Goal: Task Accomplishment & Management: Manage account settings

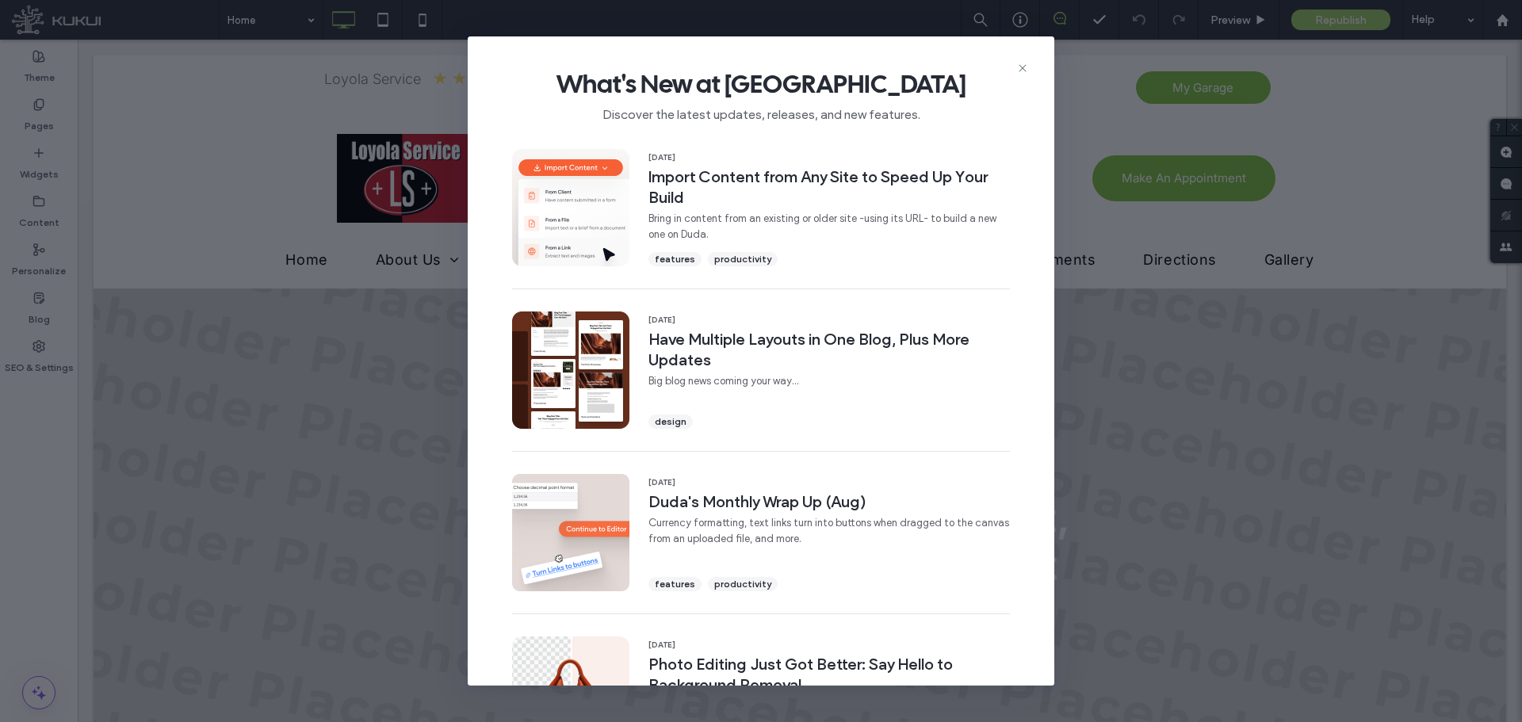
click at [1030, 63] on div "What's New at [GEOGRAPHIC_DATA] Discover the latest updates, releases, and new …" at bounding box center [761, 89] width 587 height 106
click at [1029, 65] on div "What's New at [GEOGRAPHIC_DATA] Discover the latest updates, releases, and new …" at bounding box center [761, 89] width 587 height 106
click at [1025, 64] on icon at bounding box center [1022, 68] width 13 height 13
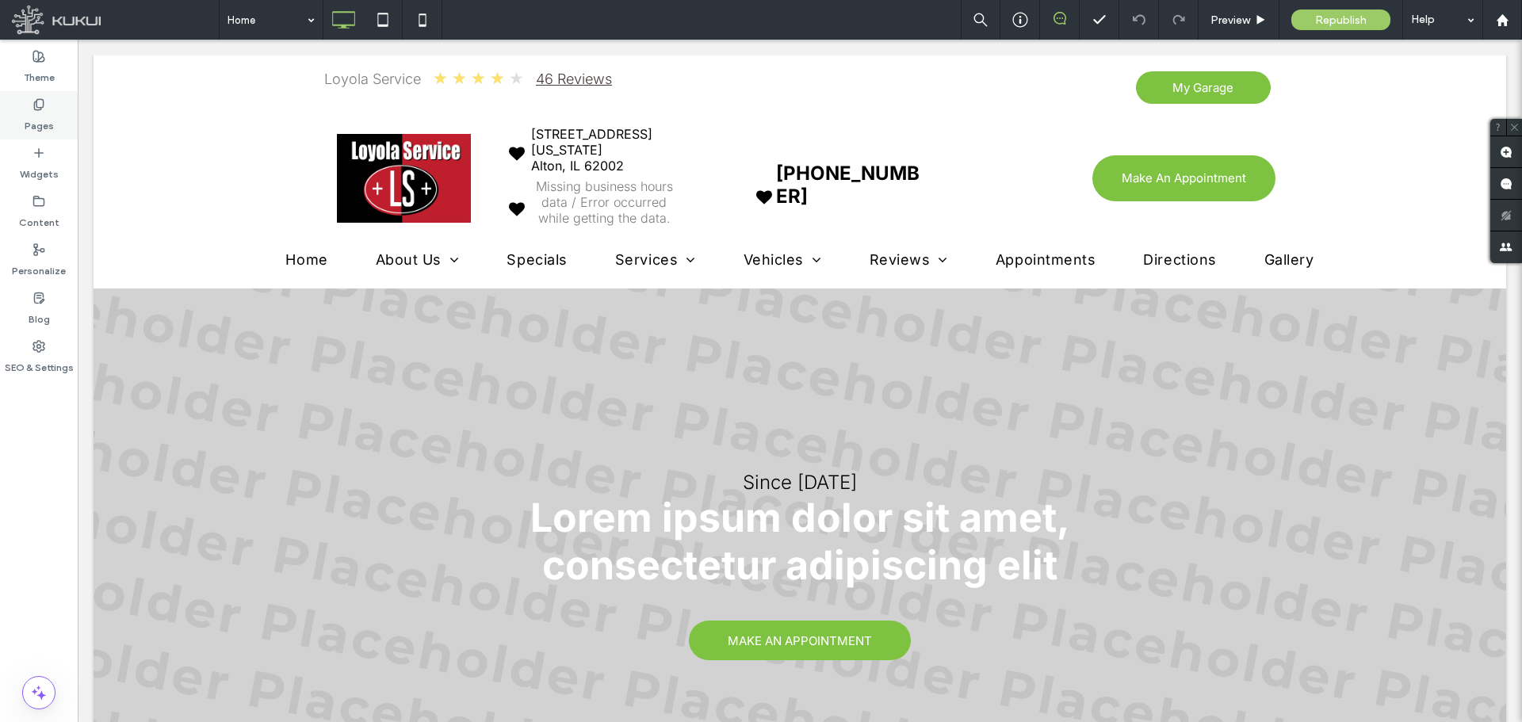
click at [54, 116] on div "Pages" at bounding box center [39, 115] width 78 height 48
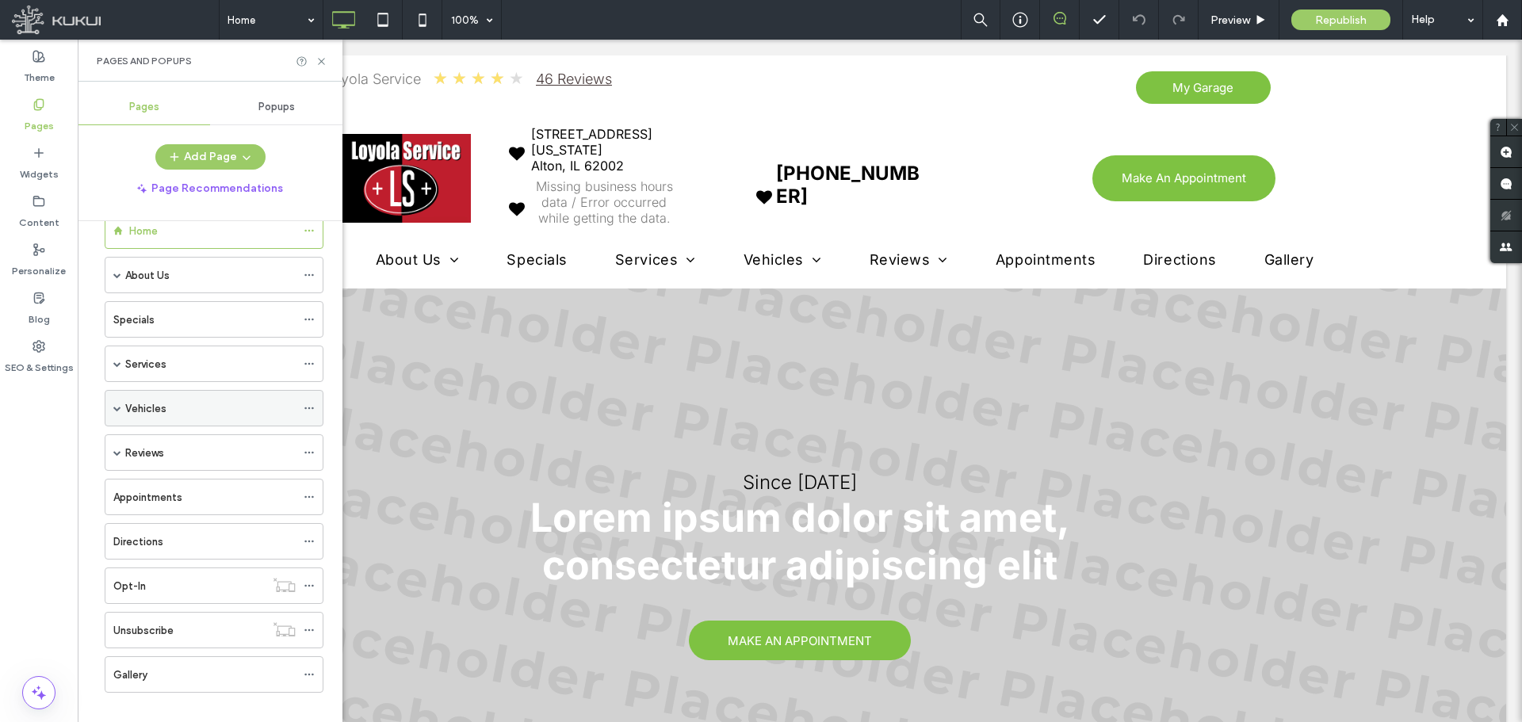
scroll to position [54, 0]
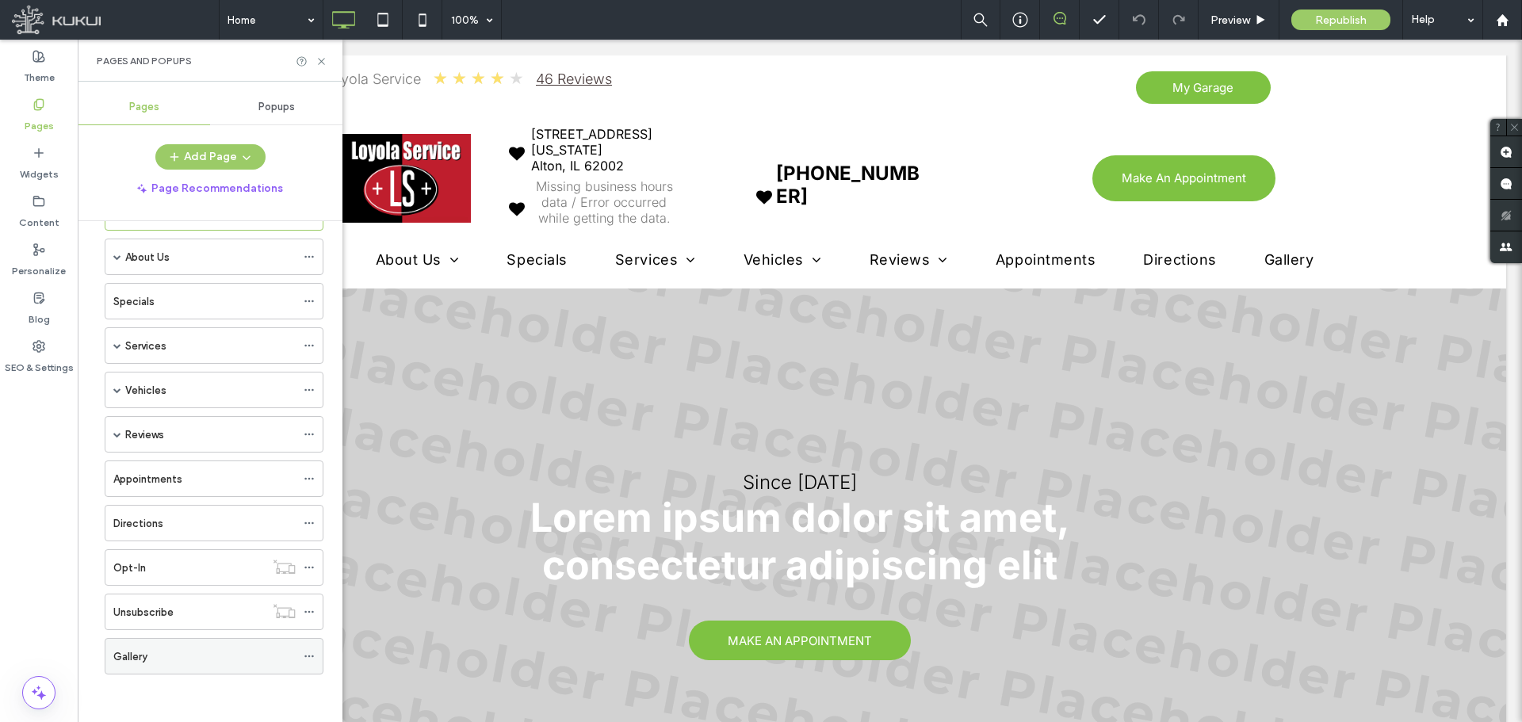
click at [311, 660] on icon at bounding box center [309, 656] width 11 height 11
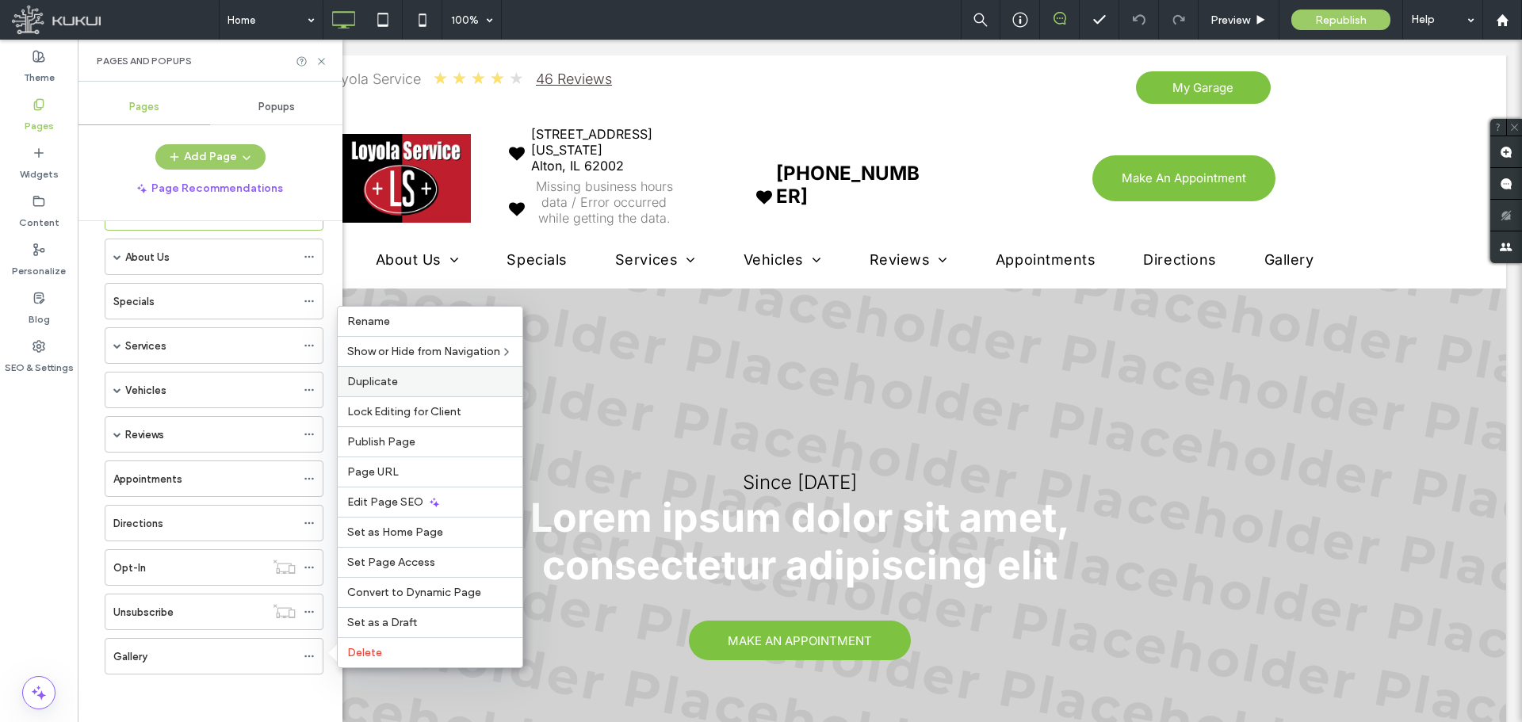
click at [399, 375] on label "Duplicate" at bounding box center [430, 381] width 166 height 13
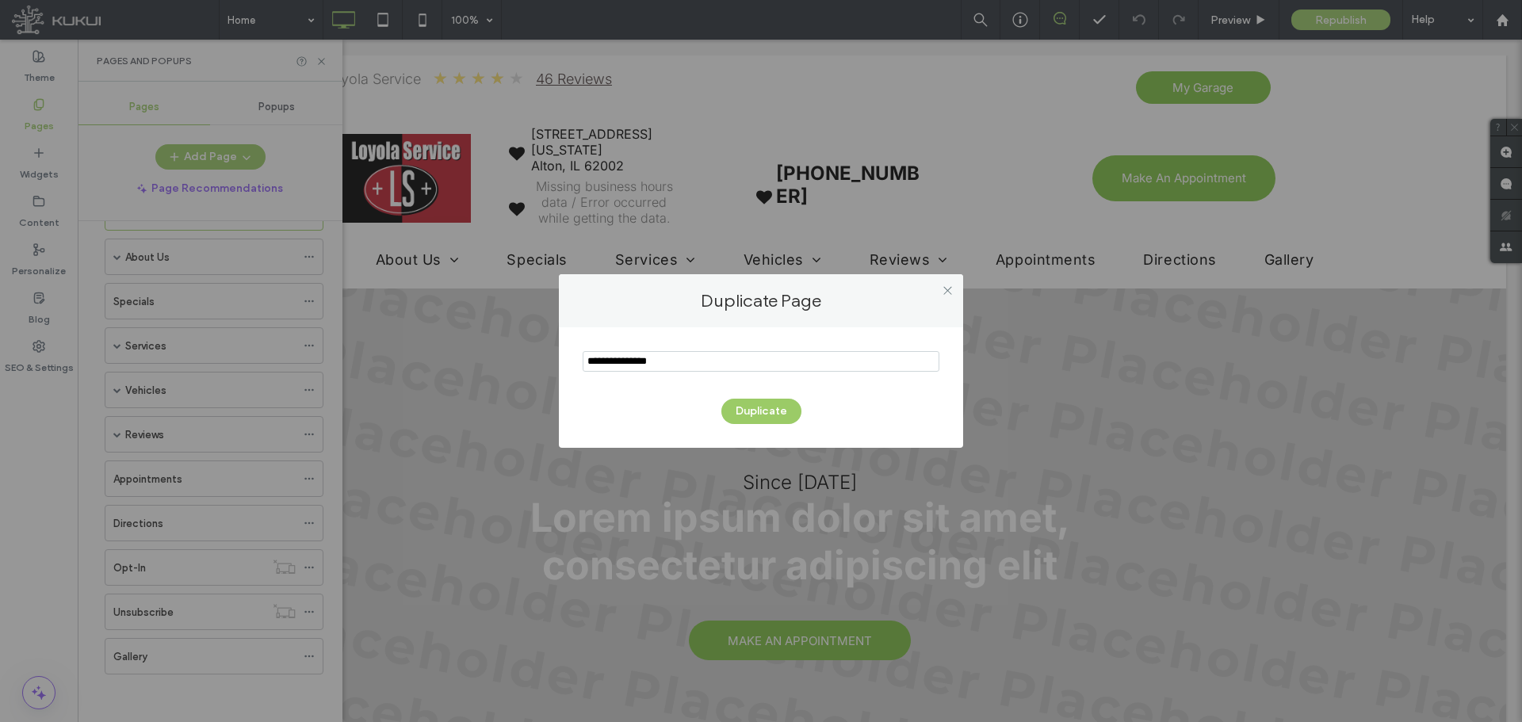
click at [734, 359] on input "notEmpty" at bounding box center [761, 361] width 357 height 21
paste input "**********"
type input "**********"
click at [756, 411] on button "Duplicate" at bounding box center [762, 411] width 80 height 25
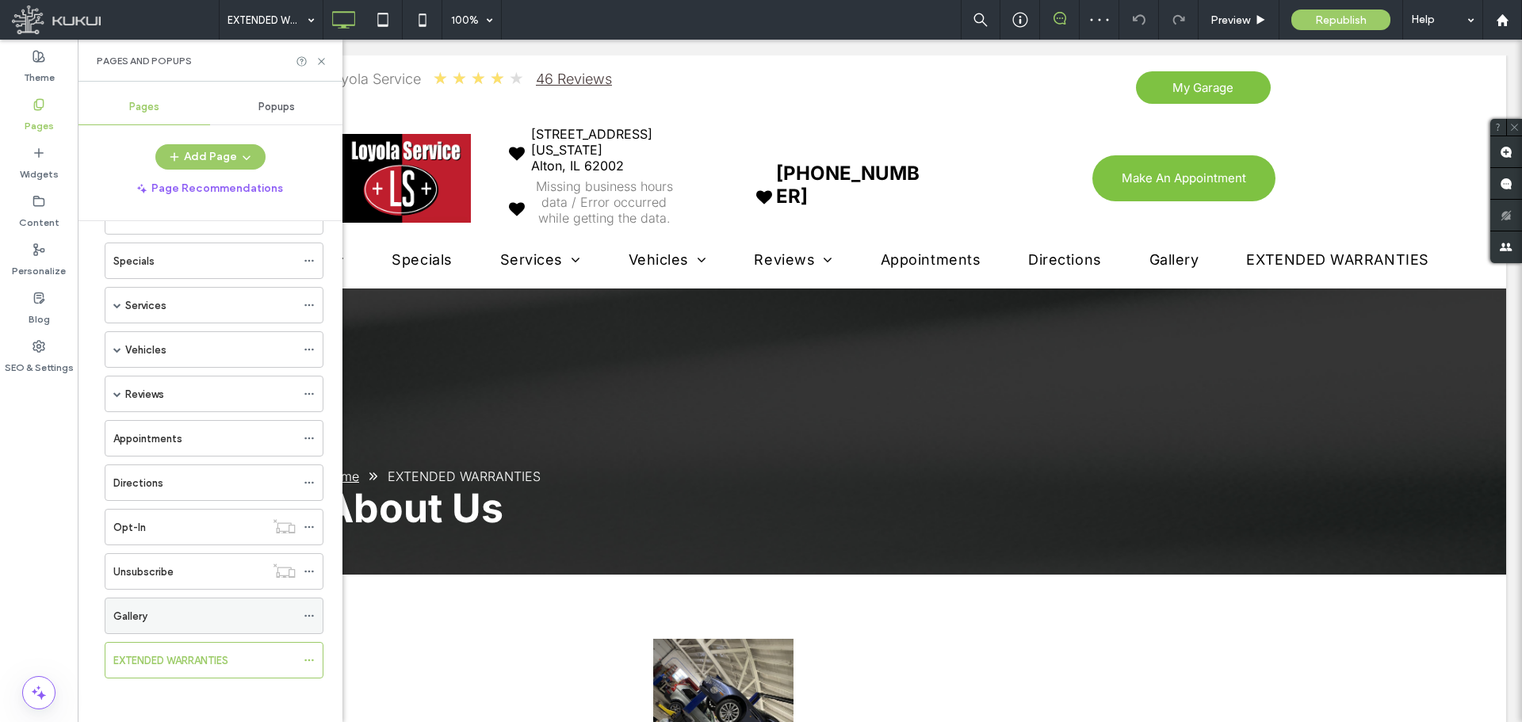
scroll to position [98, 0]
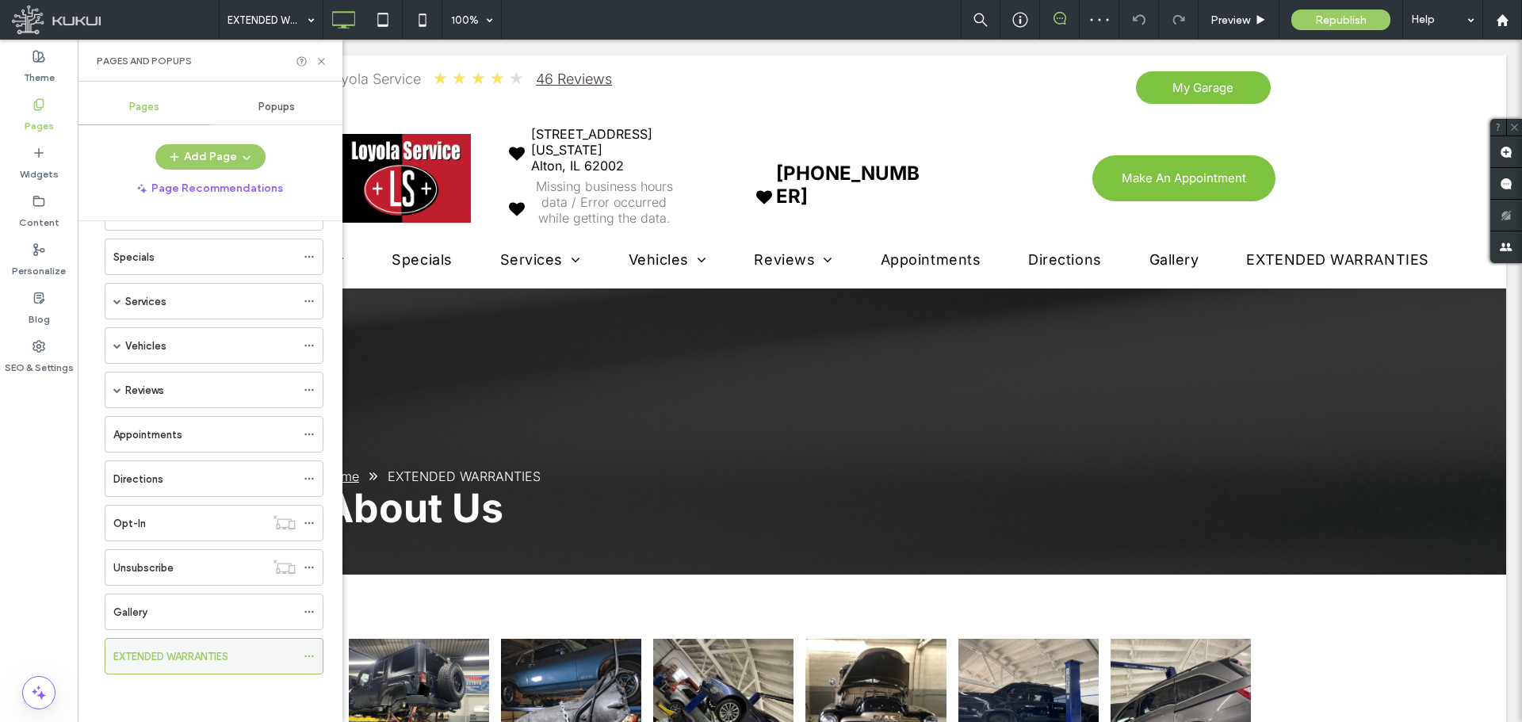
click at [314, 651] on icon at bounding box center [309, 656] width 11 height 11
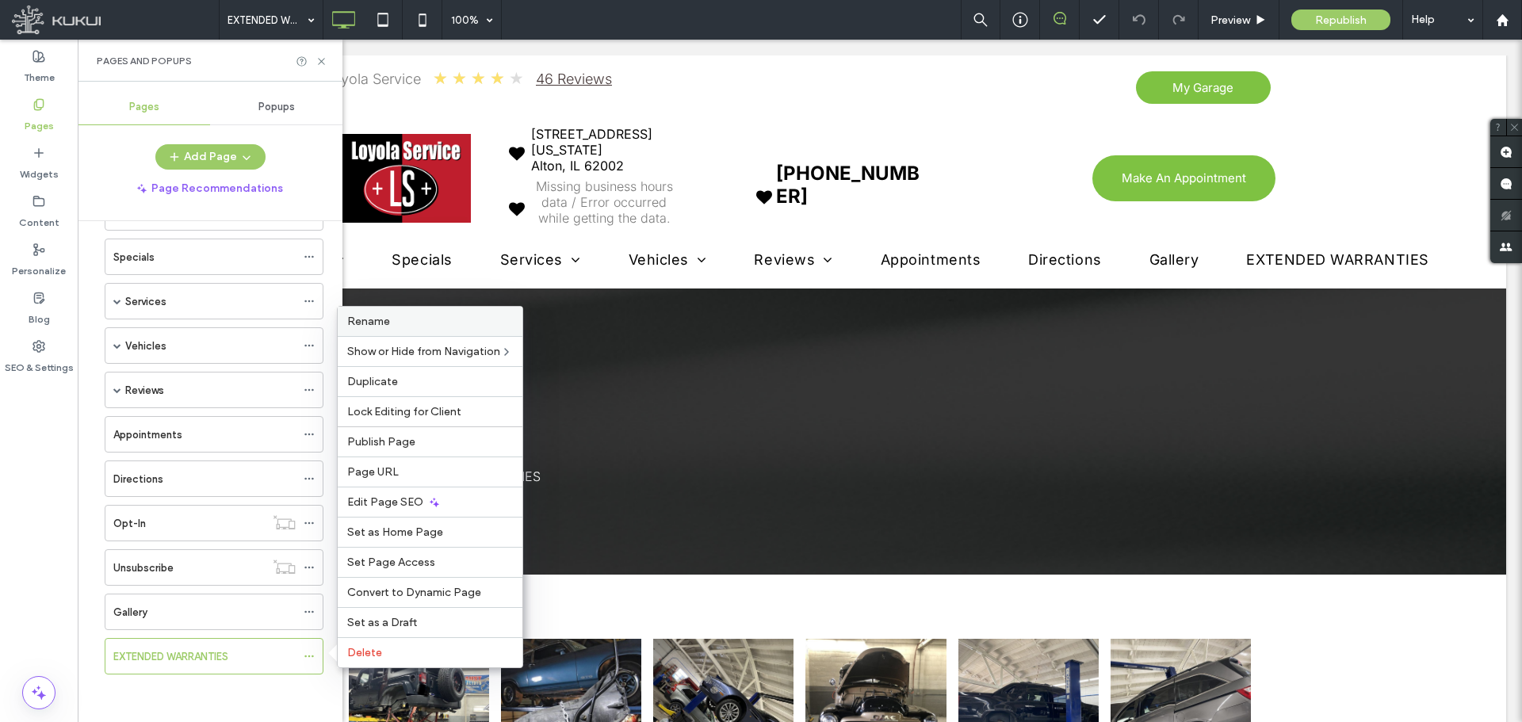
click at [422, 317] on label "Rename" at bounding box center [430, 321] width 166 height 13
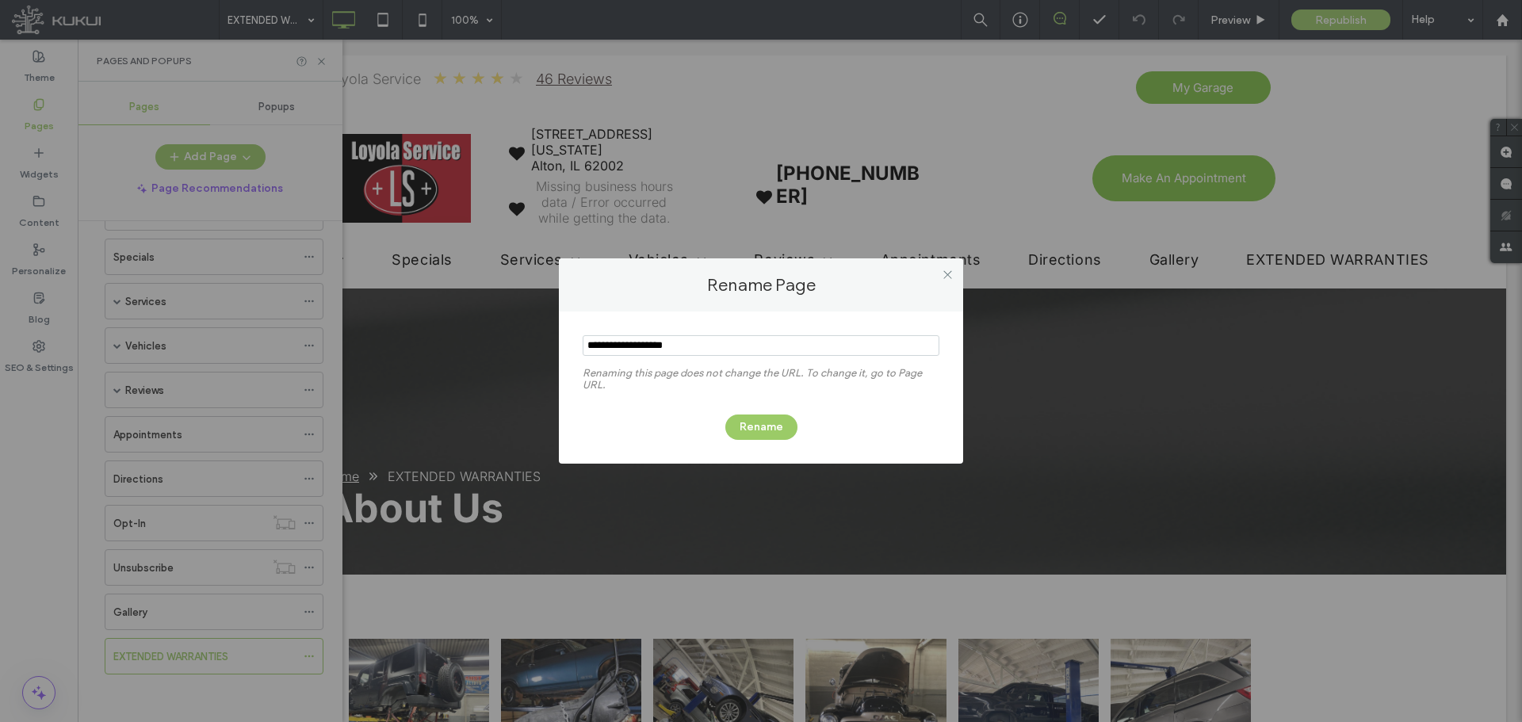
click at [733, 350] on input "notEmpty" at bounding box center [761, 345] width 357 height 21
paste input "**********"
click at [591, 346] on input "notEmpty" at bounding box center [761, 345] width 357 height 21
click at [646, 349] on input "notEmpty" at bounding box center [761, 345] width 357 height 21
type input "**********"
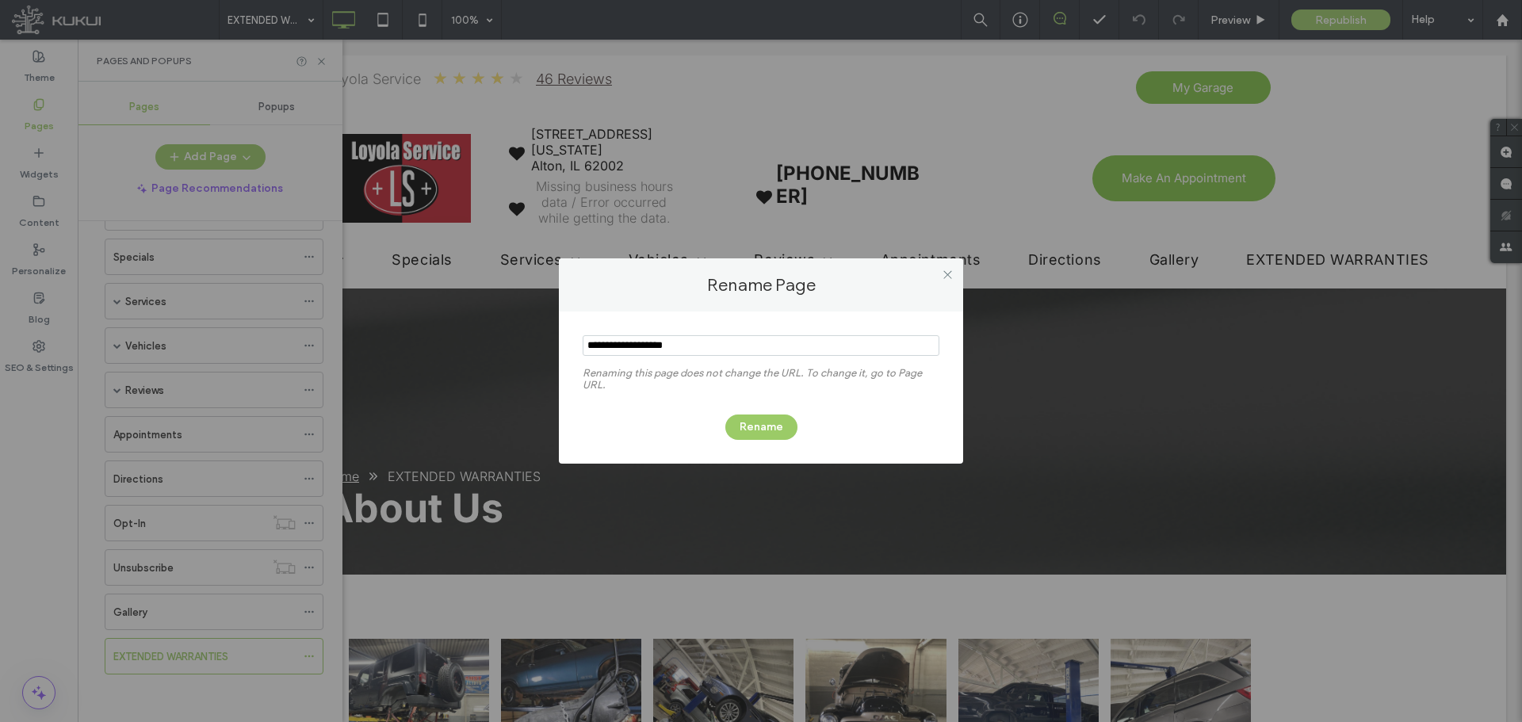
click at [779, 411] on div "Rename" at bounding box center [761, 419] width 357 height 41
click at [772, 423] on button "Rename" at bounding box center [761, 427] width 72 height 25
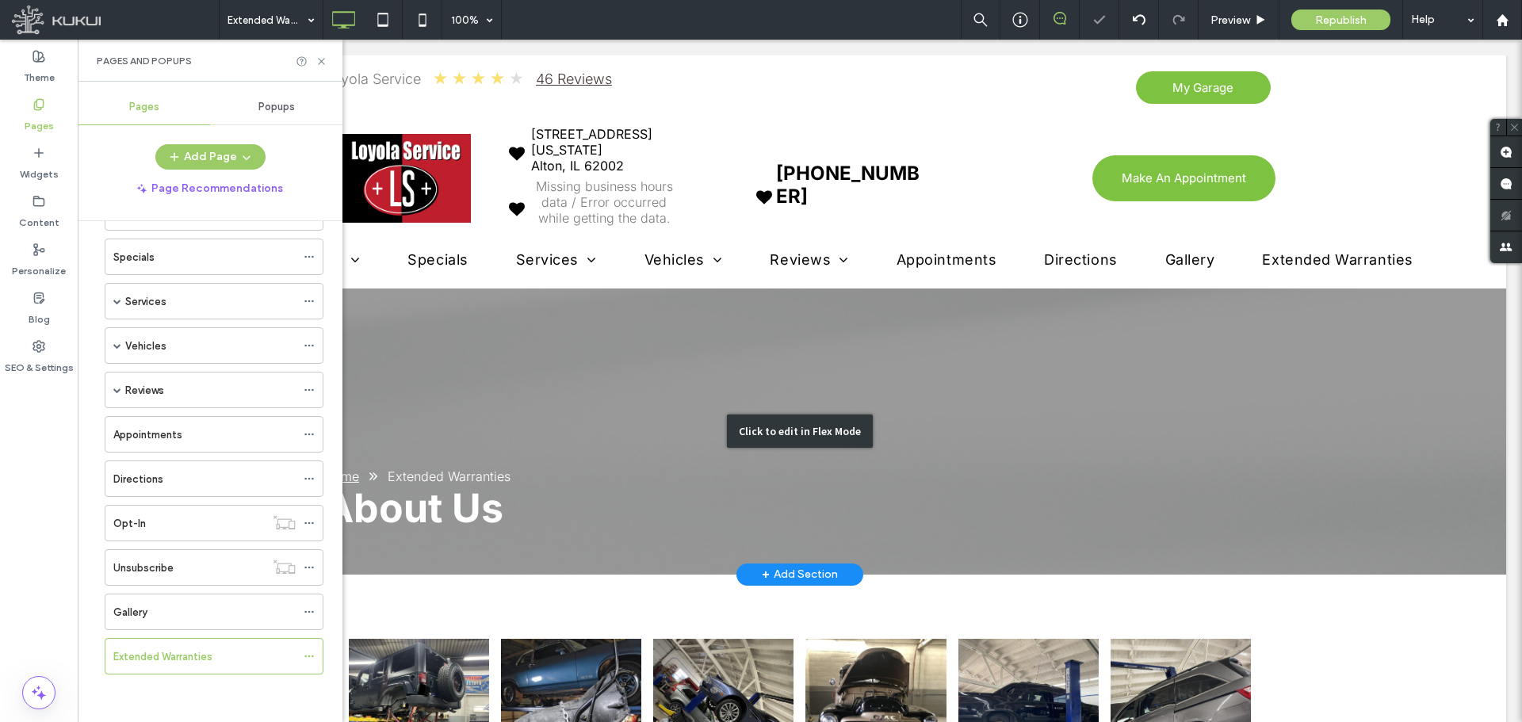
click at [469, 495] on div "Click to edit in Flex Mode" at bounding box center [800, 432] width 1413 height 286
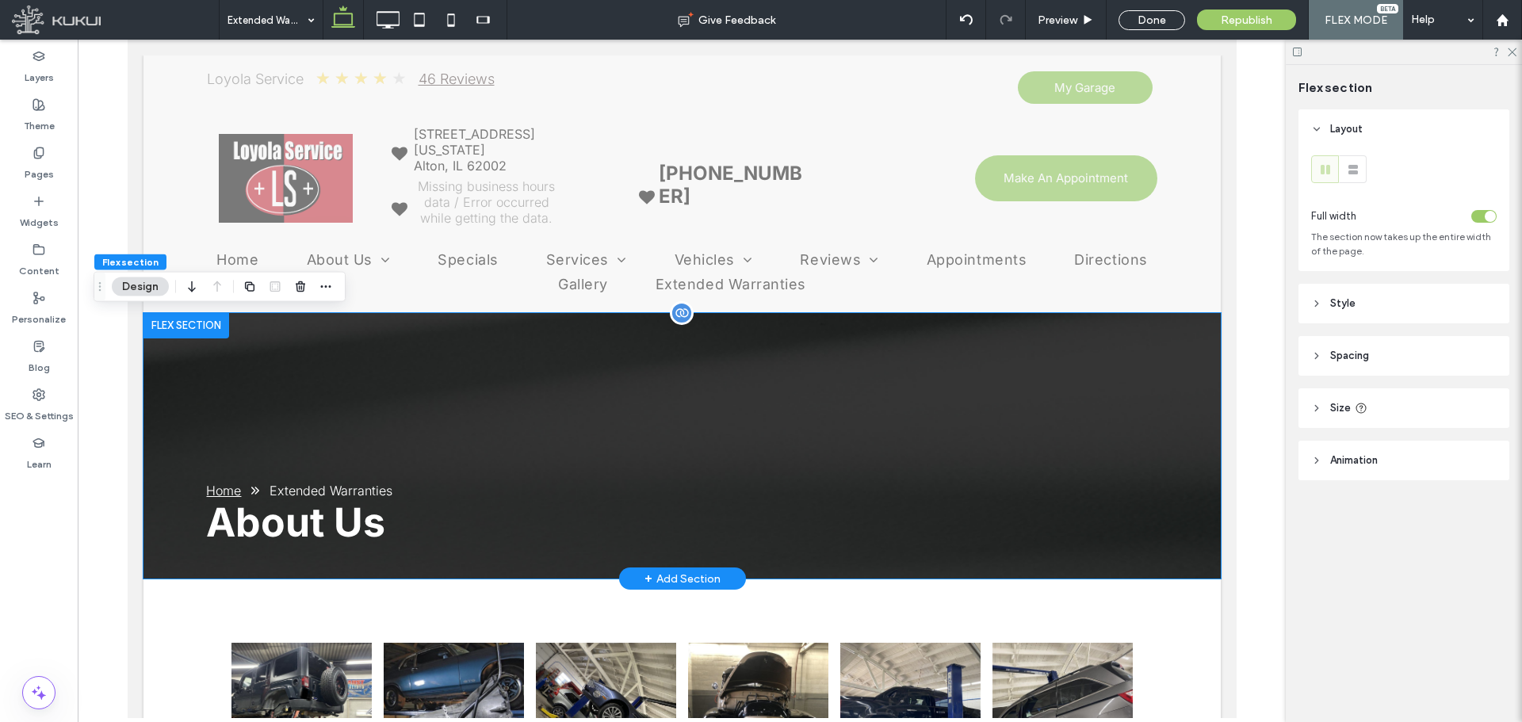
click at [434, 517] on h1 "About Us" at bounding box center [680, 523] width 951 height 48
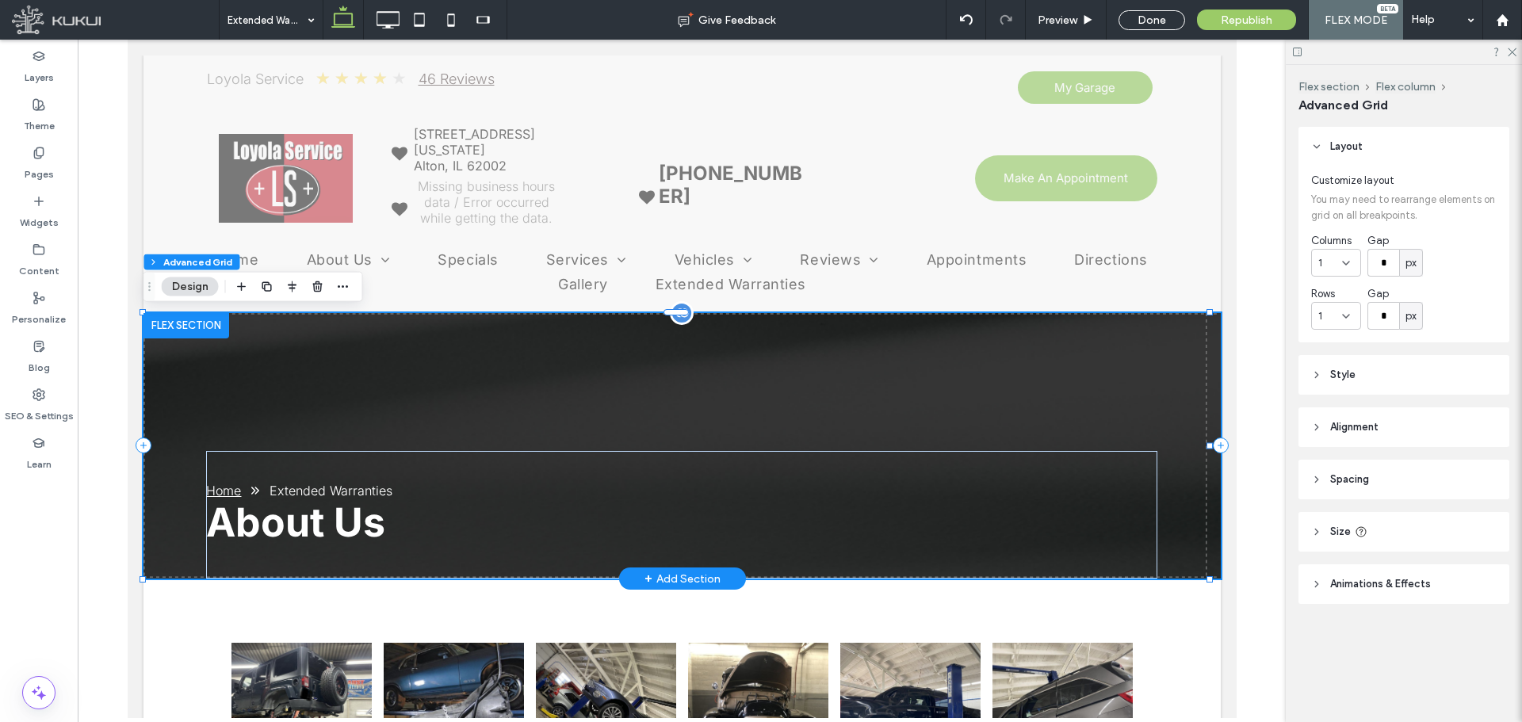
click at [434, 517] on h1 "About Us" at bounding box center [680, 523] width 951 height 48
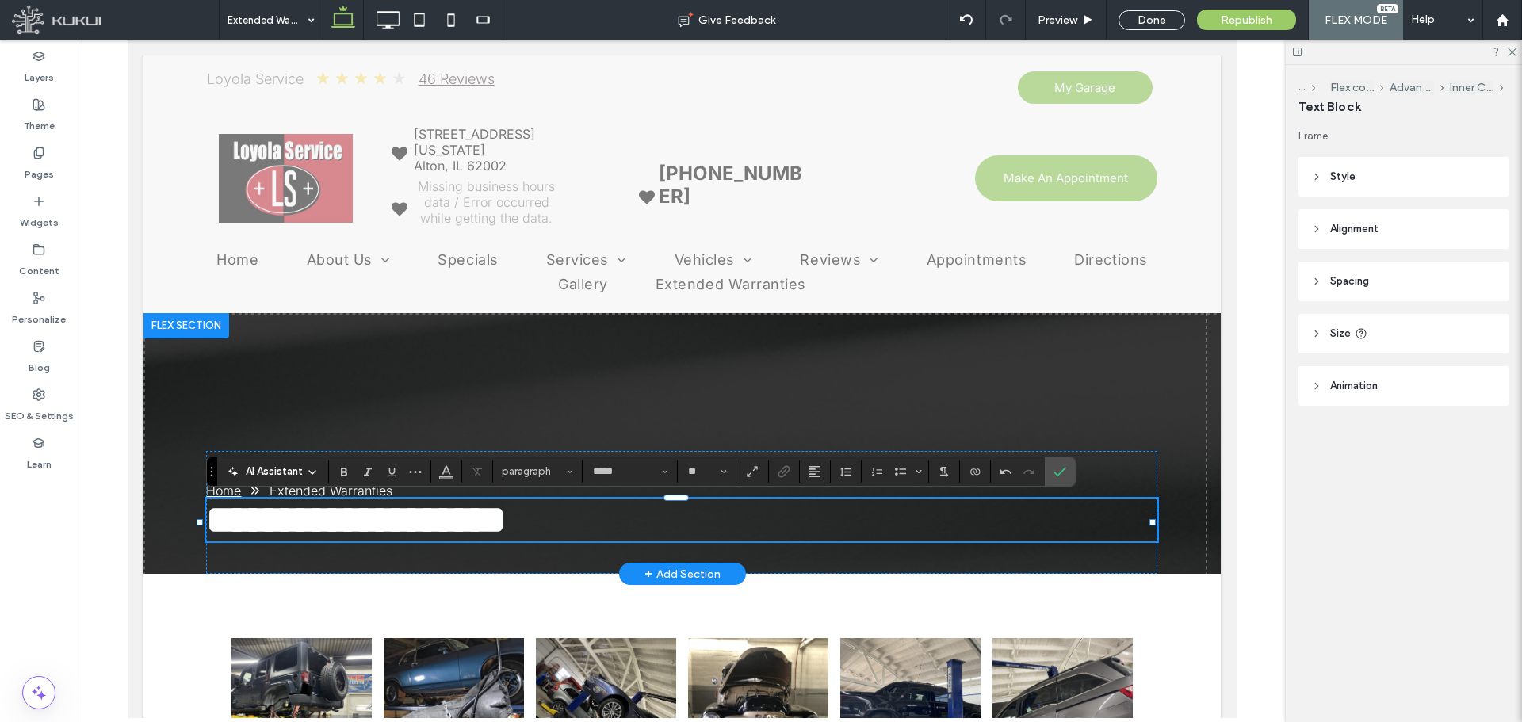
type input "**"
click at [226, 530] on span "**********" at bounding box center [355, 519] width 300 height 39
click at [408, 519] on span "**********" at bounding box center [355, 519] width 300 height 39
click at [1068, 474] on label "Confirm" at bounding box center [1060, 471] width 24 height 29
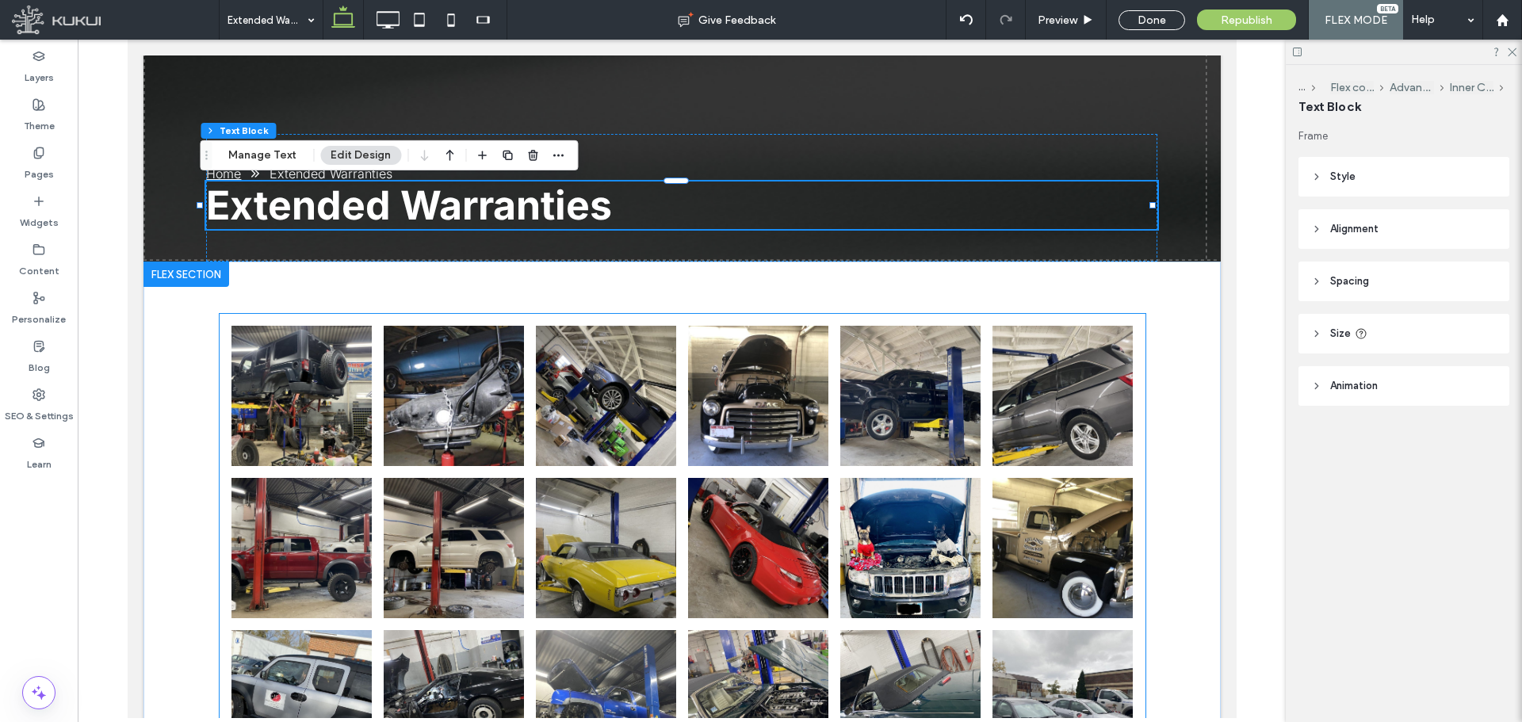
click at [672, 476] on li "Button" at bounding box center [605, 549] width 152 height 152
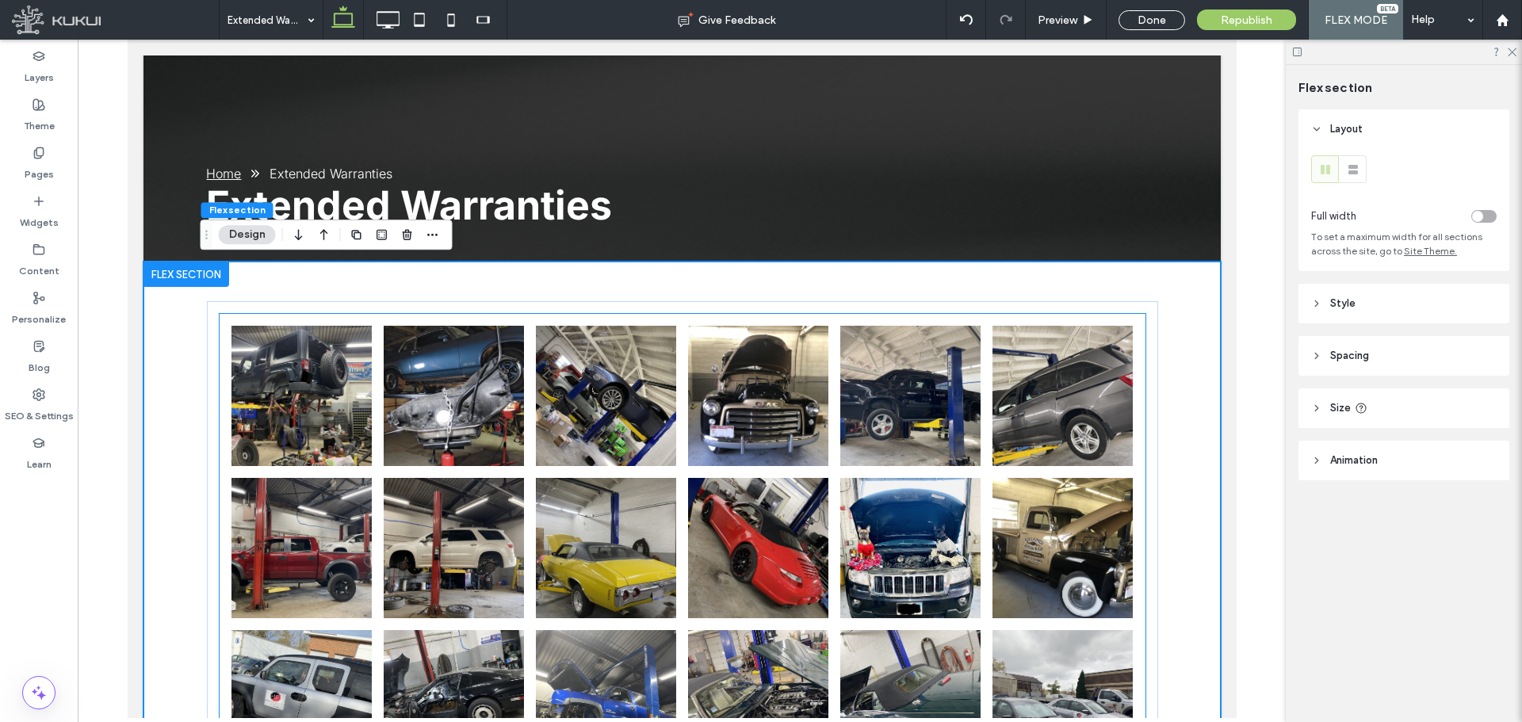
scroll to position [538, 0]
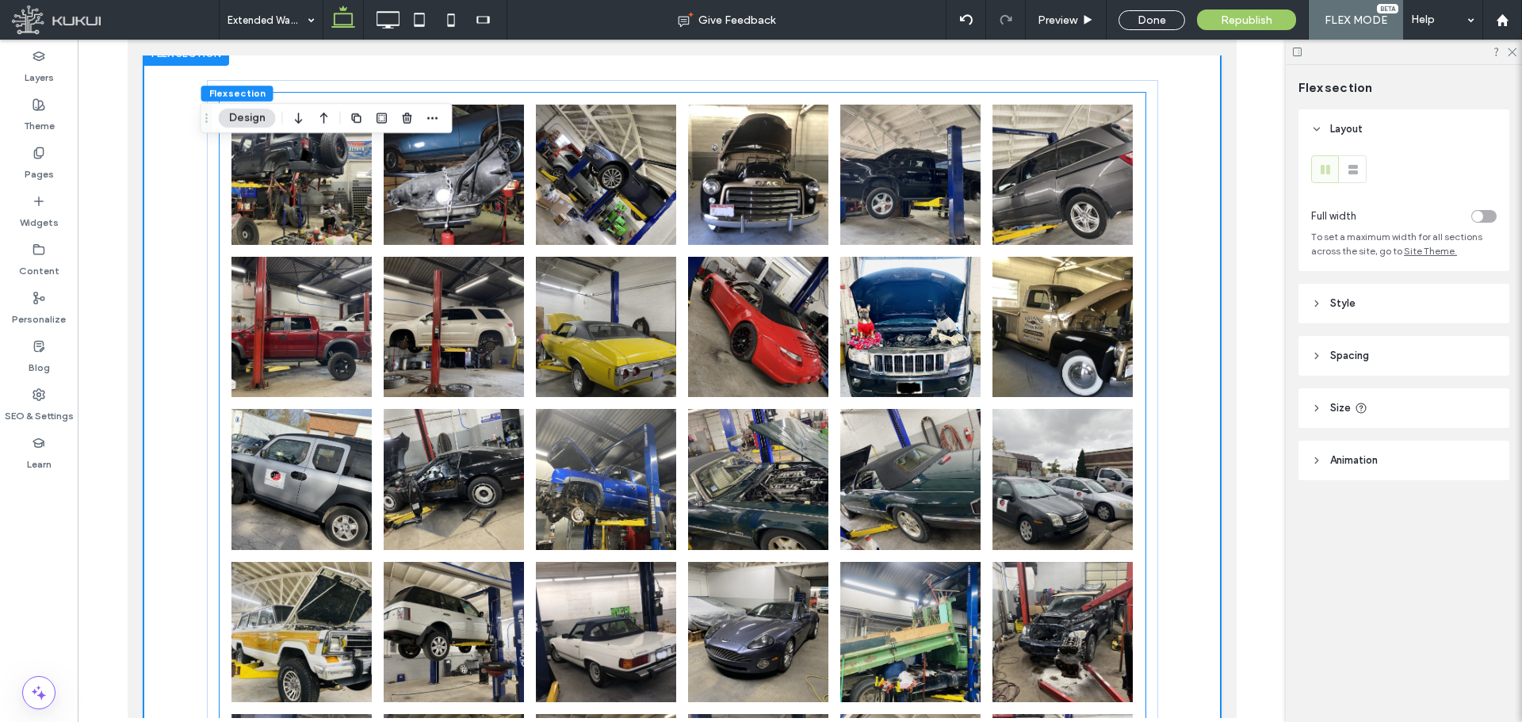
click at [674, 474] on li "Button" at bounding box center [605, 480] width 152 height 152
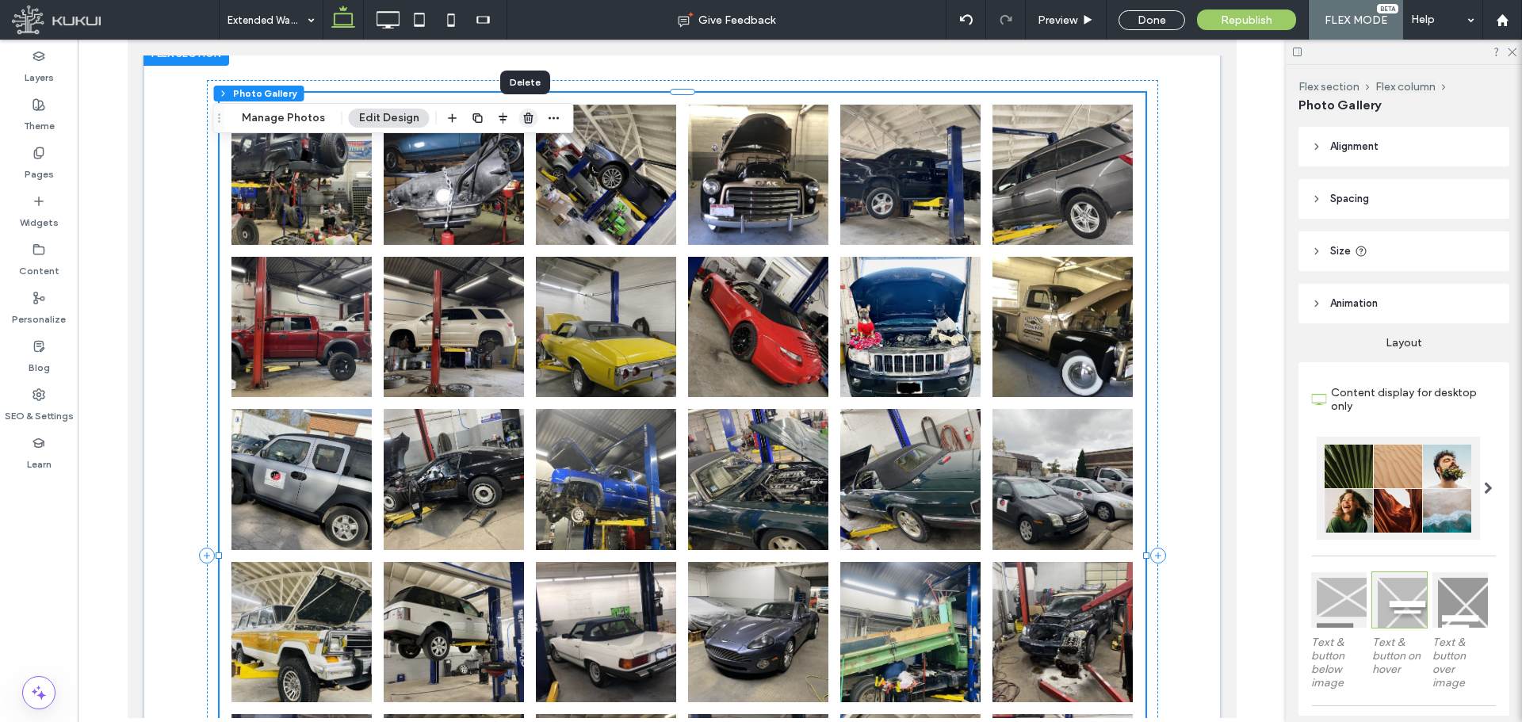
click at [525, 113] on use "button" at bounding box center [528, 118] width 10 height 10
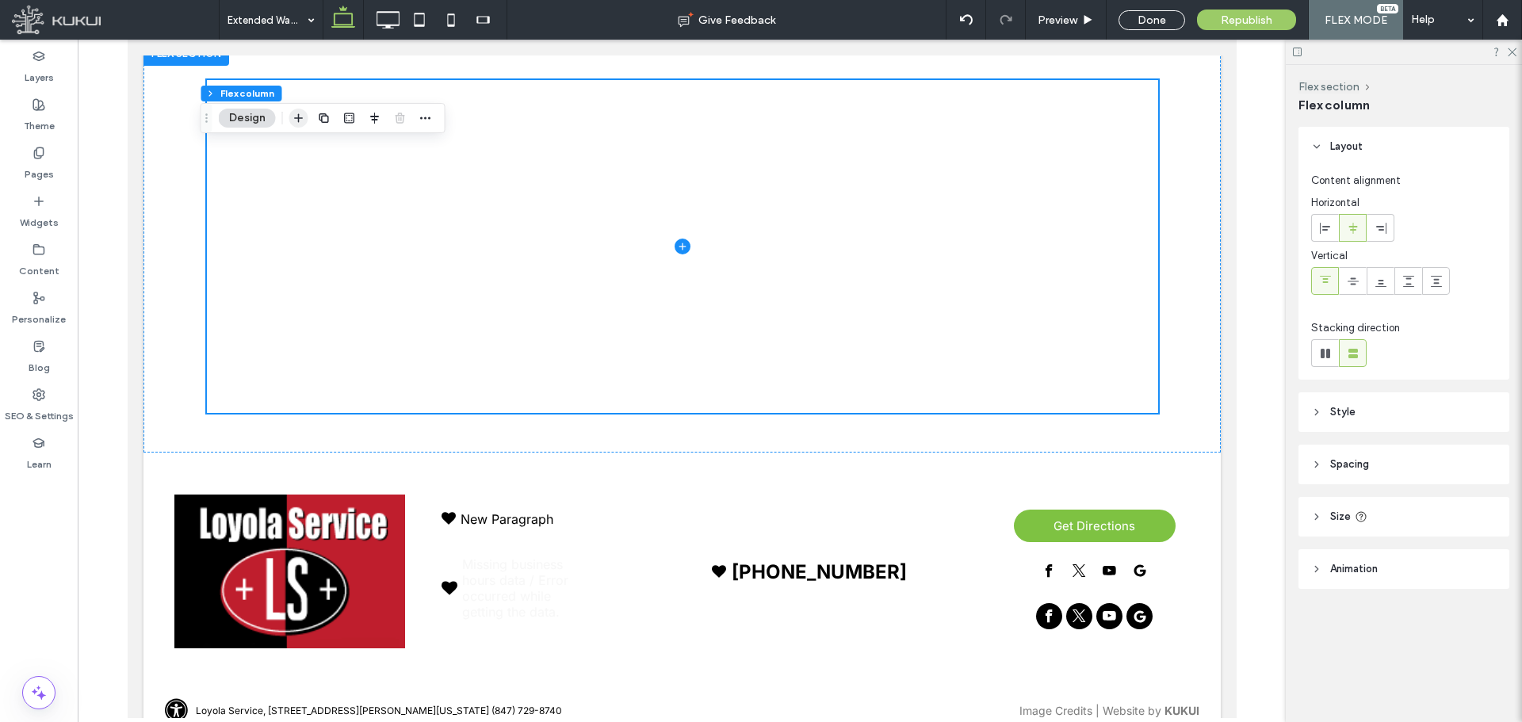
click at [300, 115] on icon "button" at bounding box center [299, 118] width 13 height 13
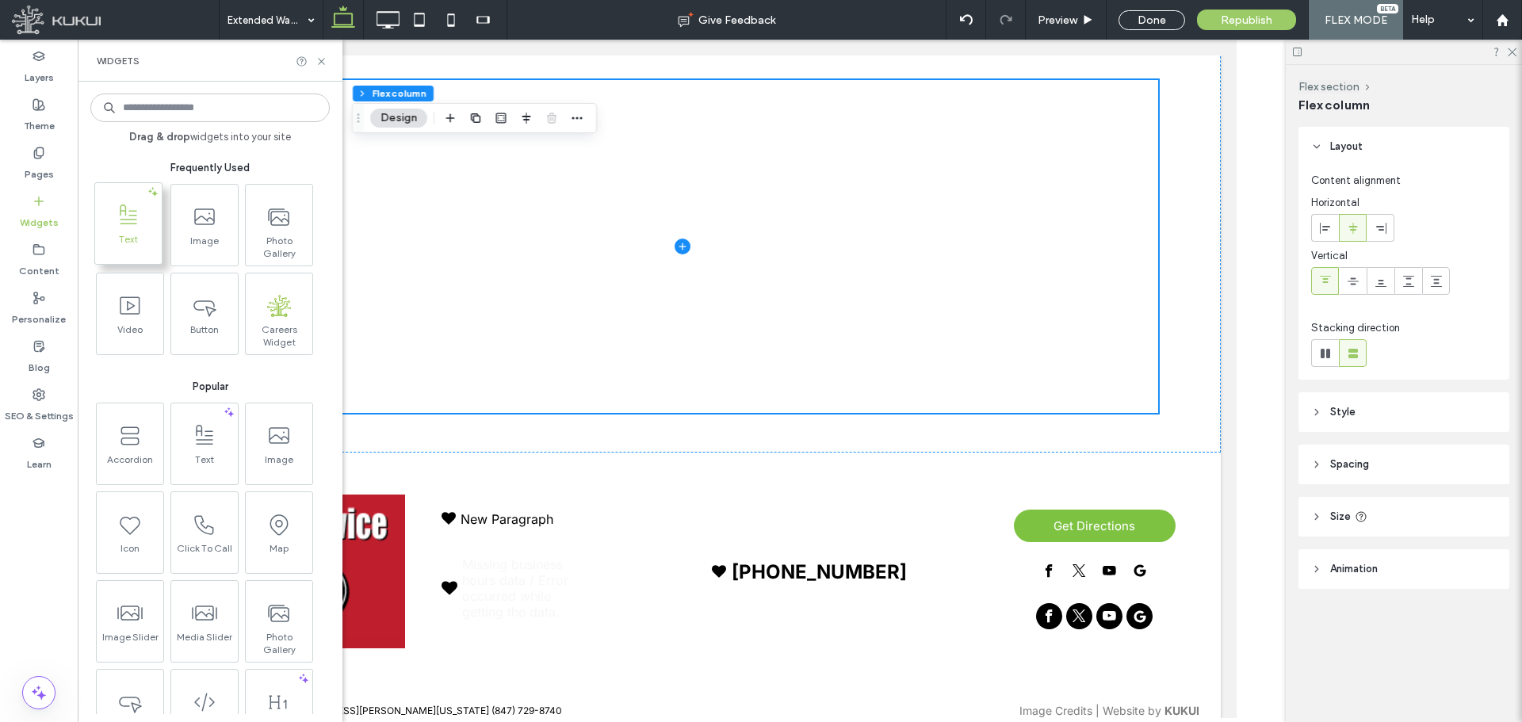
click at [144, 243] on span "Text" at bounding box center [128, 244] width 67 height 22
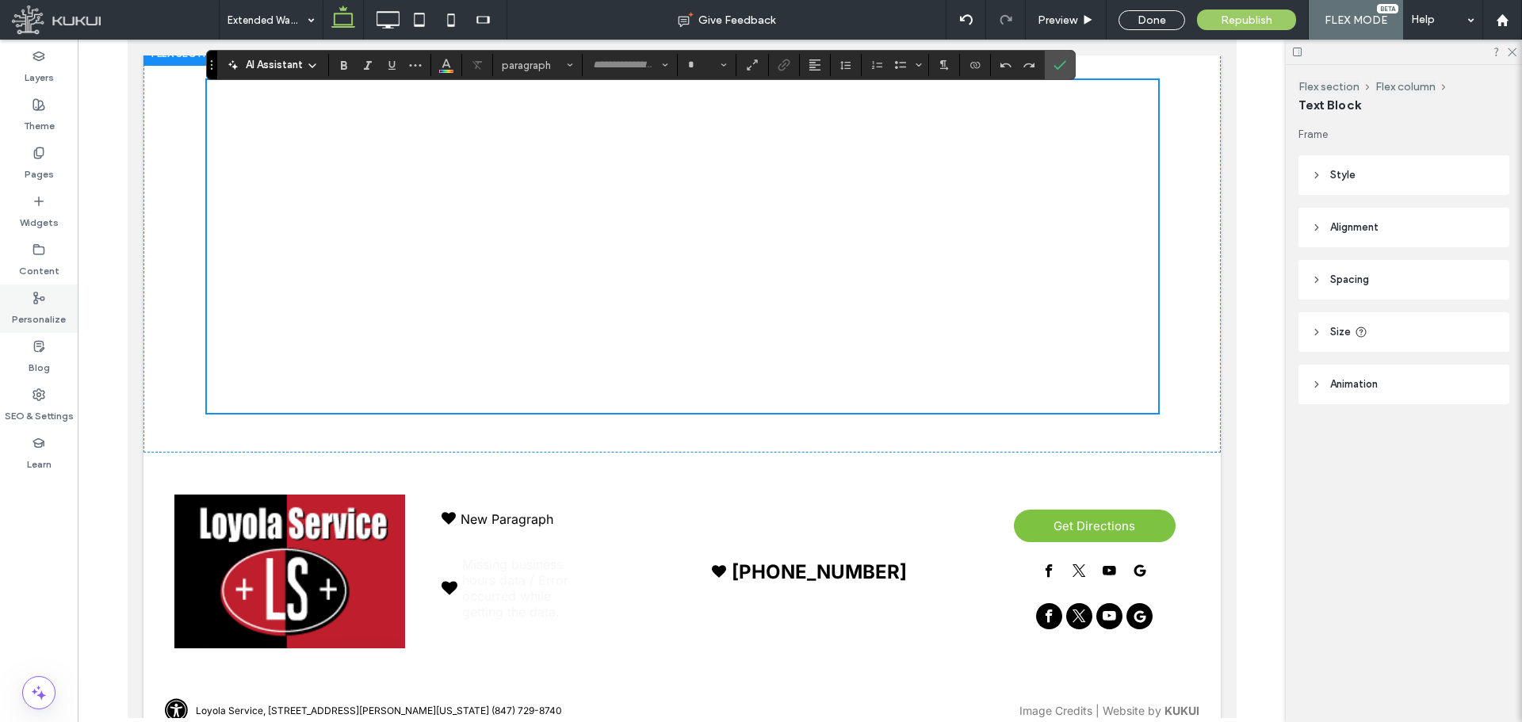
type input "*****"
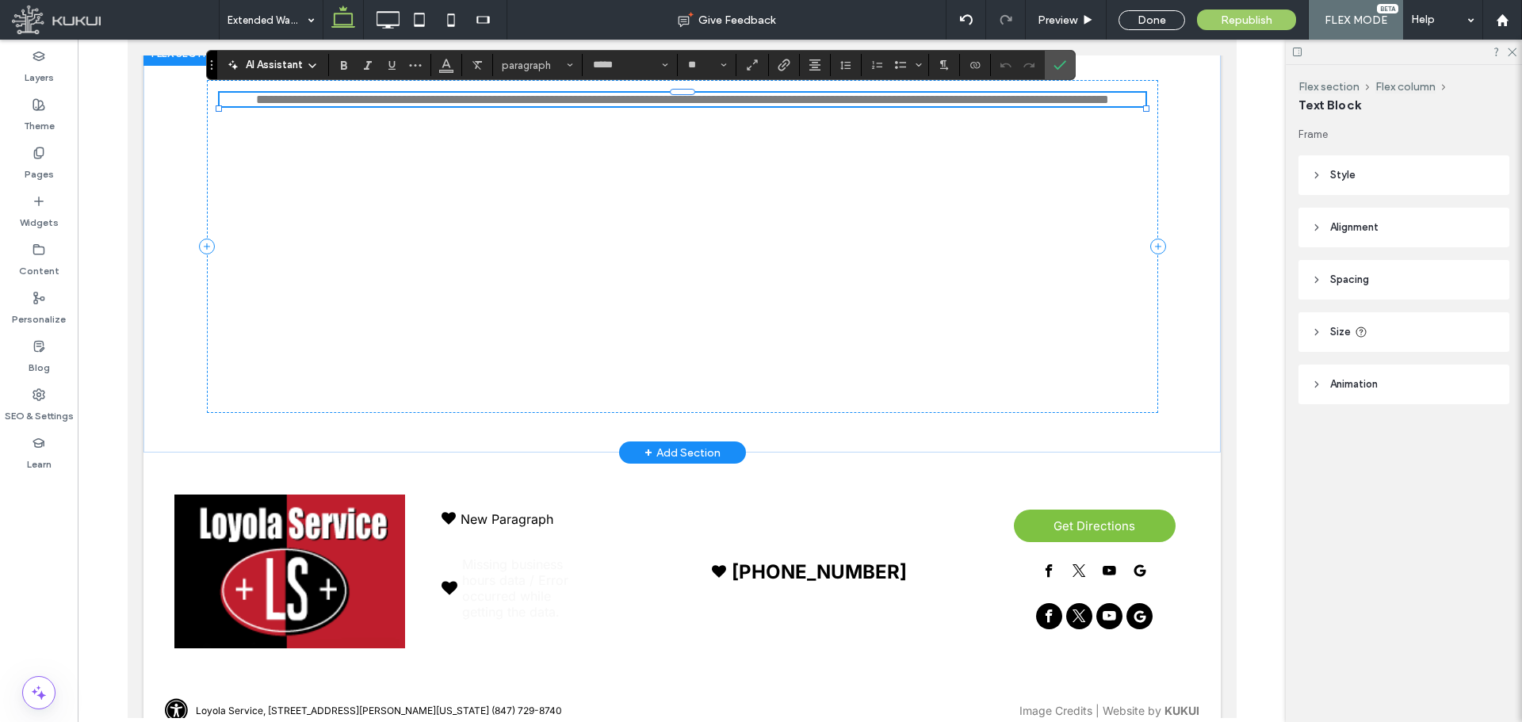
click at [500, 106] on p "**********" at bounding box center [682, 99] width 926 height 13
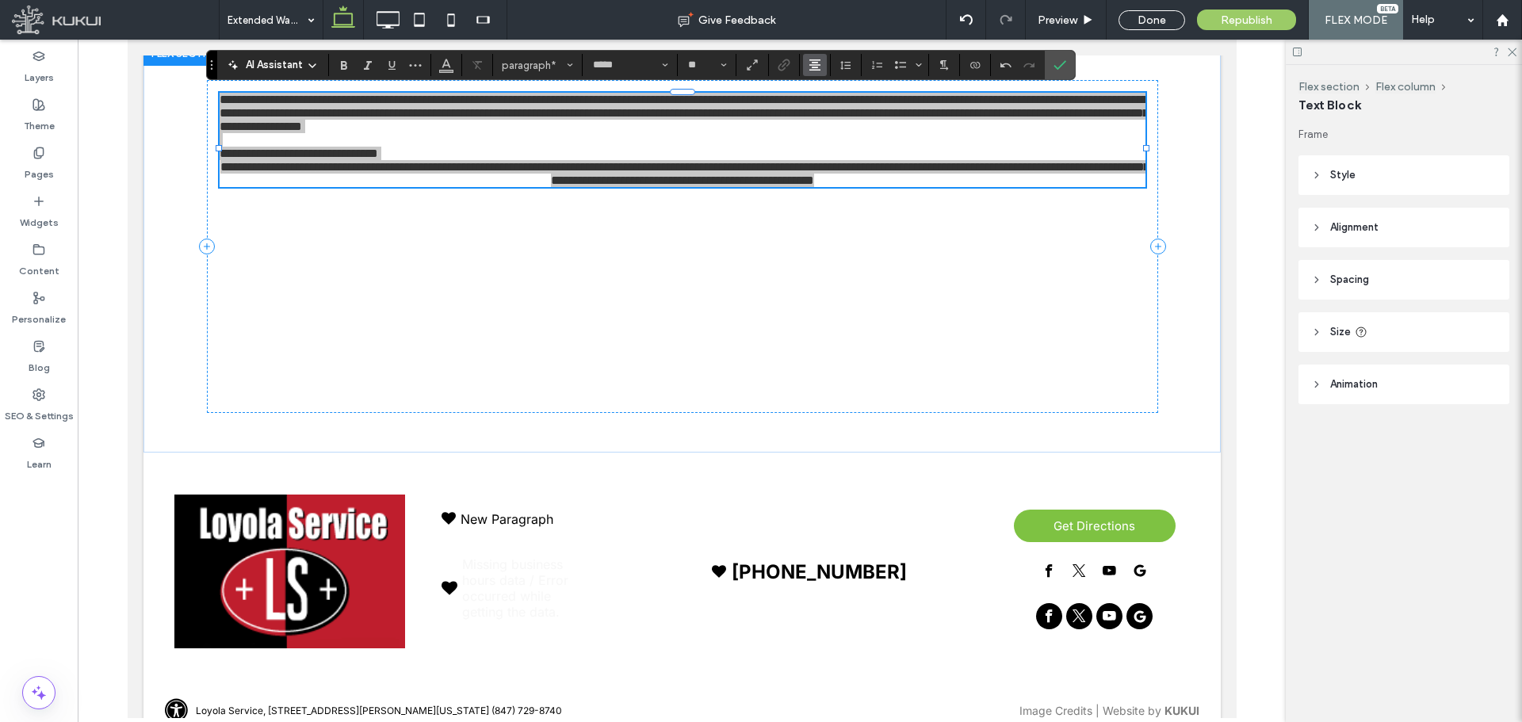
click at [815, 69] on icon "Alignment" at bounding box center [815, 65] width 13 height 13
click at [826, 92] on icon "ui.textEditor.alignment.left" at bounding box center [827, 91] width 13 height 13
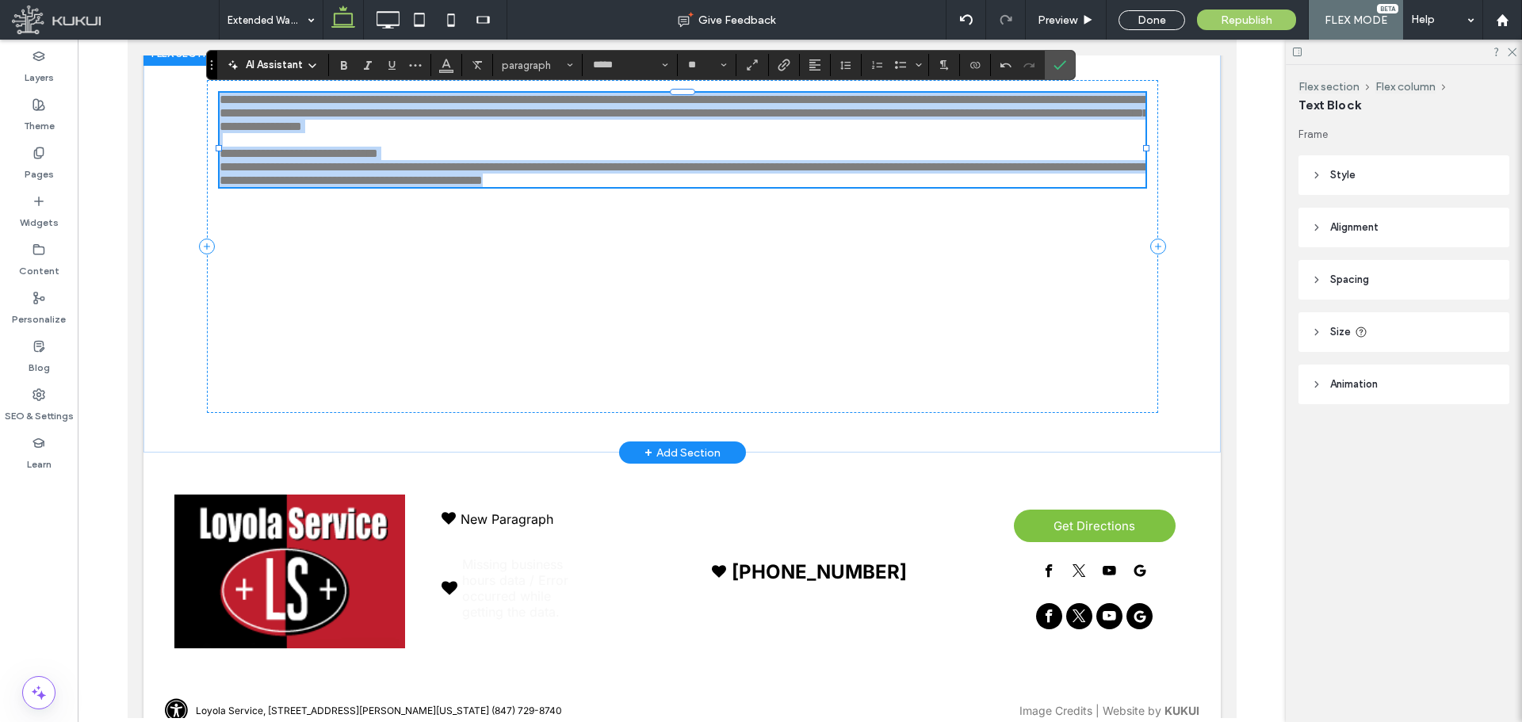
click at [555, 160] on p "**********" at bounding box center [682, 153] width 926 height 13
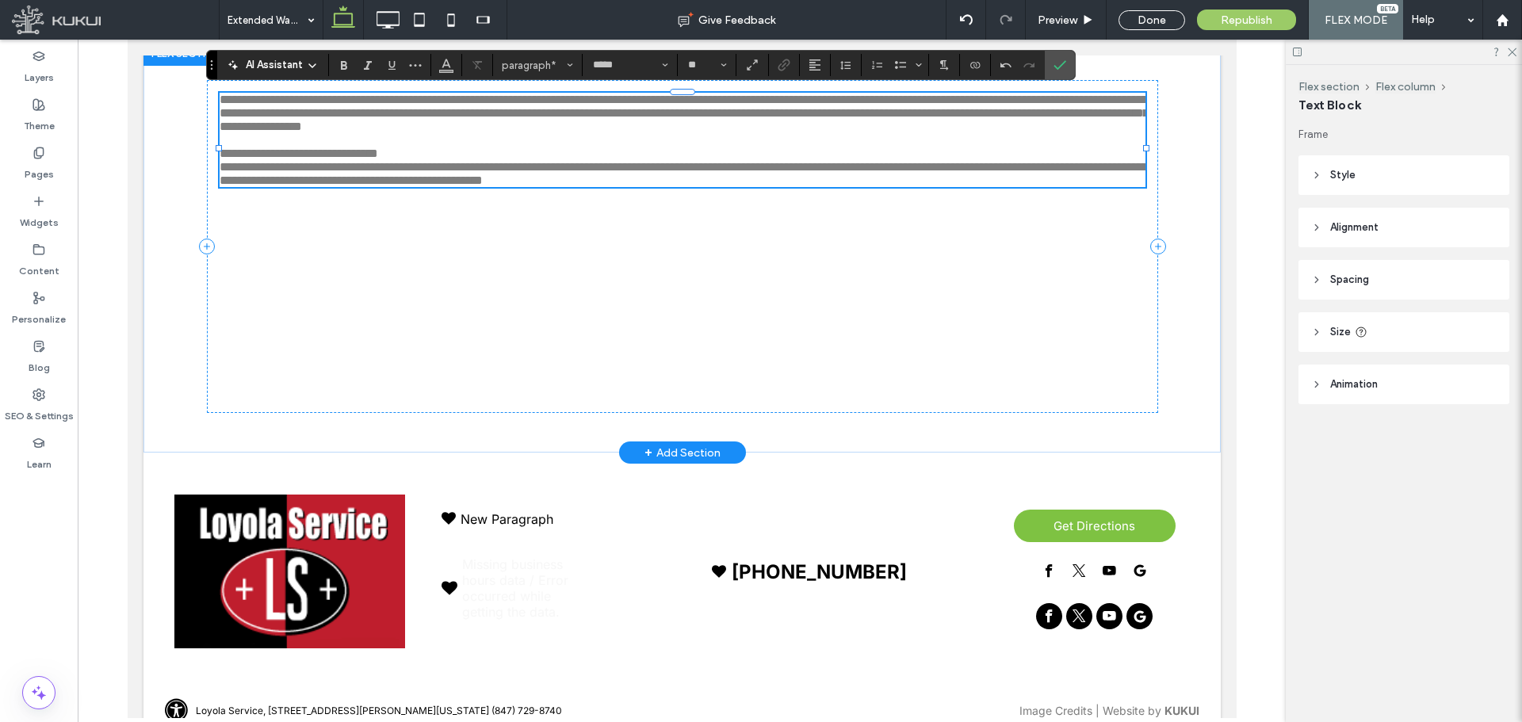
click at [552, 160] on p "**********" at bounding box center [682, 153] width 926 height 13
click at [523, 63] on span "paragraph" at bounding box center [533, 65] width 62 height 12
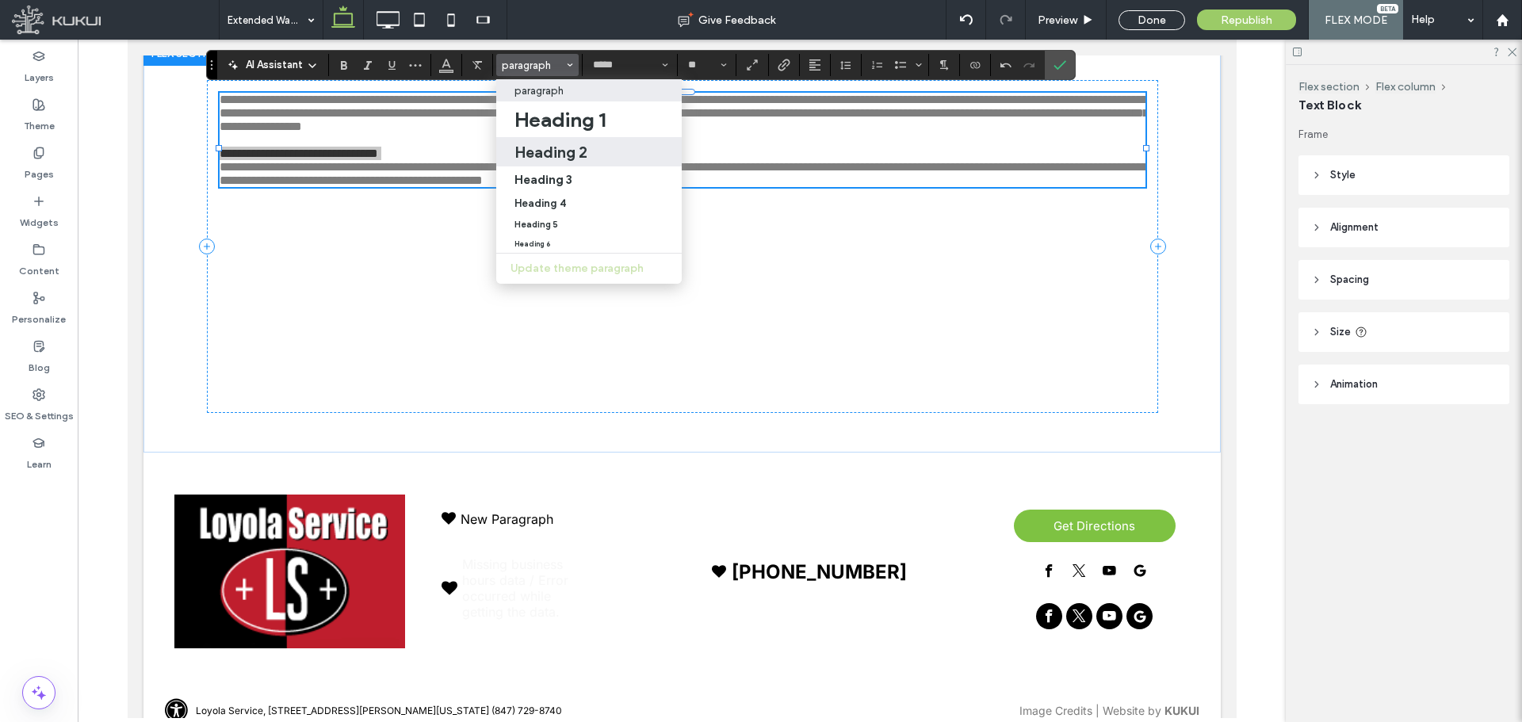
click at [576, 162] on label "Heading 2" at bounding box center [589, 151] width 186 height 29
type input "**"
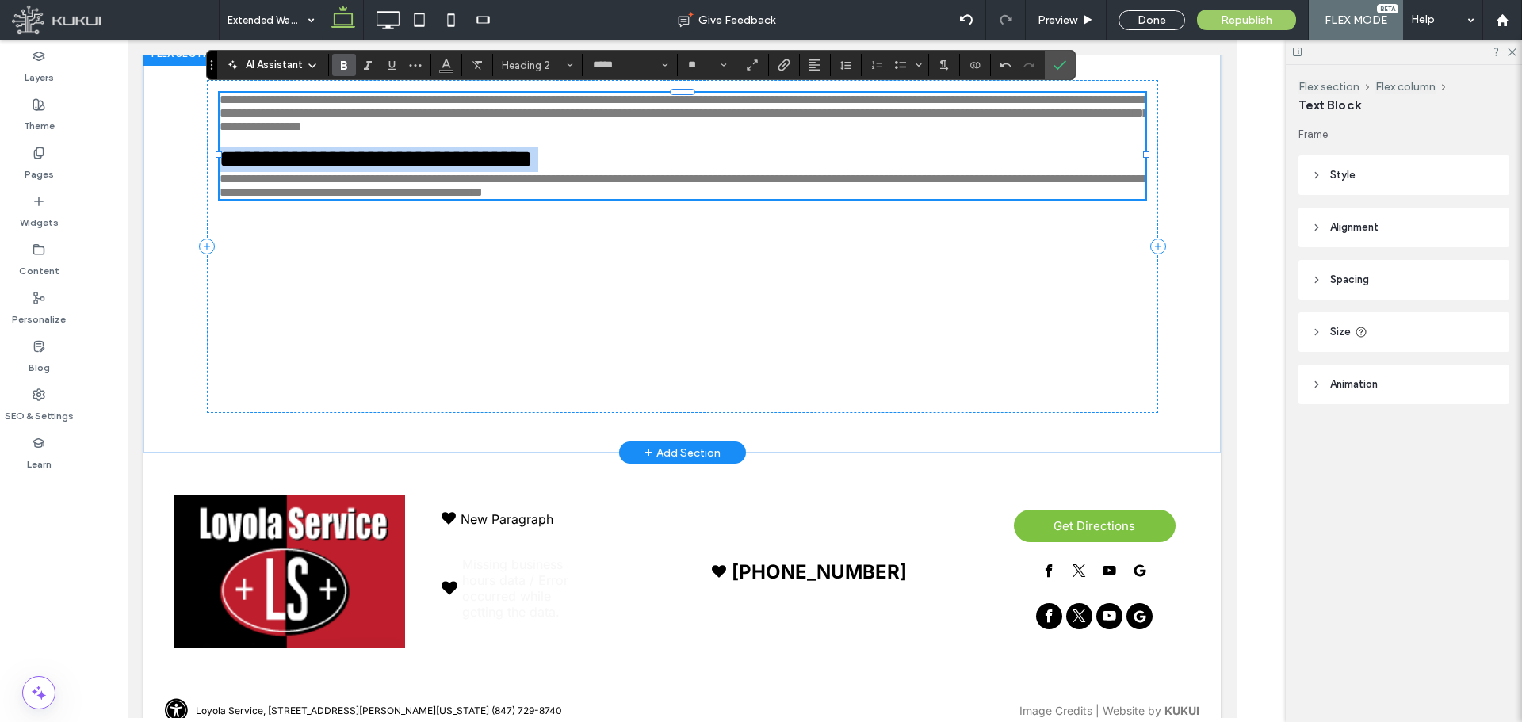
click at [789, 165] on h2 "**********" at bounding box center [682, 159] width 926 height 25
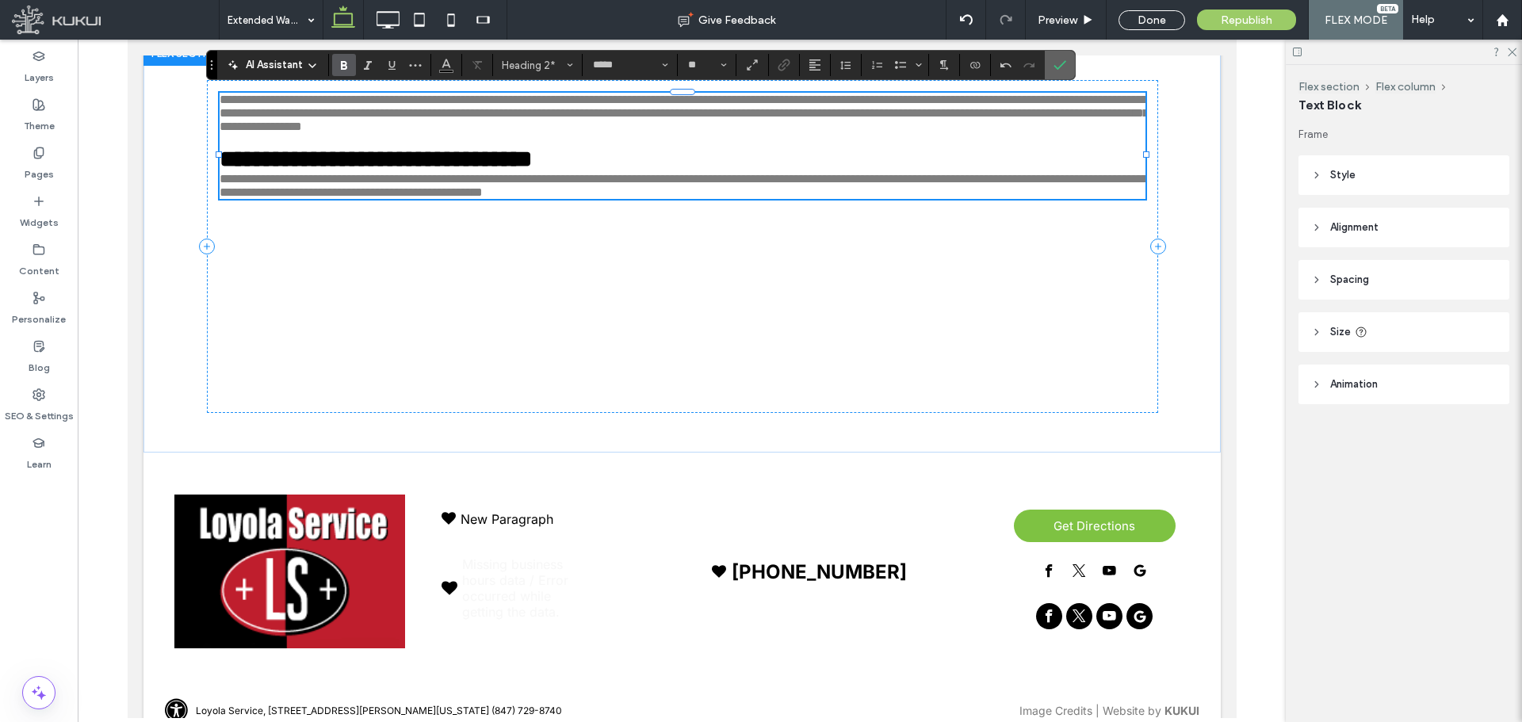
click at [1054, 58] on span "Confirm" at bounding box center [1057, 65] width 7 height 29
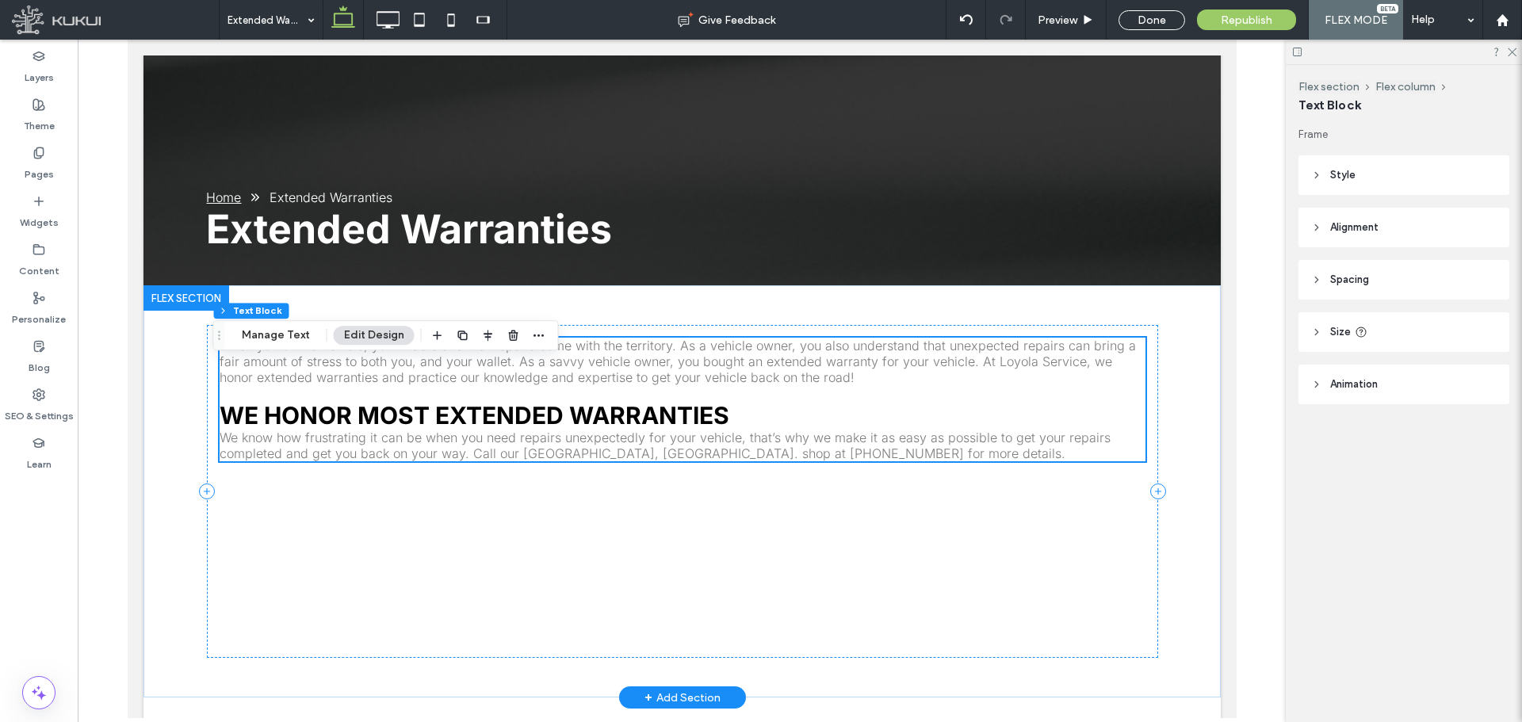
scroll to position [300, 0]
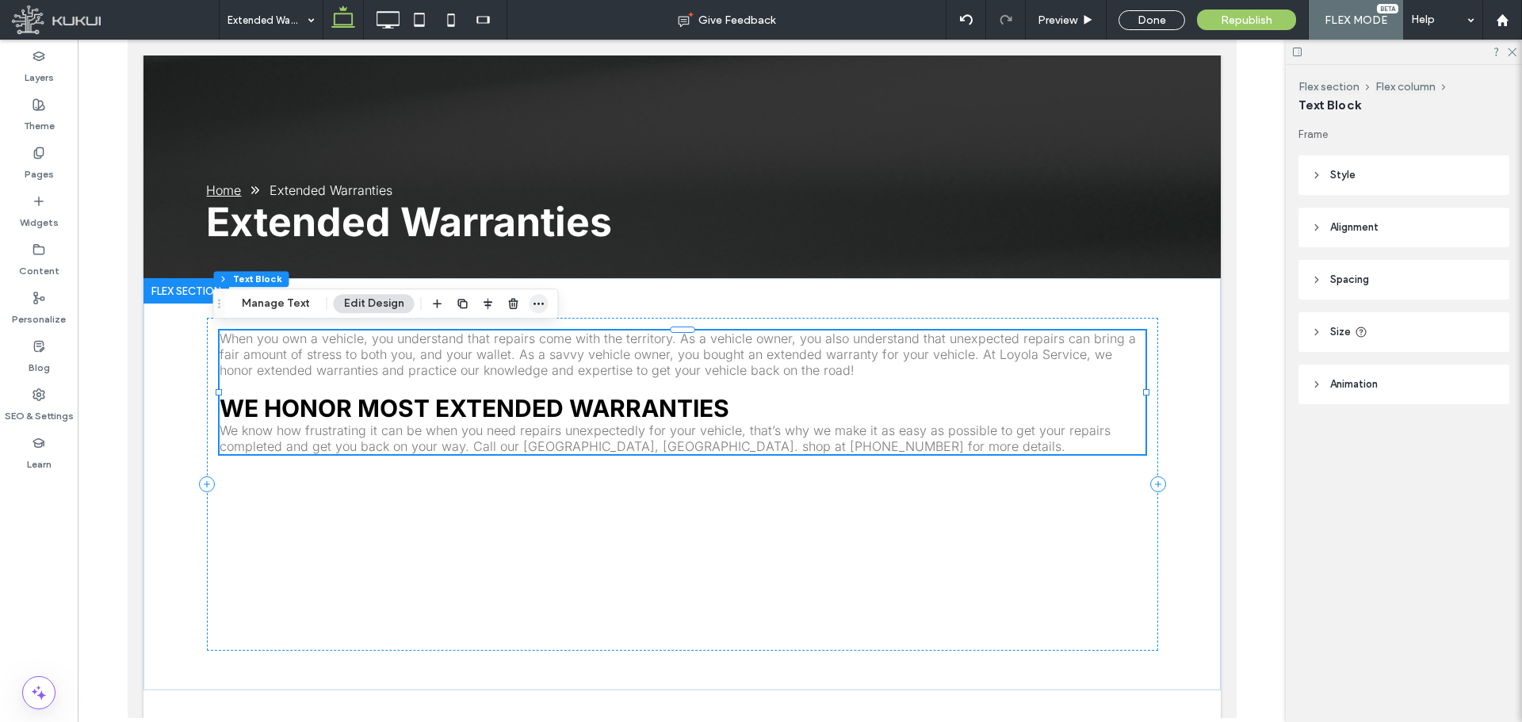
click at [535, 305] on icon "button" at bounding box center [539, 303] width 13 height 13
click at [508, 339] on label "Copy" at bounding box center [504, 338] width 89 height 13
click at [47, 183] on div "Pages" at bounding box center [39, 164] width 78 height 48
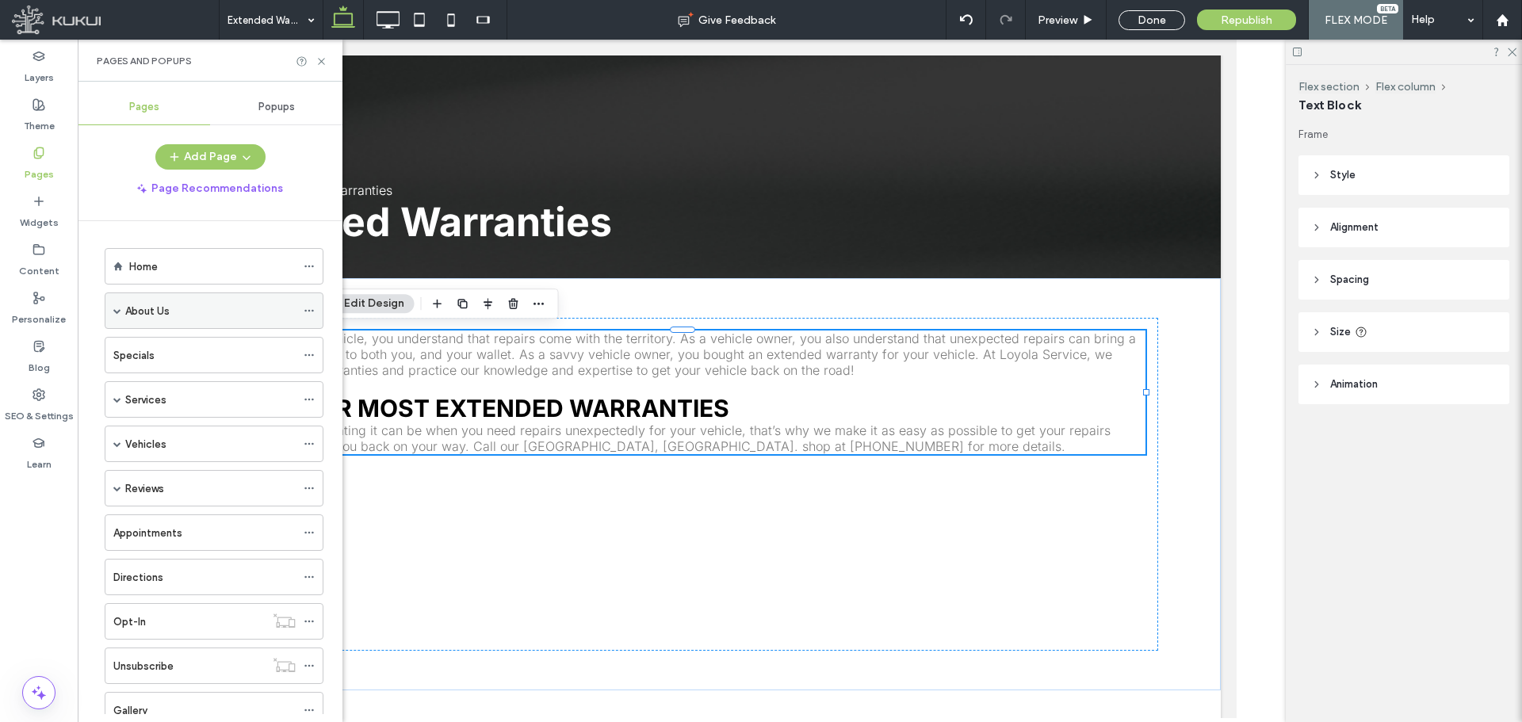
click at [162, 300] on div "About Us" at bounding box center [210, 310] width 170 height 35
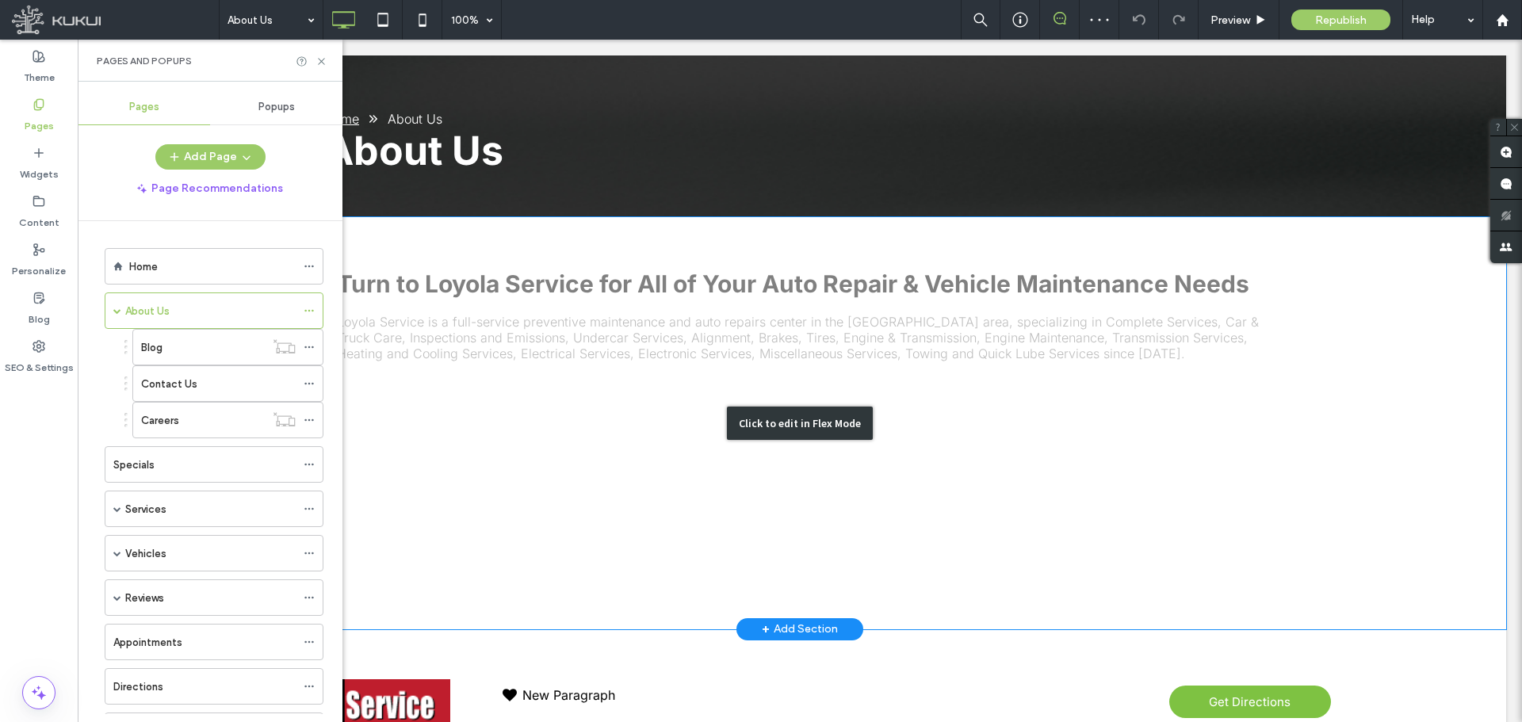
scroll to position [396, 0]
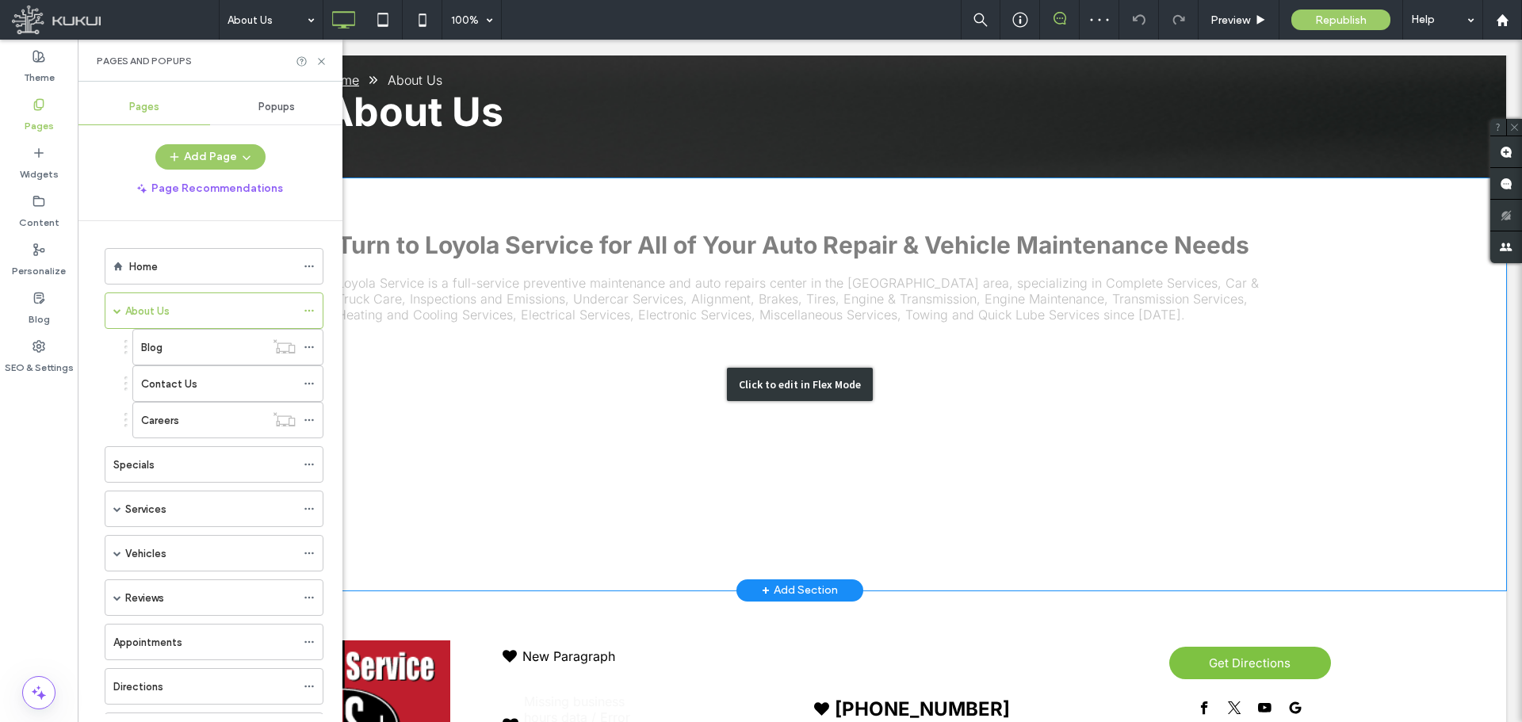
click at [630, 340] on div "Click to edit in Flex Mode" at bounding box center [800, 384] width 1413 height 412
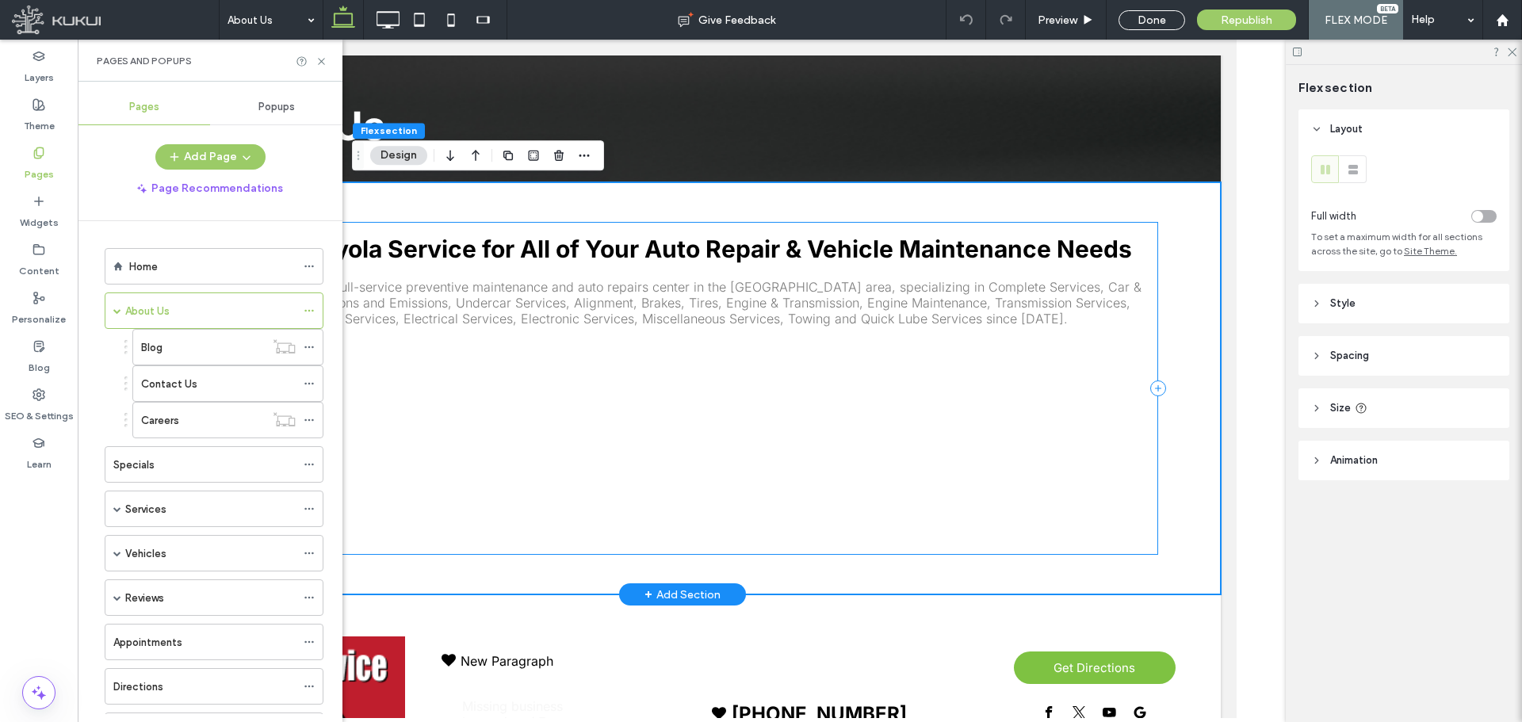
click at [629, 343] on div "Turn to Loyola Service for All of Your Auto Repair & Vehicle Maintenance Needs …" at bounding box center [681, 388] width 951 height 333
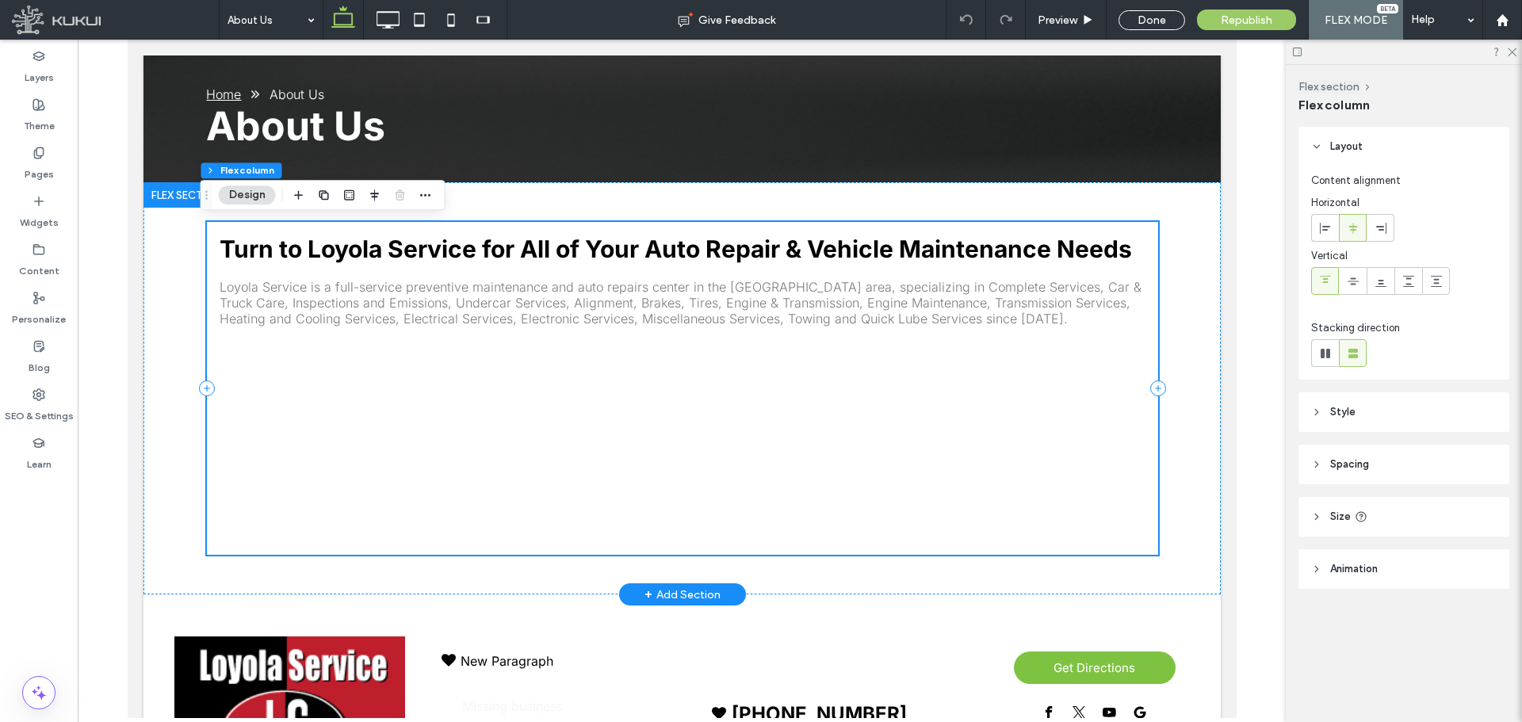
click at [629, 343] on div "Turn to Loyola Service for All of Your Auto Repair & Vehicle Maintenance Needs …" at bounding box center [681, 388] width 951 height 333
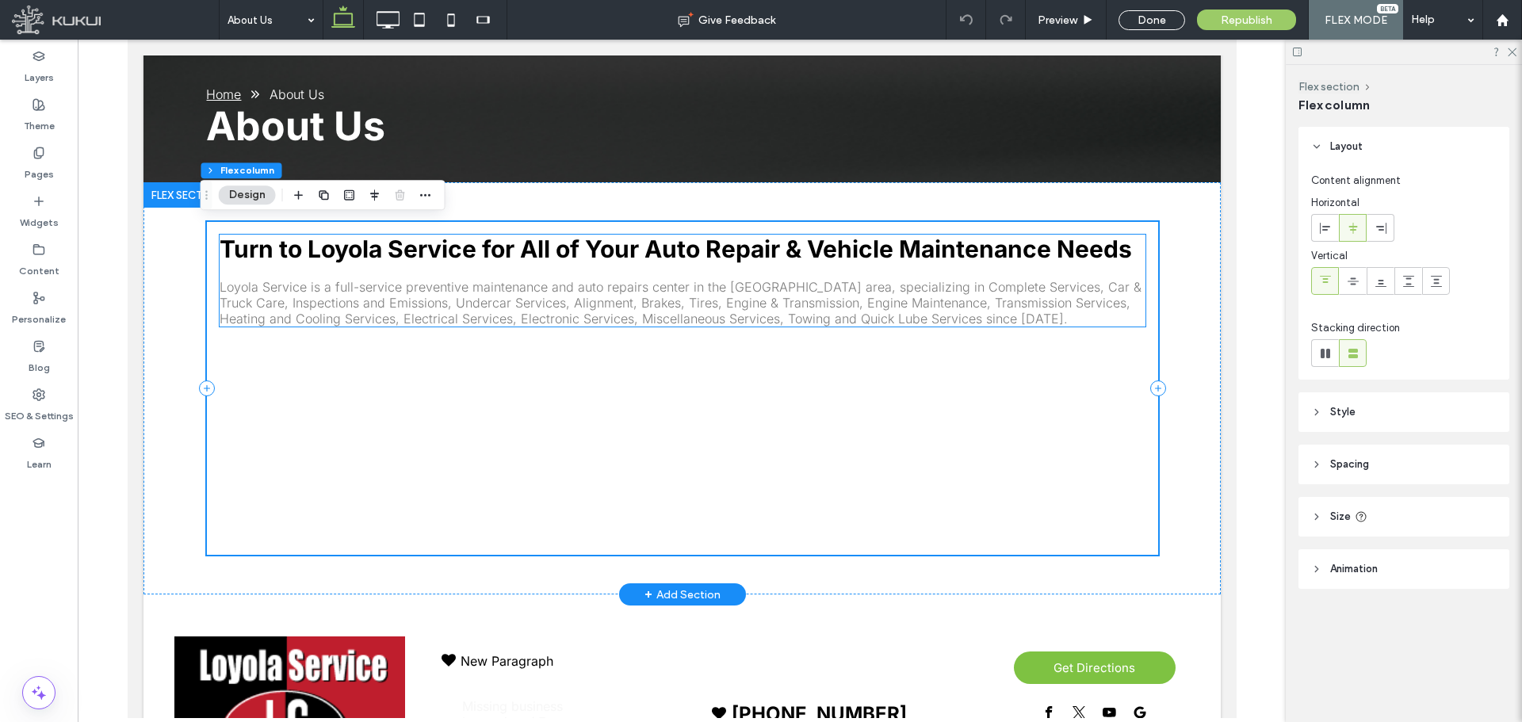
click at [627, 320] on span "Loyola Service is a full-service preventive maintenance and auto repairs center…" at bounding box center [680, 303] width 922 height 48
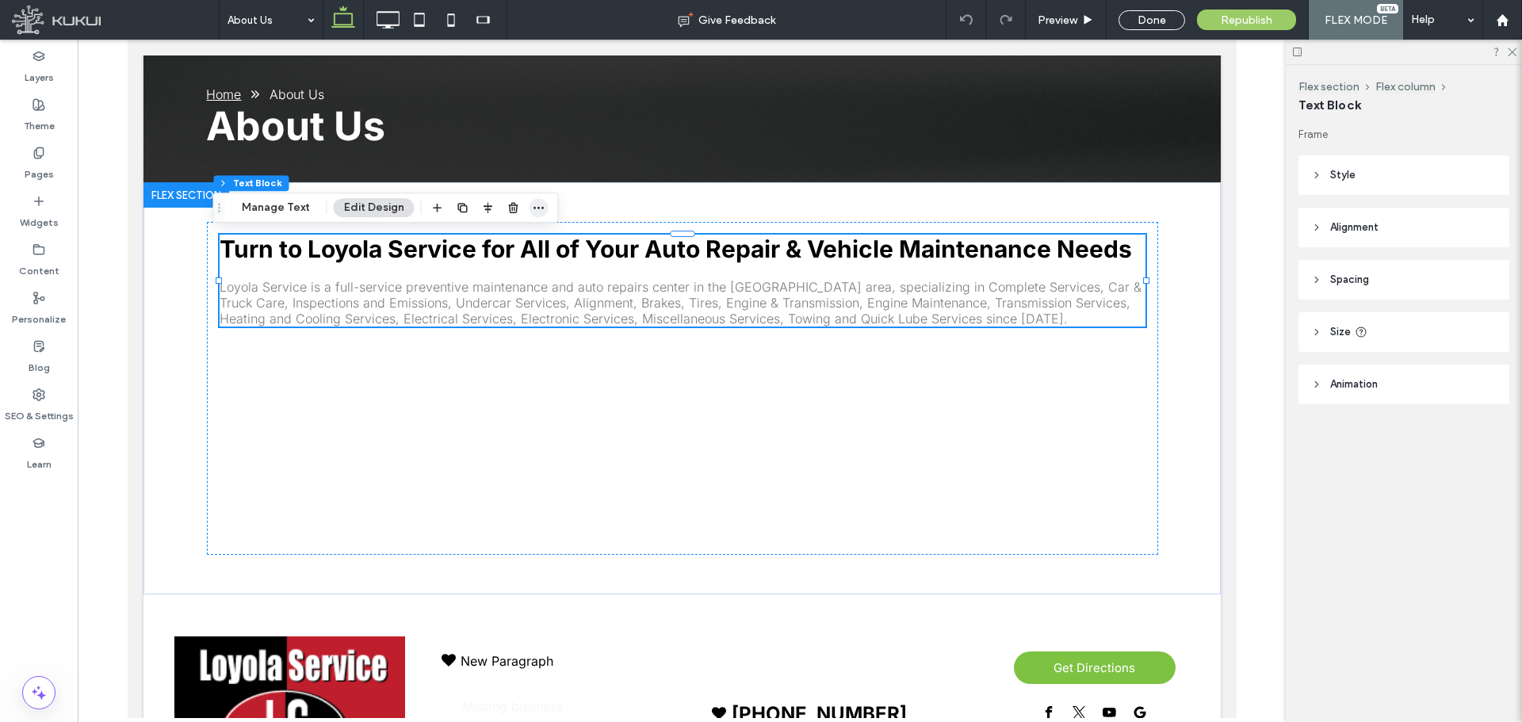
click at [535, 203] on icon "button" at bounding box center [539, 207] width 13 height 13
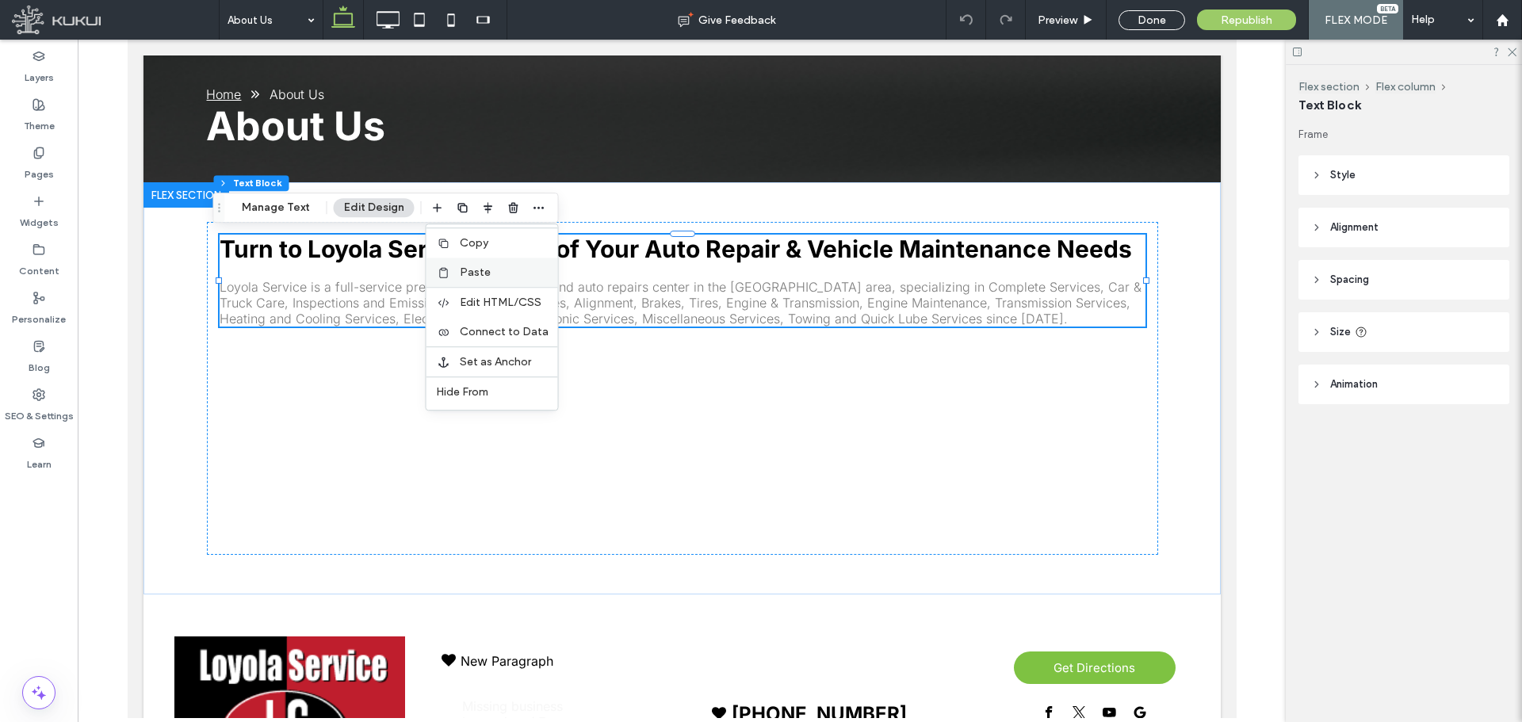
click at [491, 264] on div "Paste" at bounding box center [493, 272] width 132 height 29
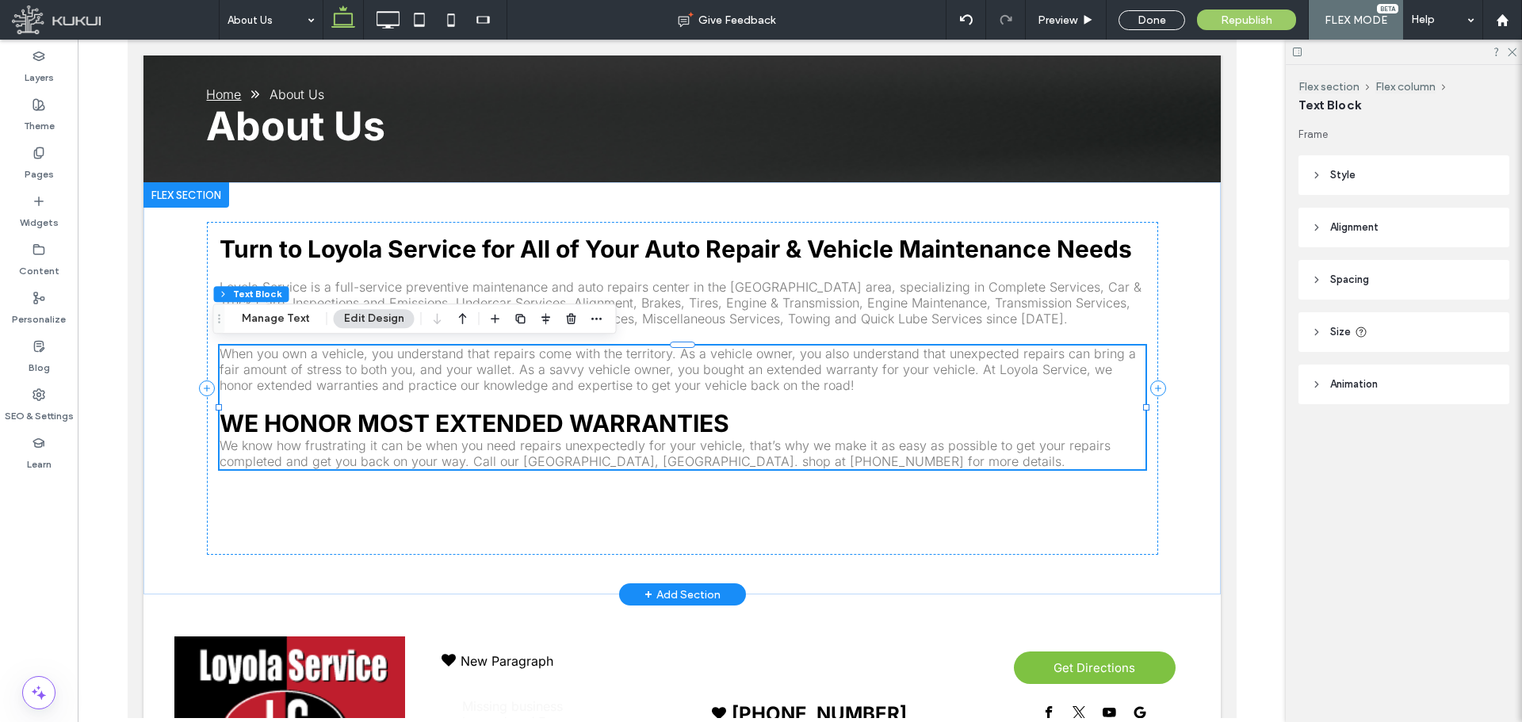
click at [385, 363] on span "When you own a vehicle, you understand that repairs come with the territory. As…" at bounding box center [677, 370] width 917 height 48
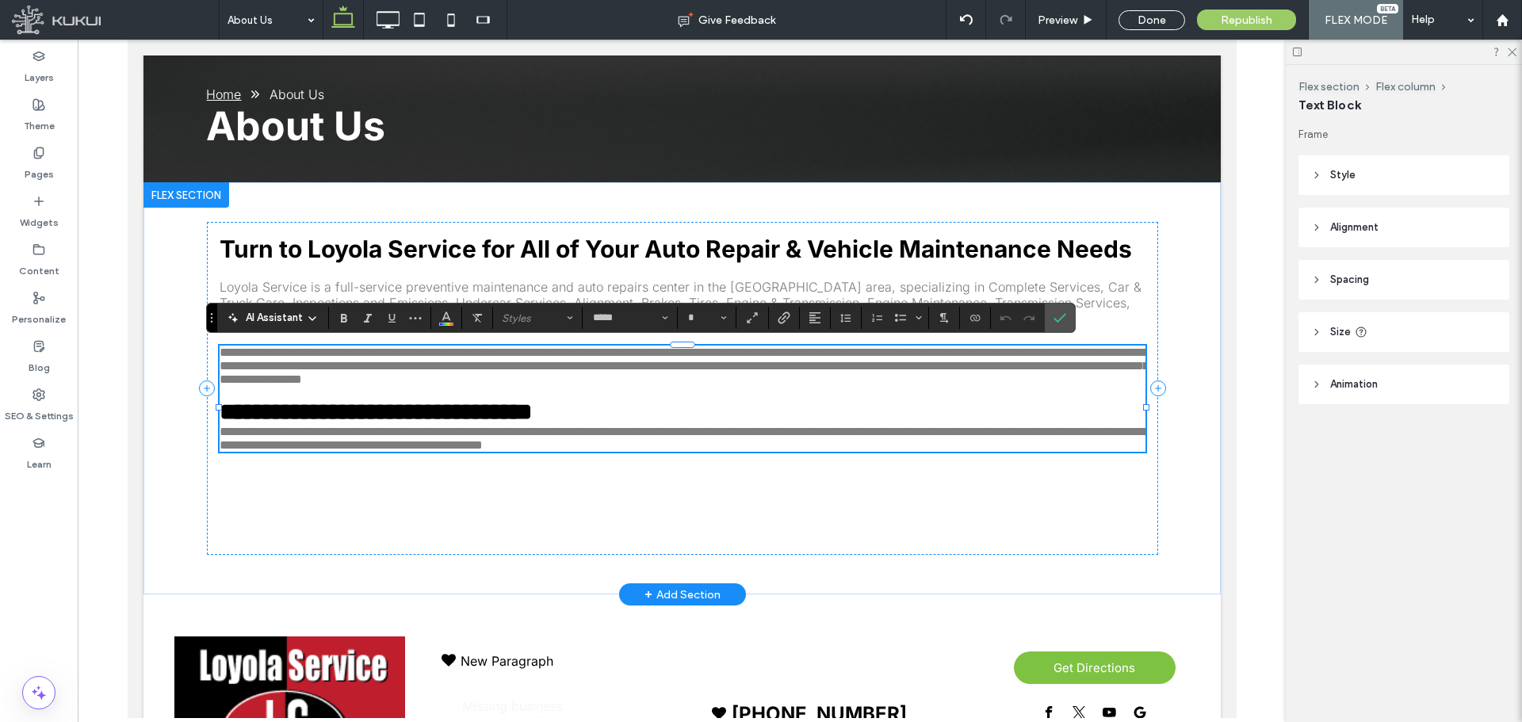
click at [374, 365] on span "**********" at bounding box center [683, 365] width 929 height 39
click at [219, 354] on span "**********" at bounding box center [683, 365] width 929 height 39
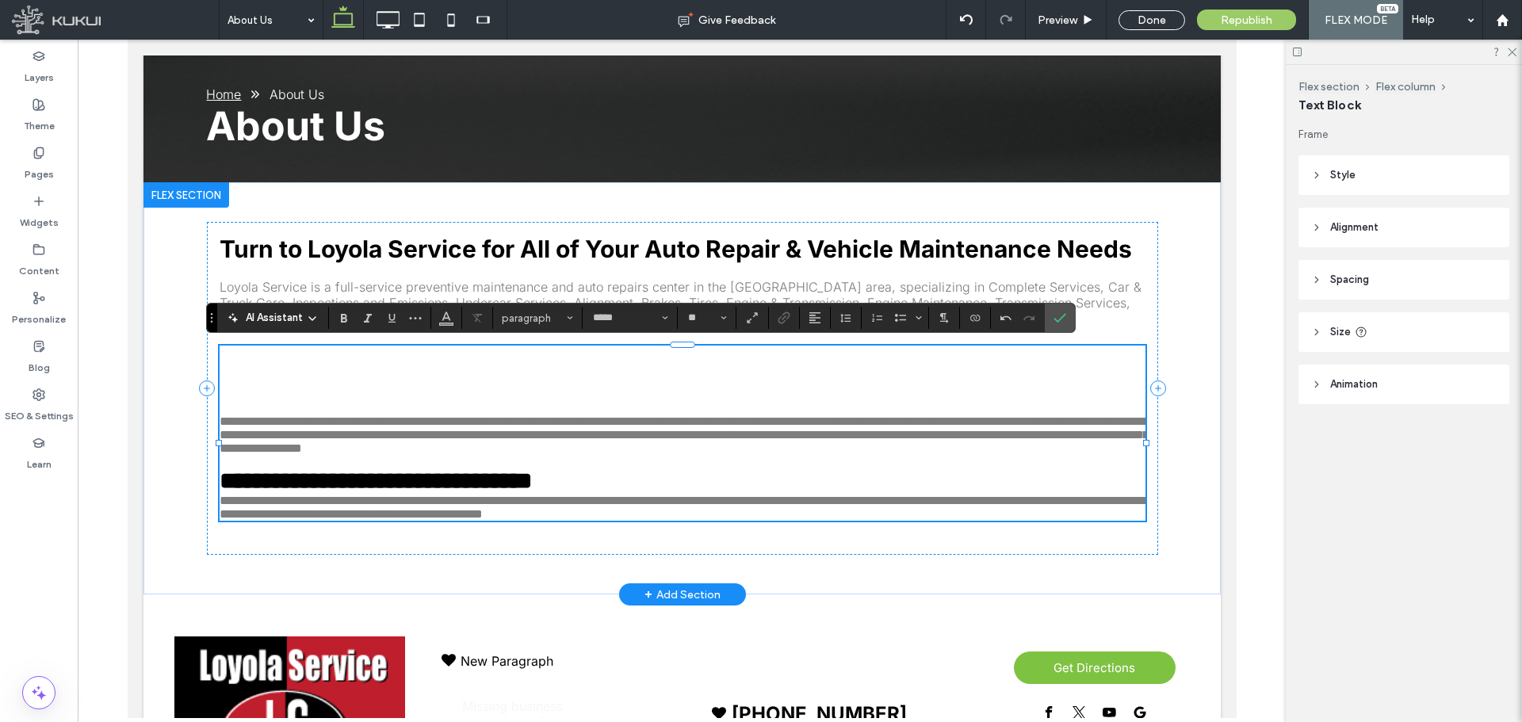
scroll to position [0, 0]
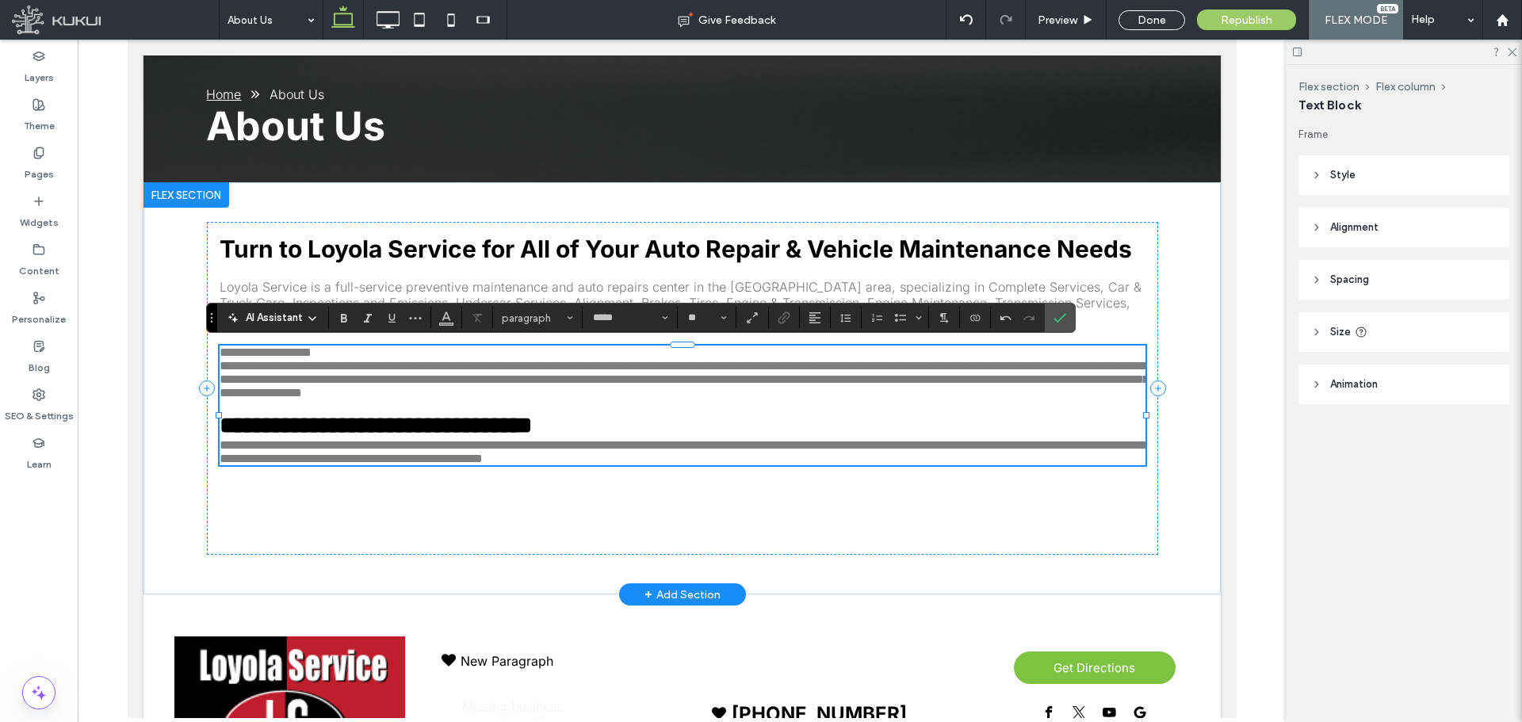
click at [379, 351] on p "**********" at bounding box center [682, 373] width 926 height 54
click at [545, 323] on span "paragraph" at bounding box center [533, 318] width 62 height 12
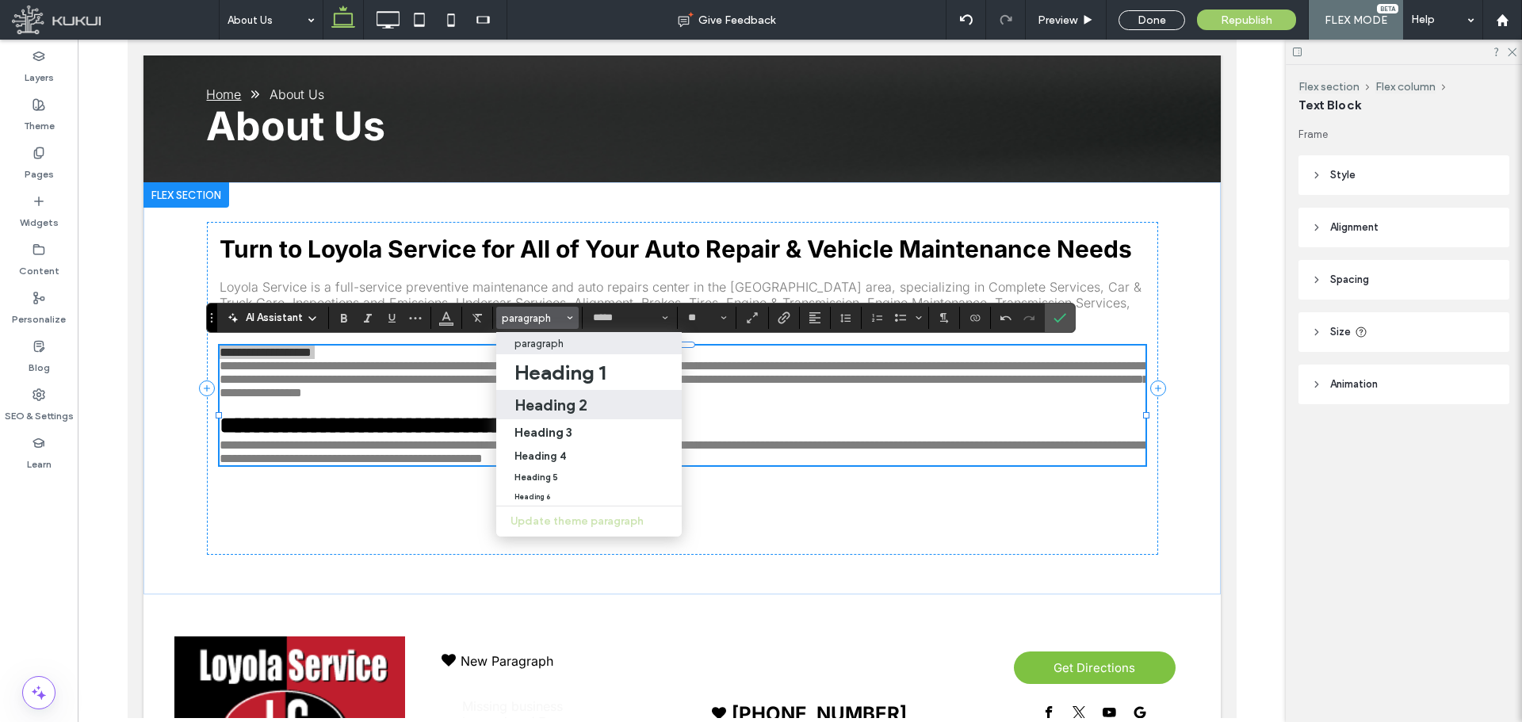
click at [541, 411] on h2 "Heading 2" at bounding box center [551, 405] width 73 height 19
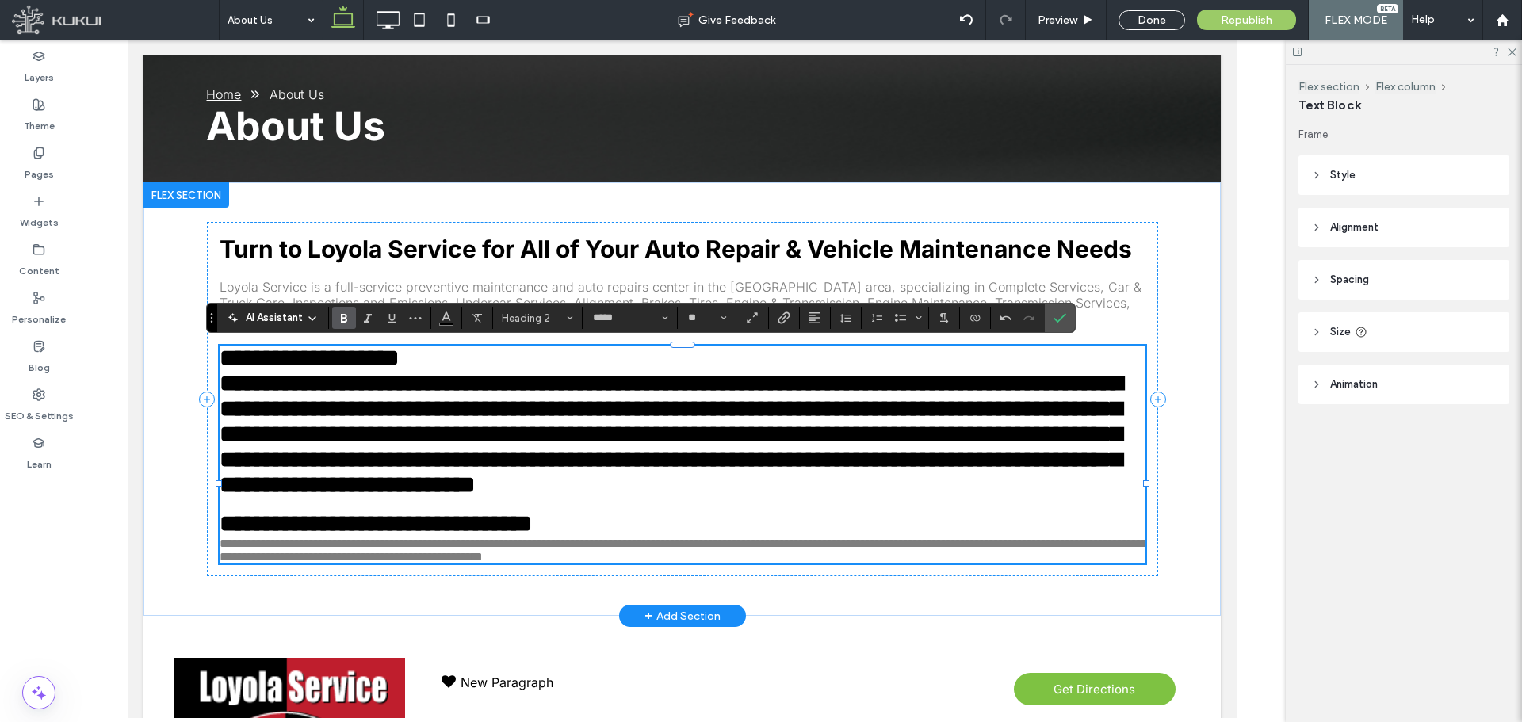
click at [287, 428] on span "**********" at bounding box center [670, 421] width 903 height 150
click at [221, 392] on span "**********" at bounding box center [670, 421] width 903 height 150
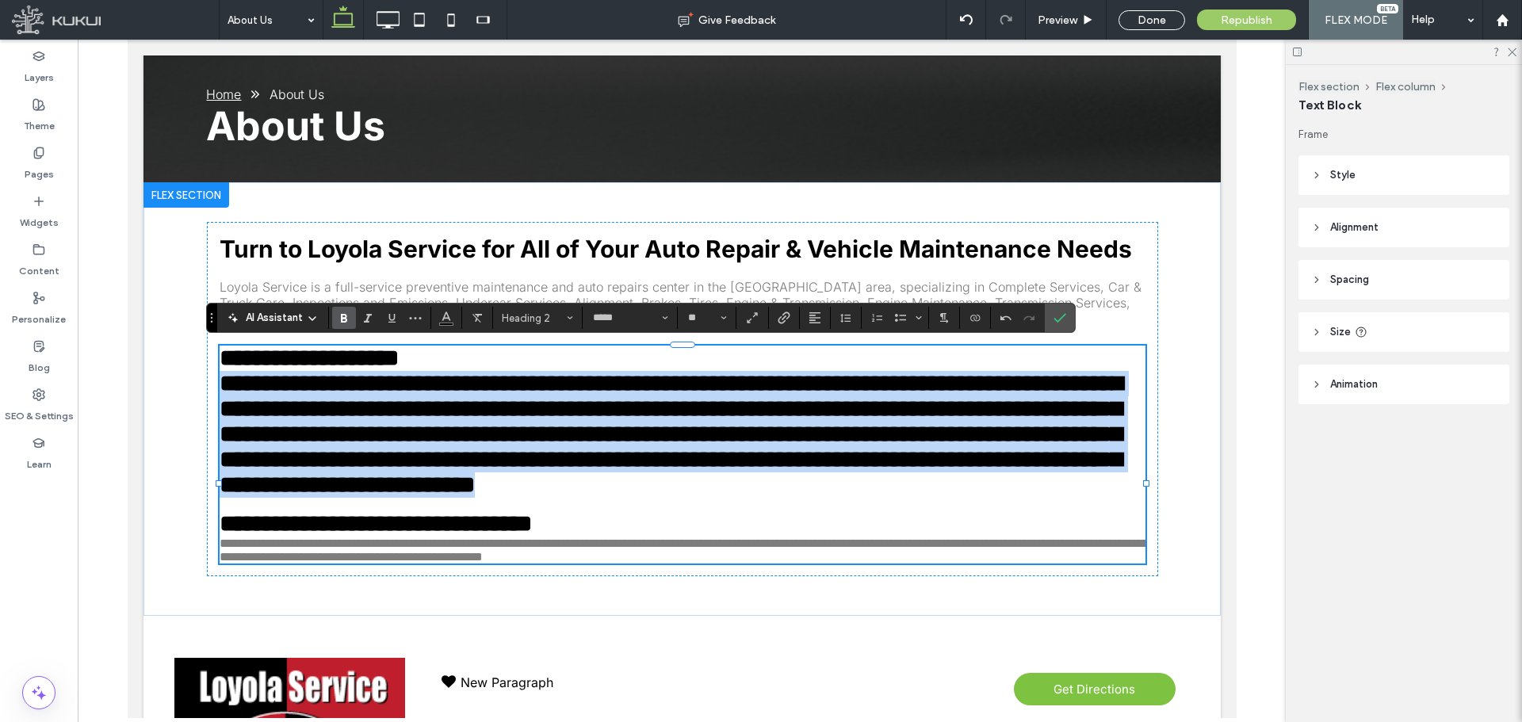
drag, startPoint x: 463, startPoint y: 515, endPoint x: 136, endPoint y: 381, distance: 354.1
click at [136, 381] on body "Click To Paste Click To Paste Row Home About Us Contact Us Specials Services 30…" at bounding box center [681, 272] width 1109 height 1258
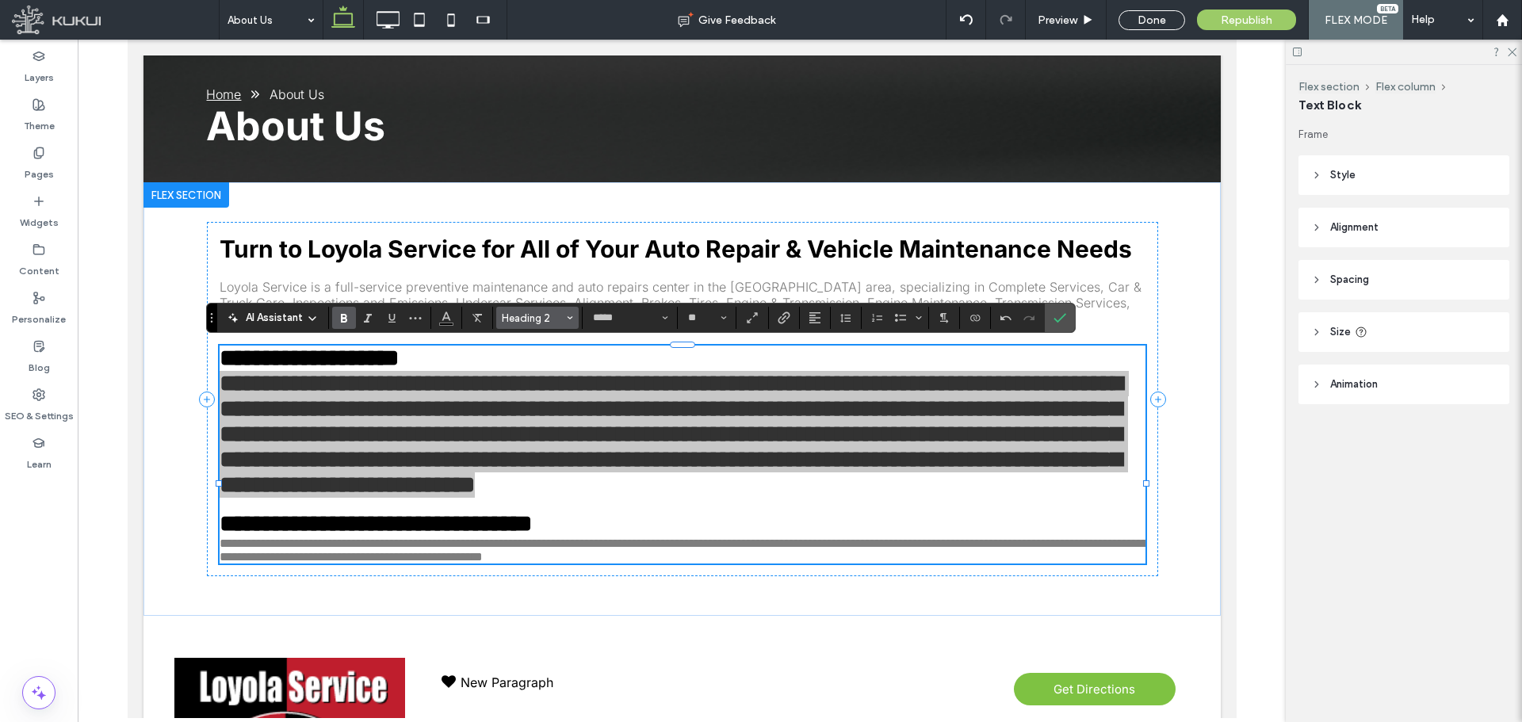
click at [563, 318] on span "Heading 2" at bounding box center [533, 318] width 62 height 12
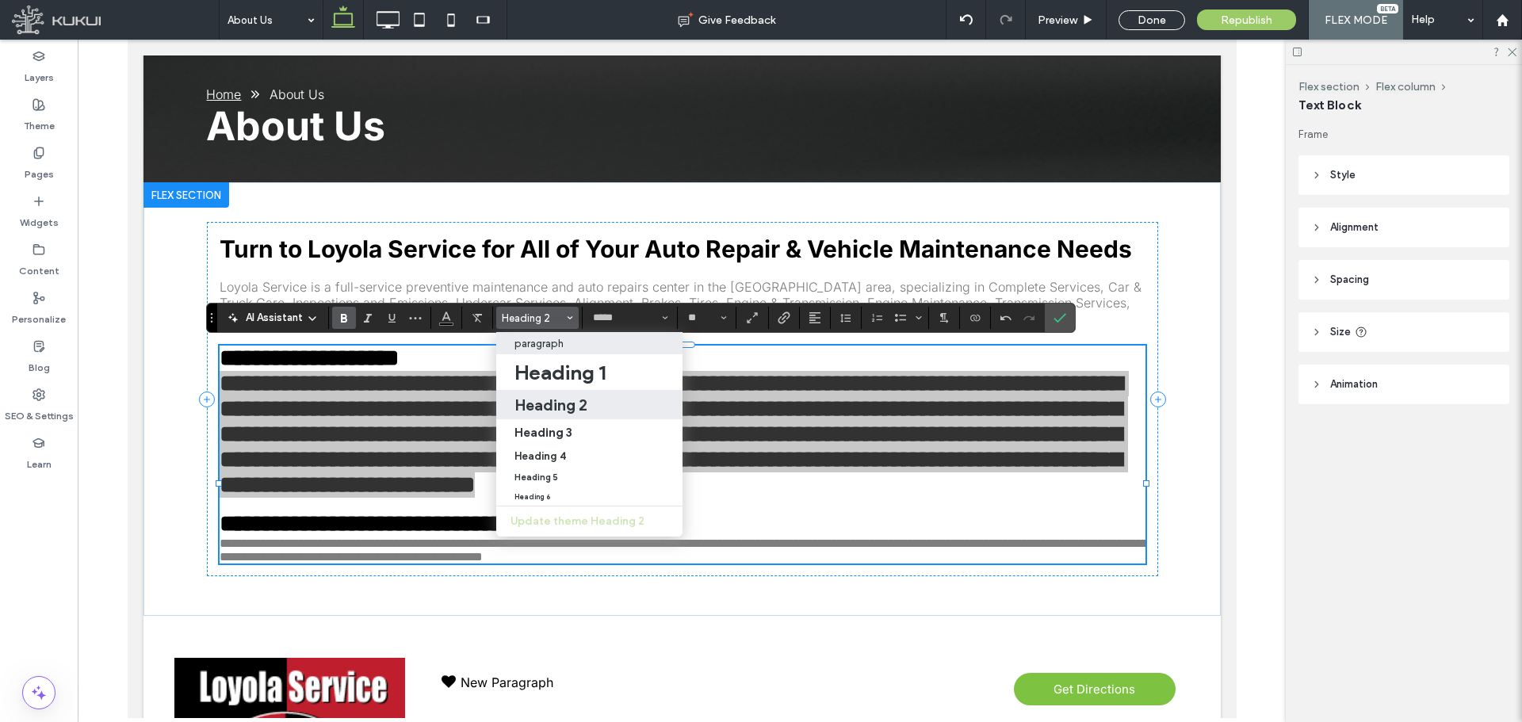
click at [565, 345] on div "paragraph" at bounding box center [590, 344] width 151 height 12
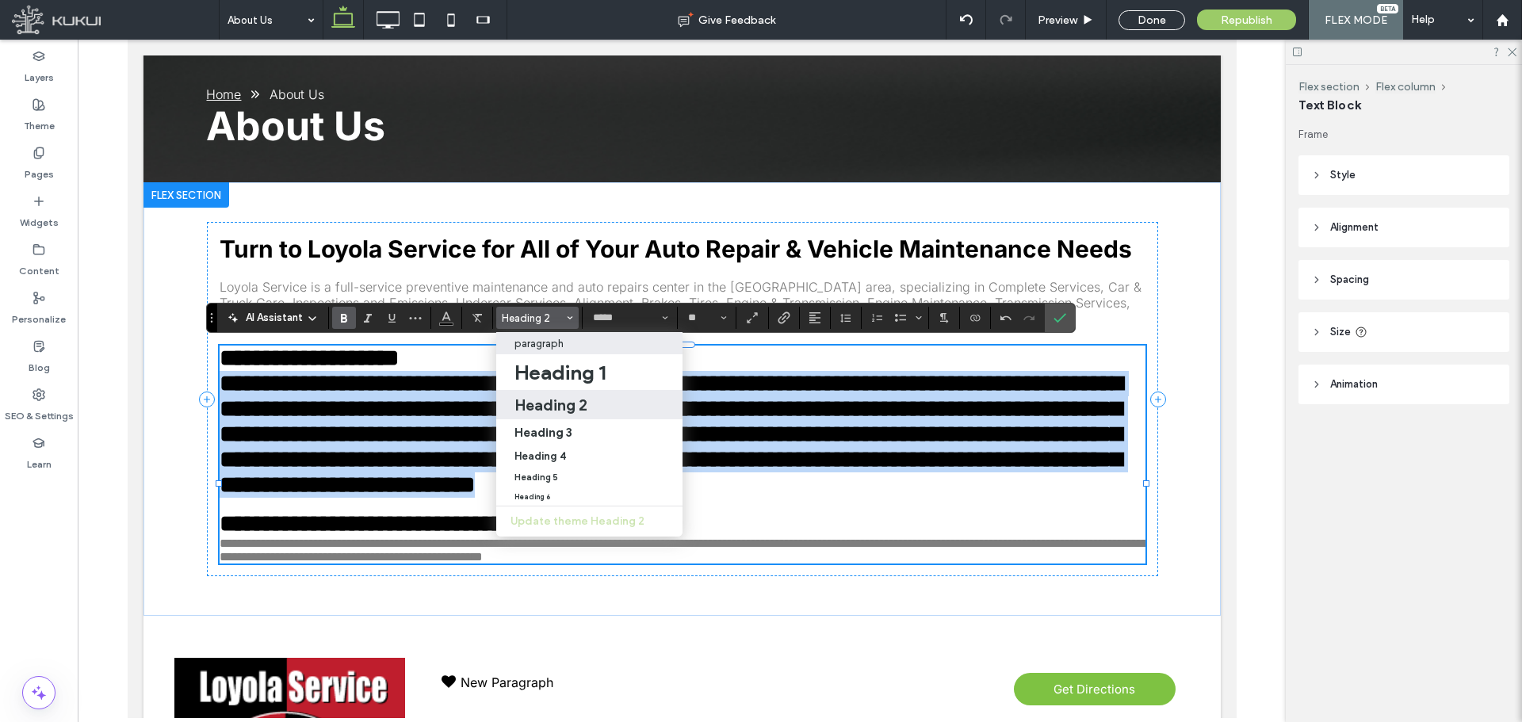
type input "**"
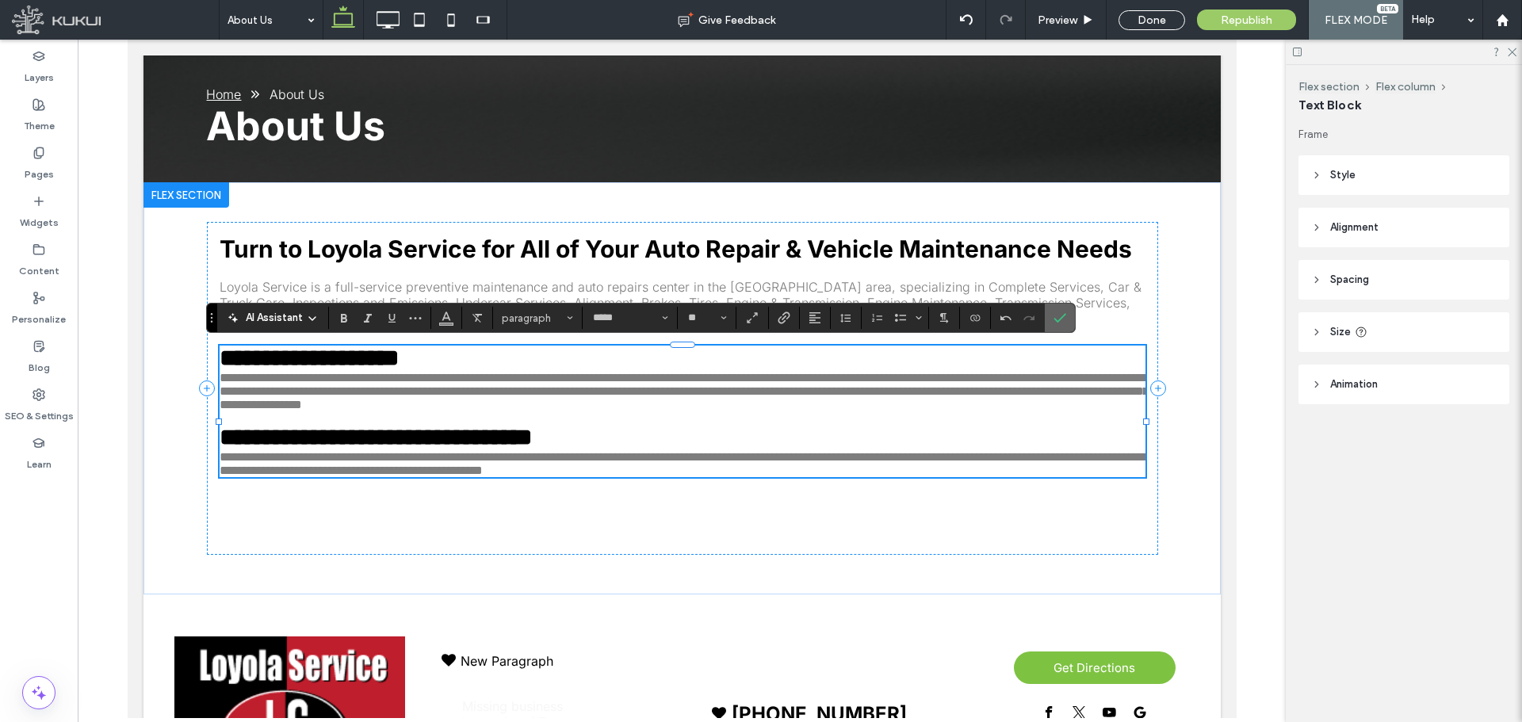
click at [1059, 322] on icon "Confirm" at bounding box center [1060, 318] width 13 height 13
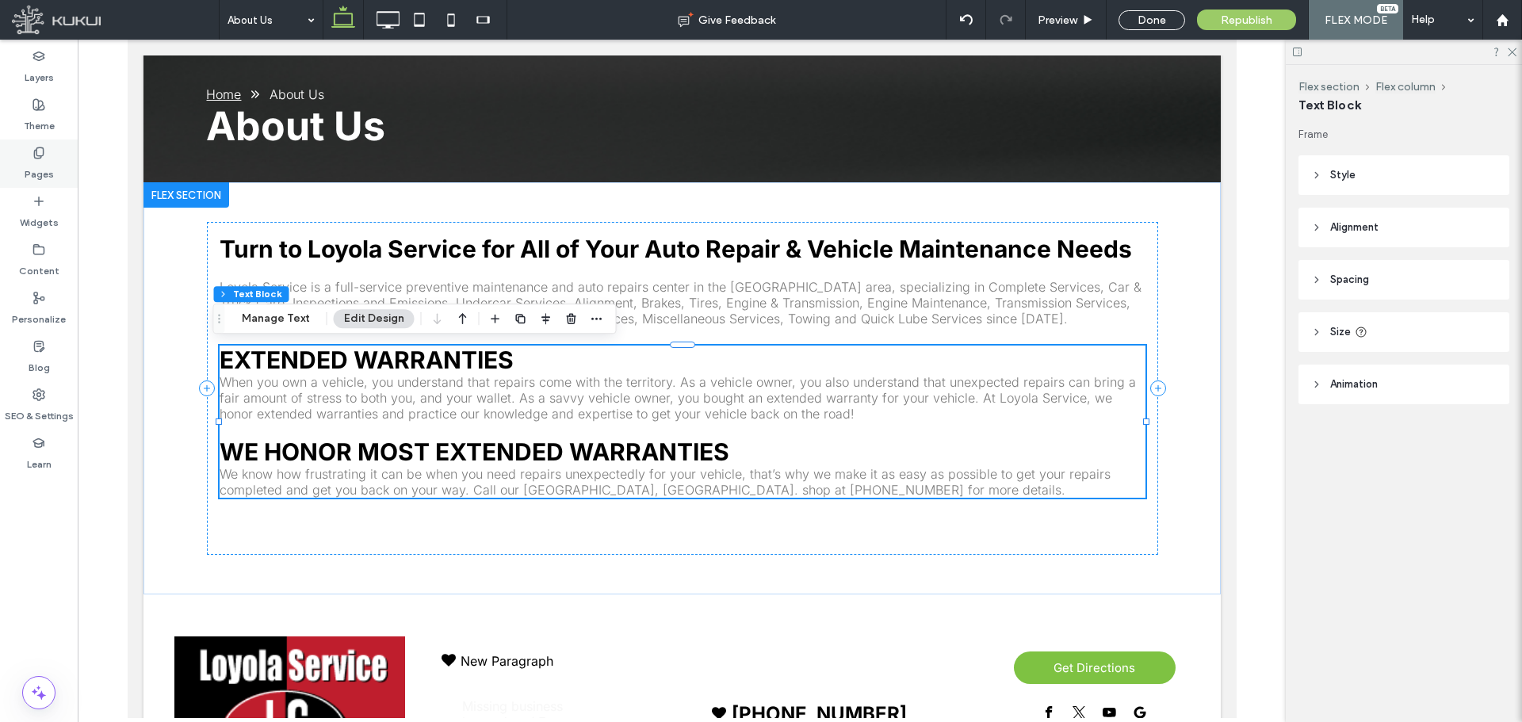
click at [32, 165] on label "Pages" at bounding box center [39, 170] width 29 height 22
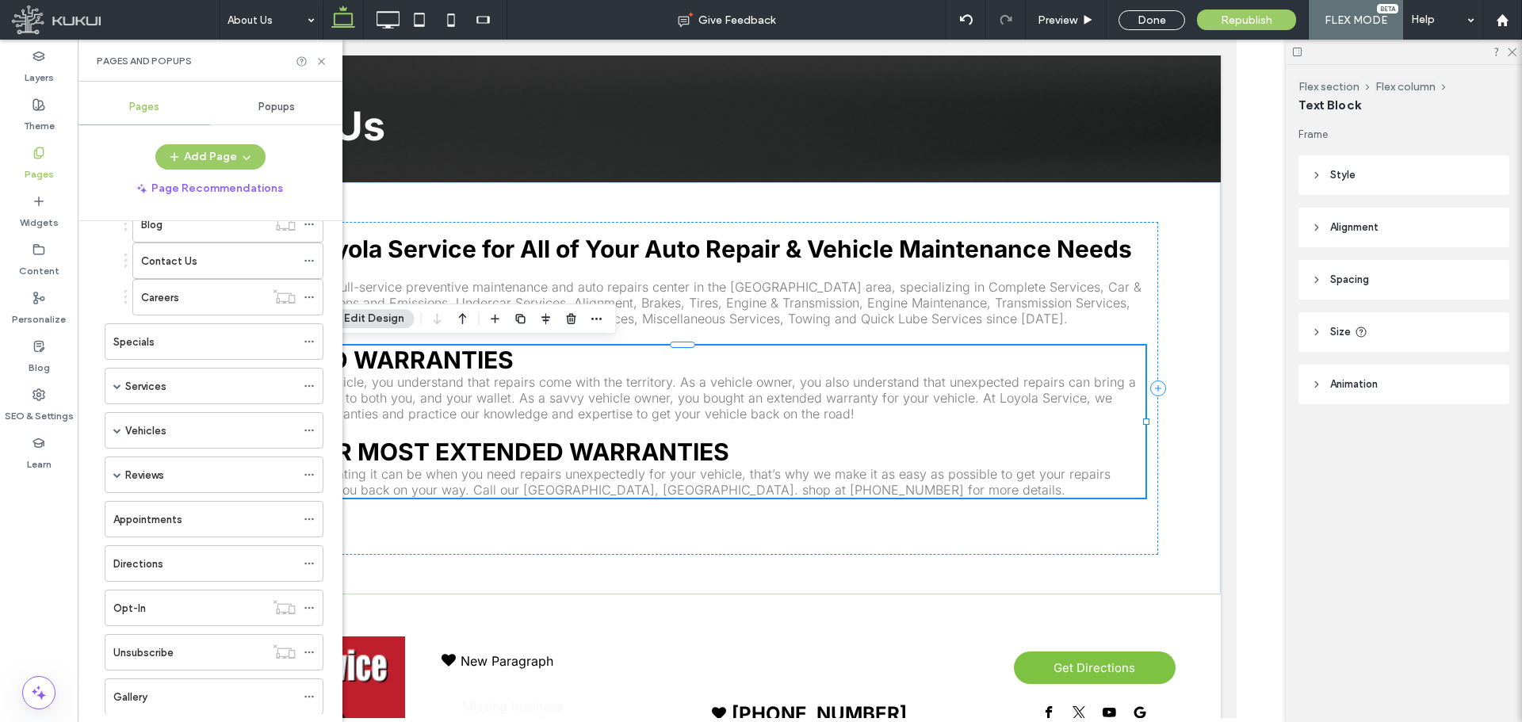
scroll to position [208, 0]
click at [312, 651] on icon at bounding box center [309, 656] width 11 height 11
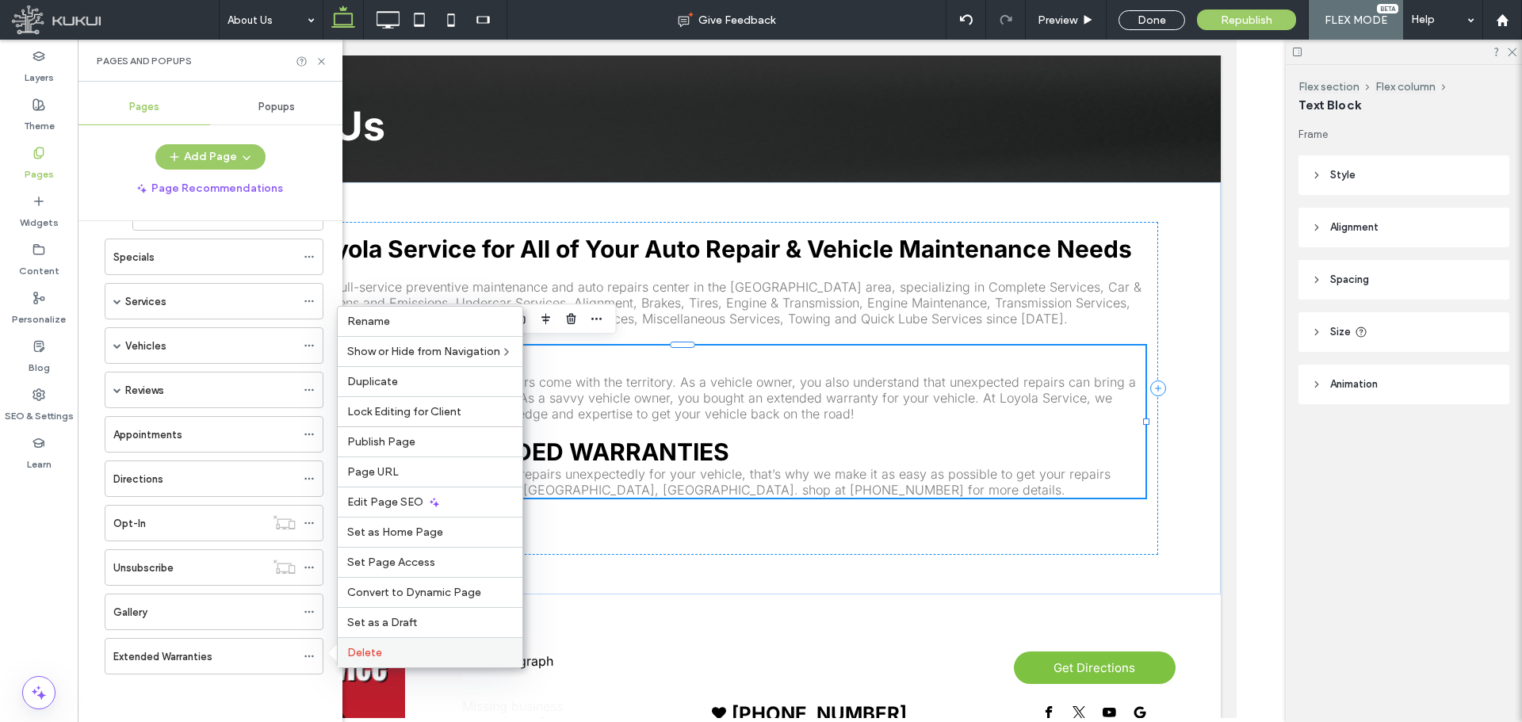
click at [355, 641] on div "Delete" at bounding box center [430, 652] width 185 height 30
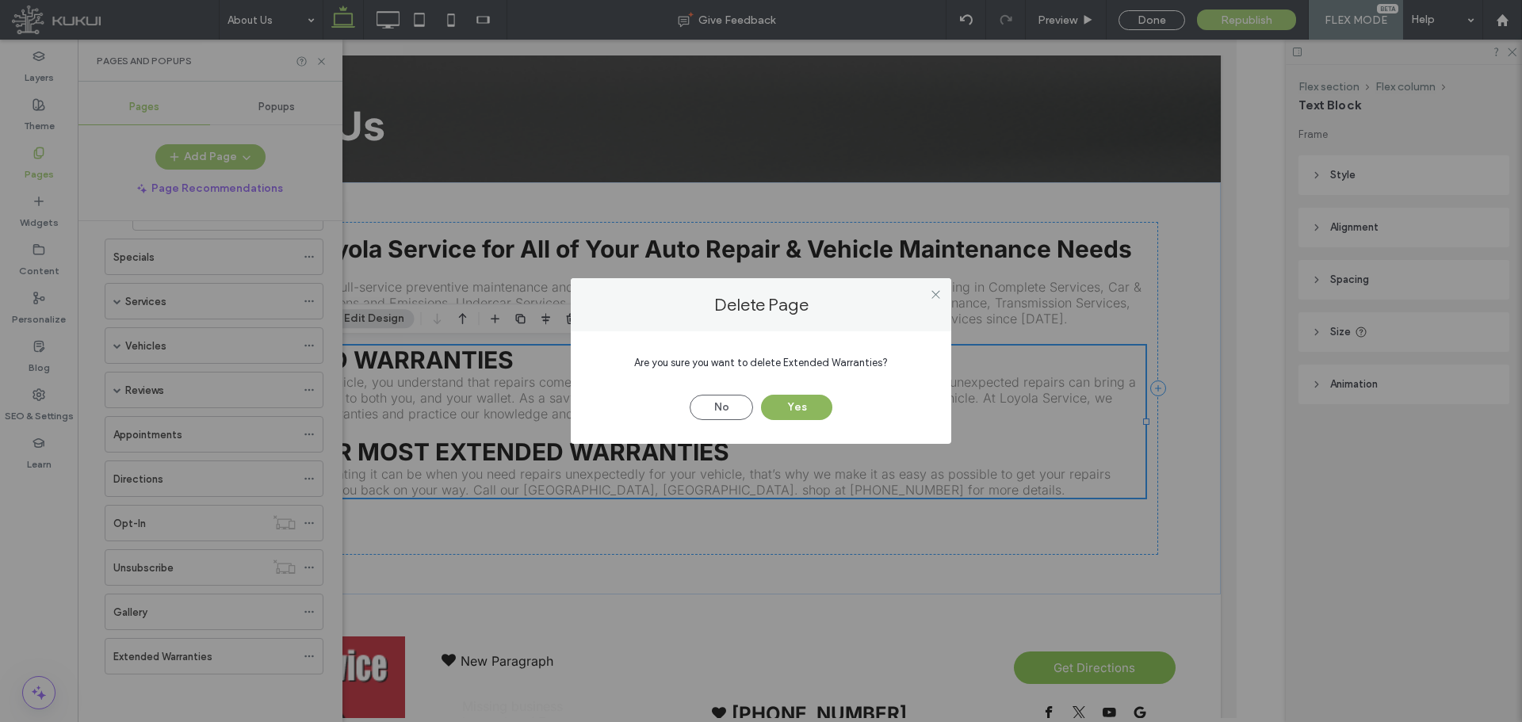
click at [785, 412] on button "Yes" at bounding box center [796, 407] width 71 height 25
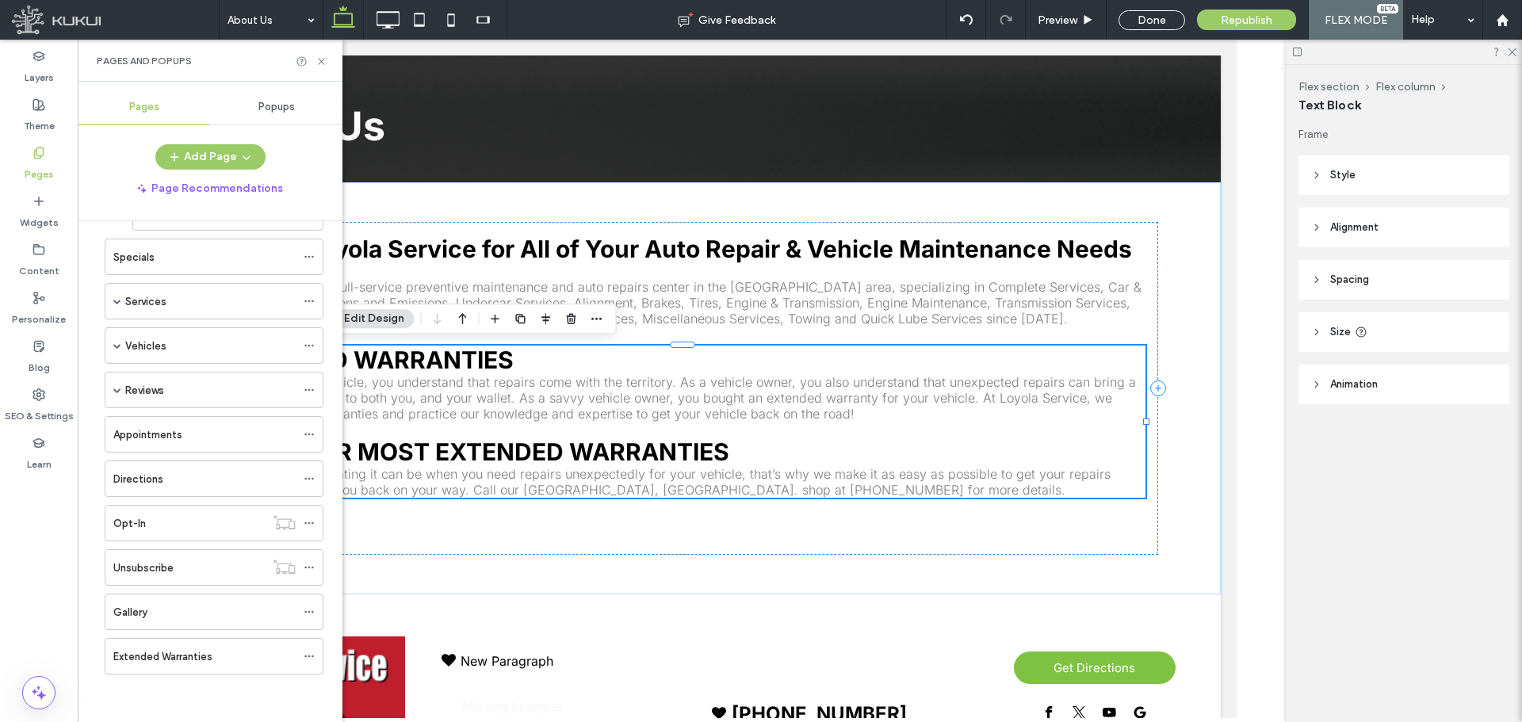
scroll to position [163, 0]
click at [314, 659] on icon at bounding box center [309, 656] width 11 height 11
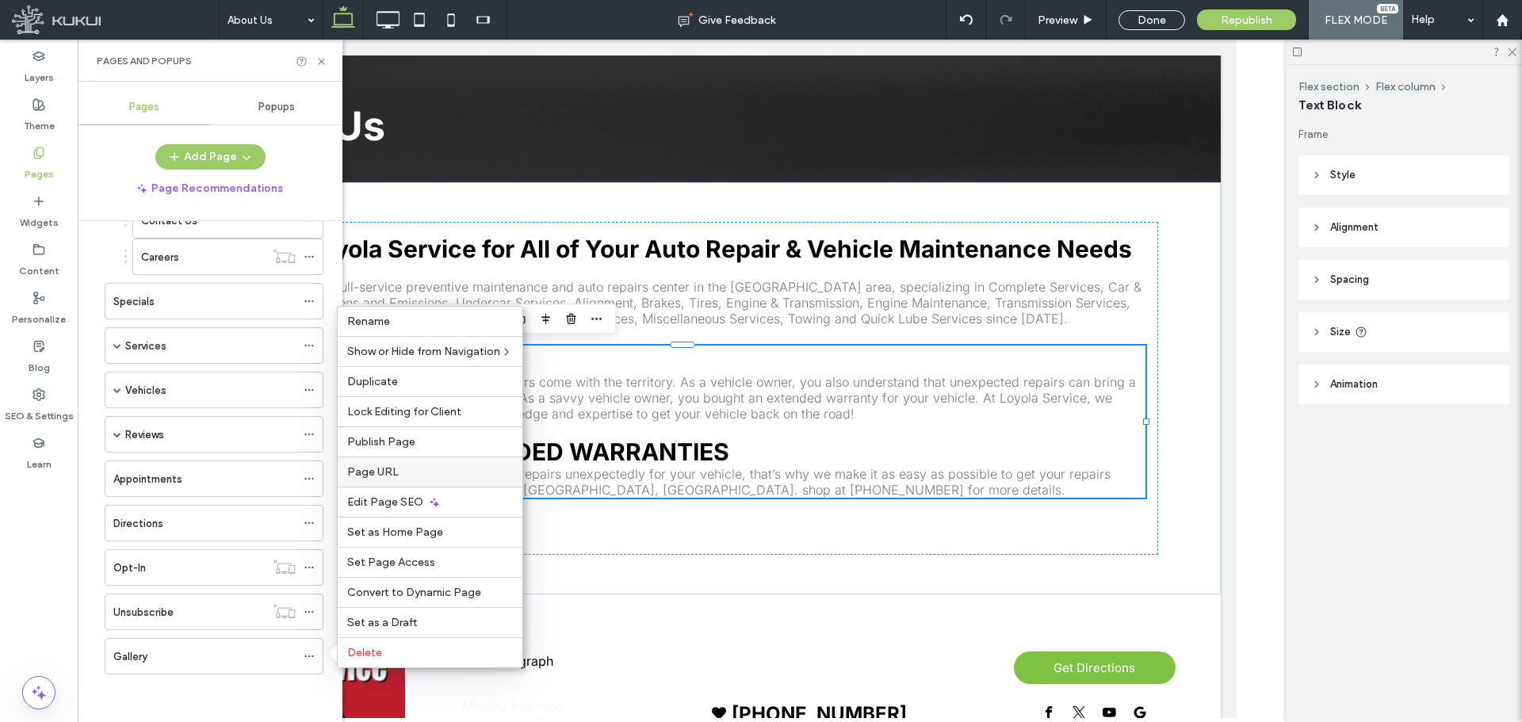
click at [400, 472] on label "Page URL" at bounding box center [430, 471] width 166 height 13
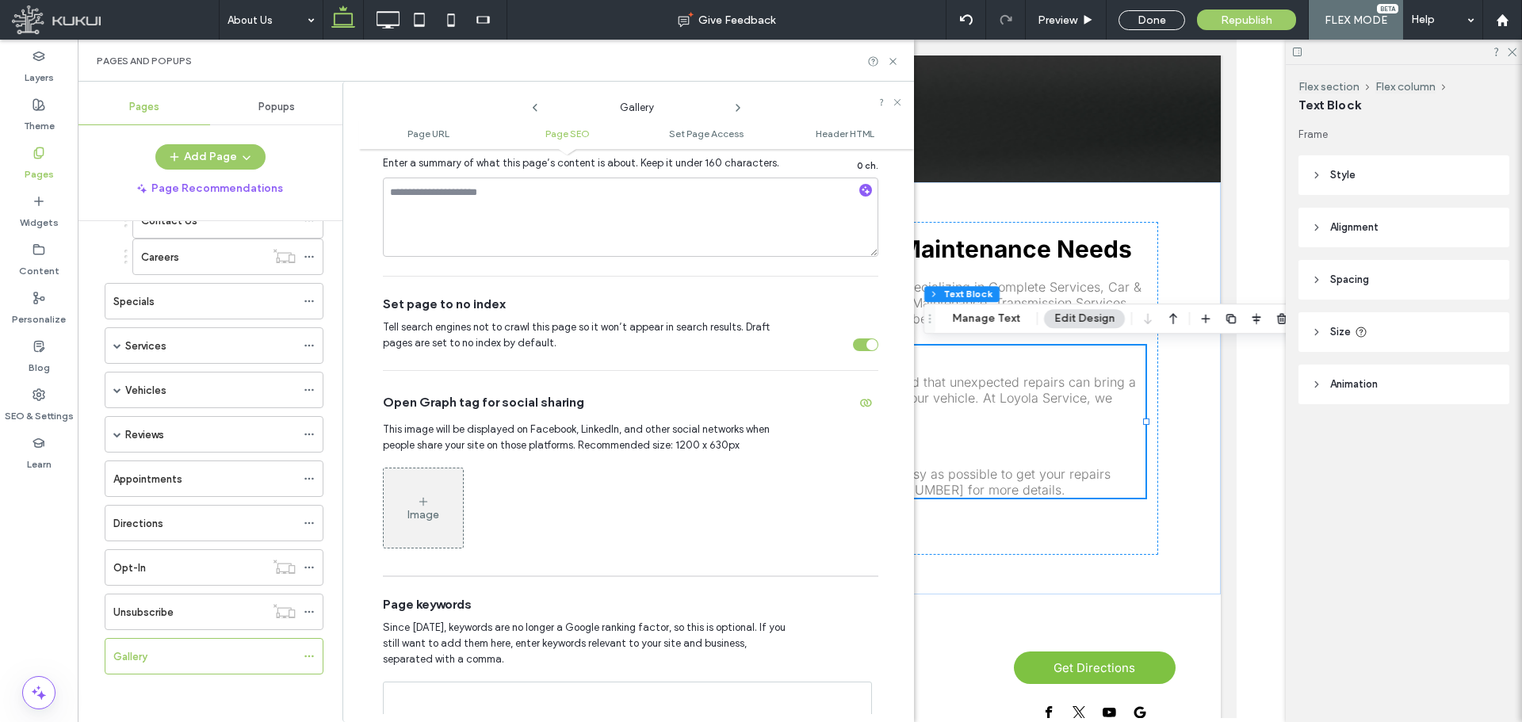
scroll to position [555, 0]
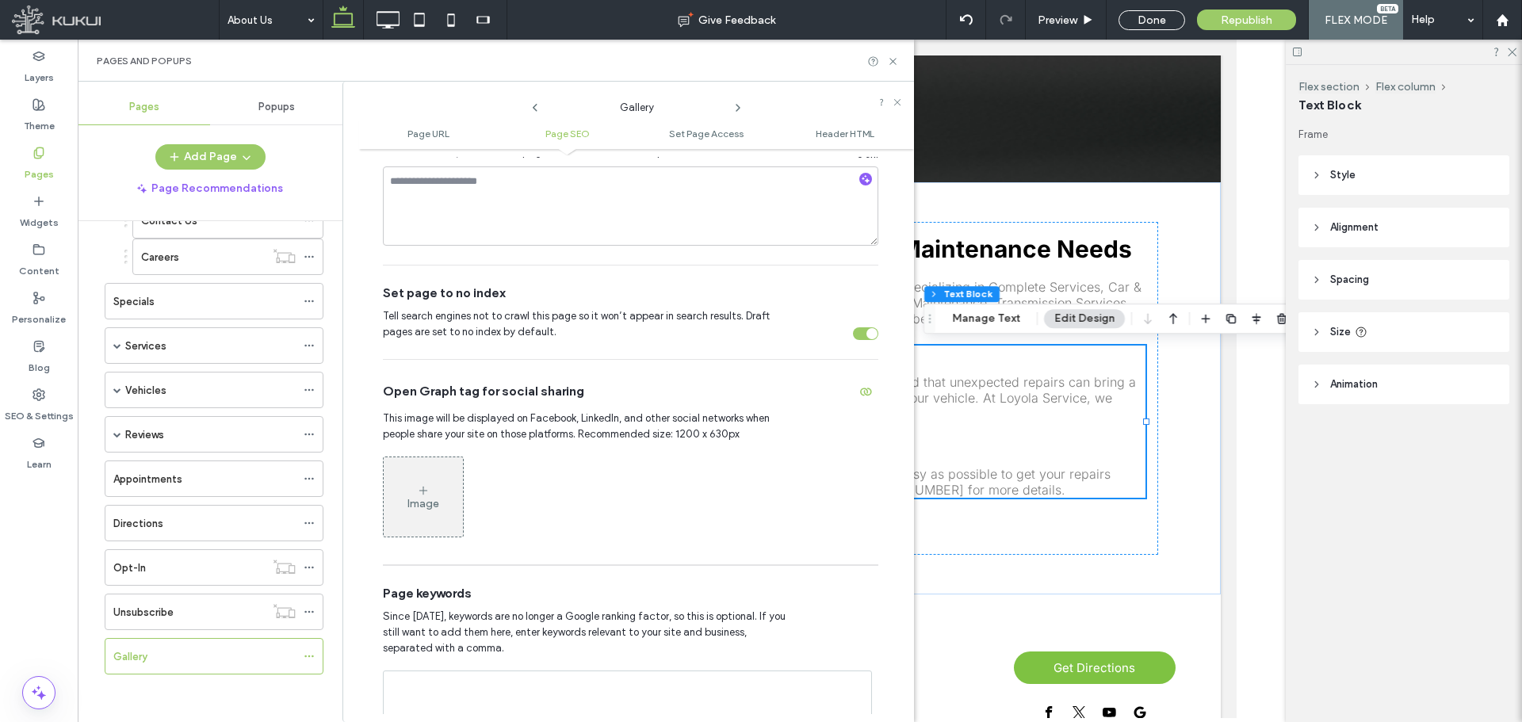
click at [894, 54] on div "Pages and Popups" at bounding box center [496, 61] width 836 height 42
click at [890, 61] on icon at bounding box center [893, 62] width 12 height 12
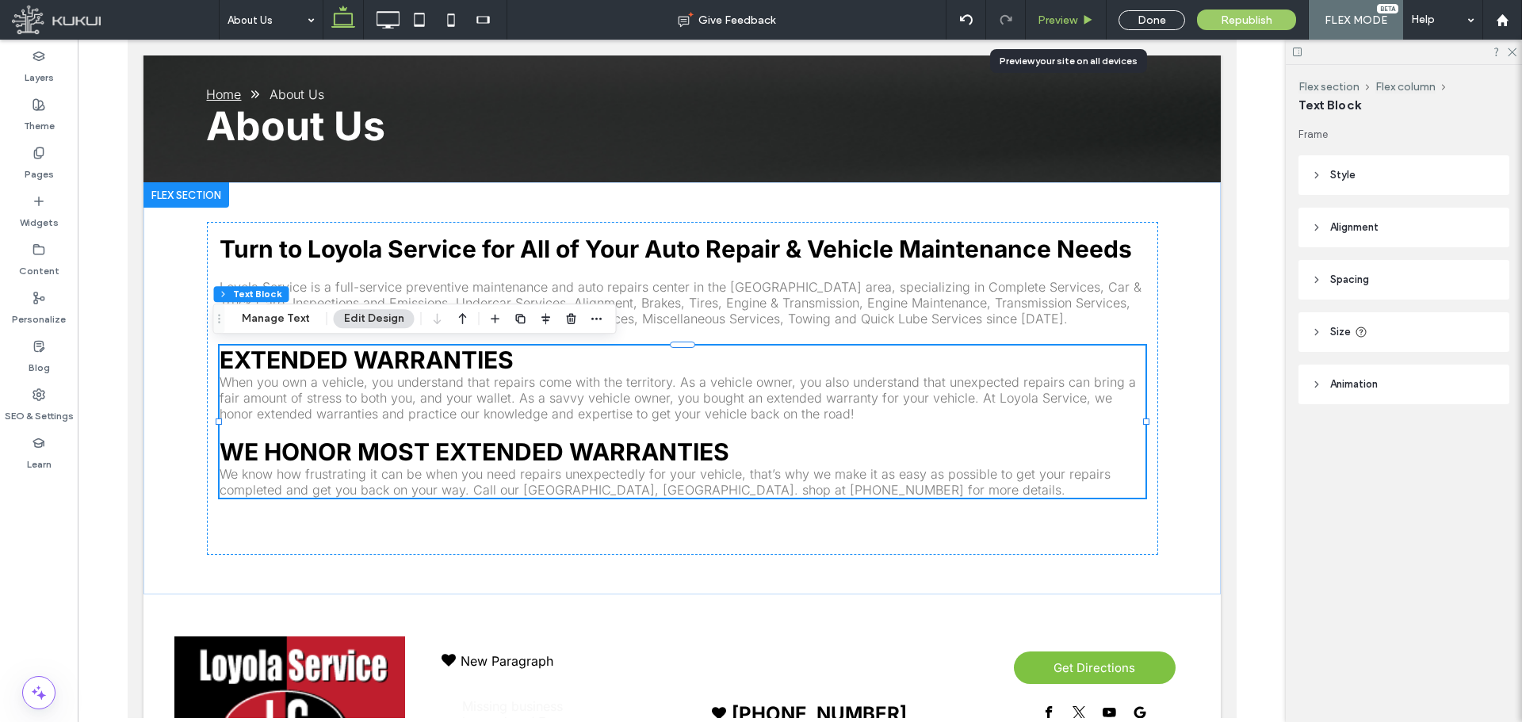
click at [1047, 26] on span "Preview" at bounding box center [1058, 19] width 40 height 13
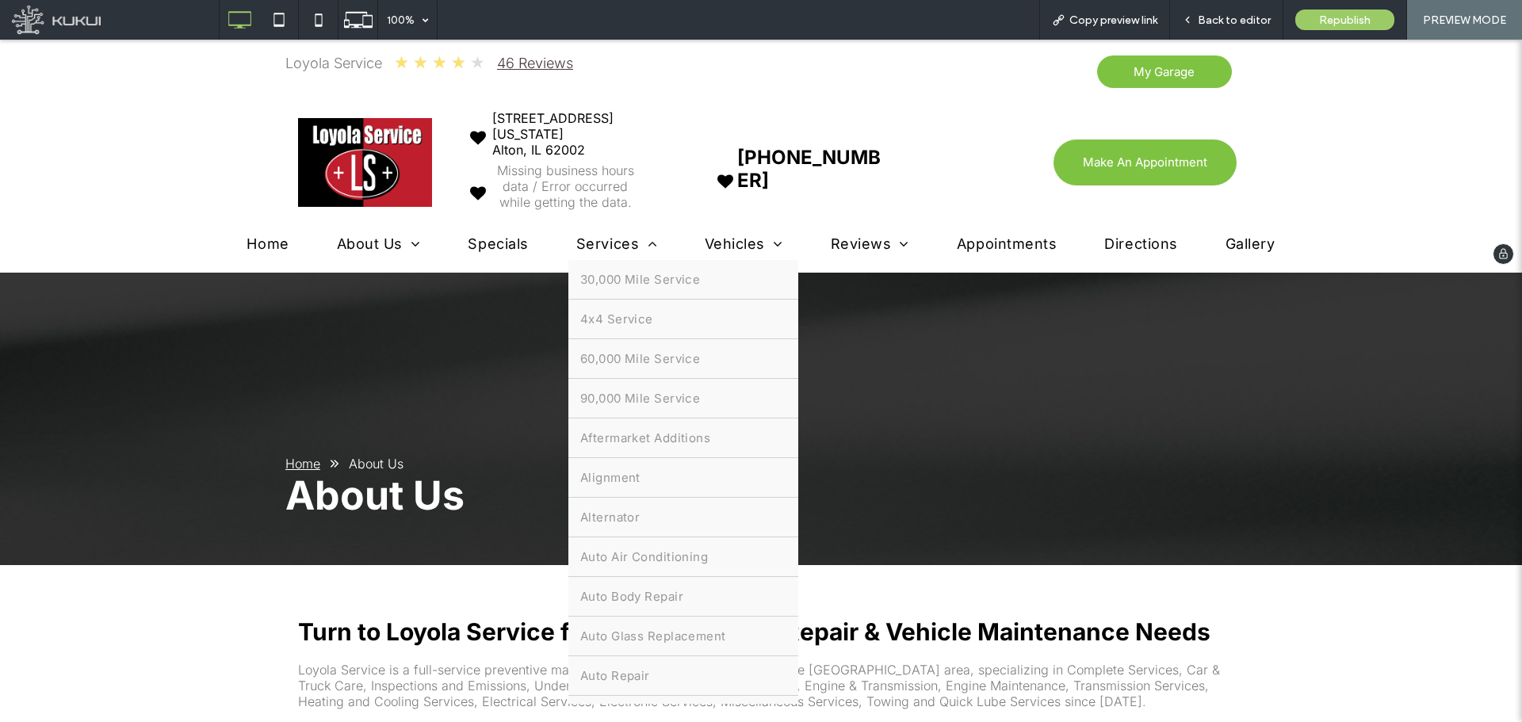
click at [612, 240] on span "Services" at bounding box center [616, 243] width 81 height 17
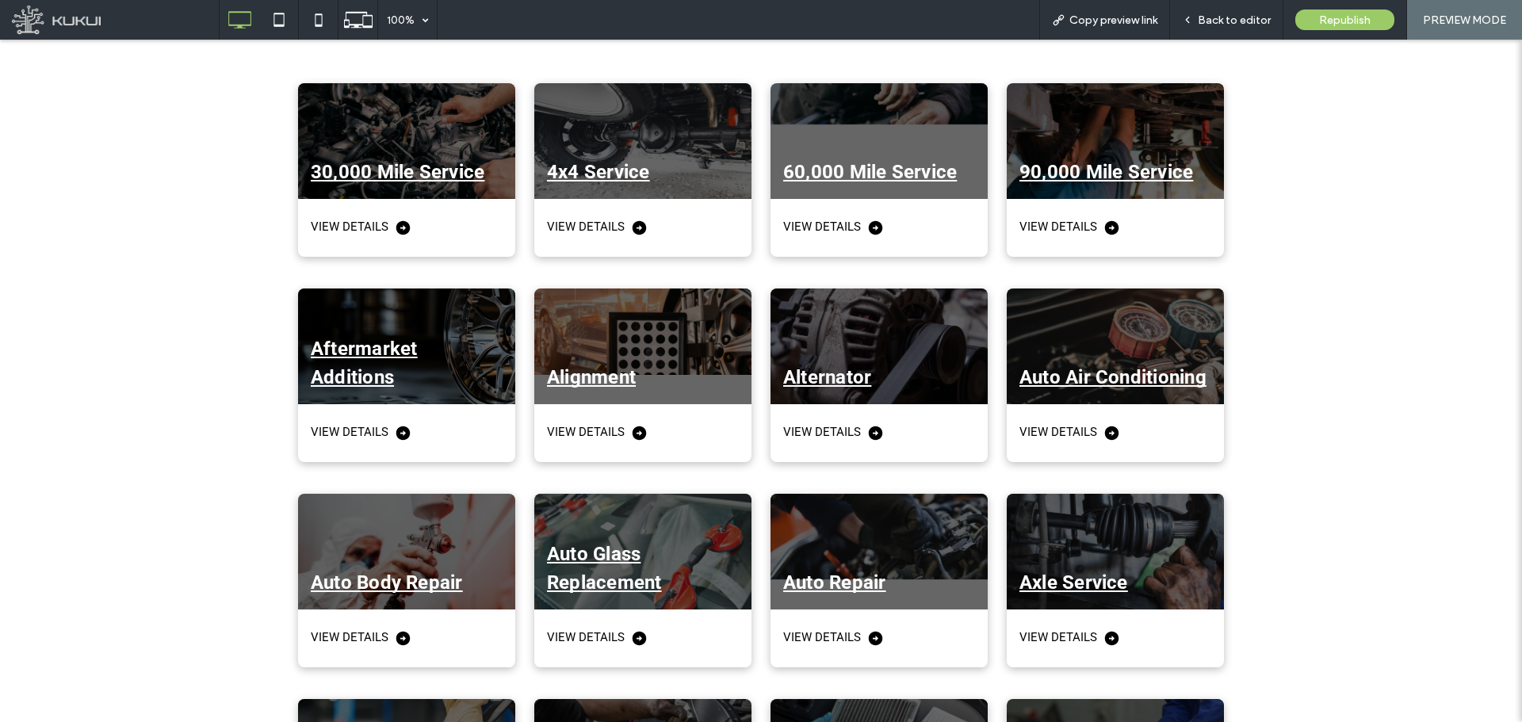
scroll to position [555, 0]
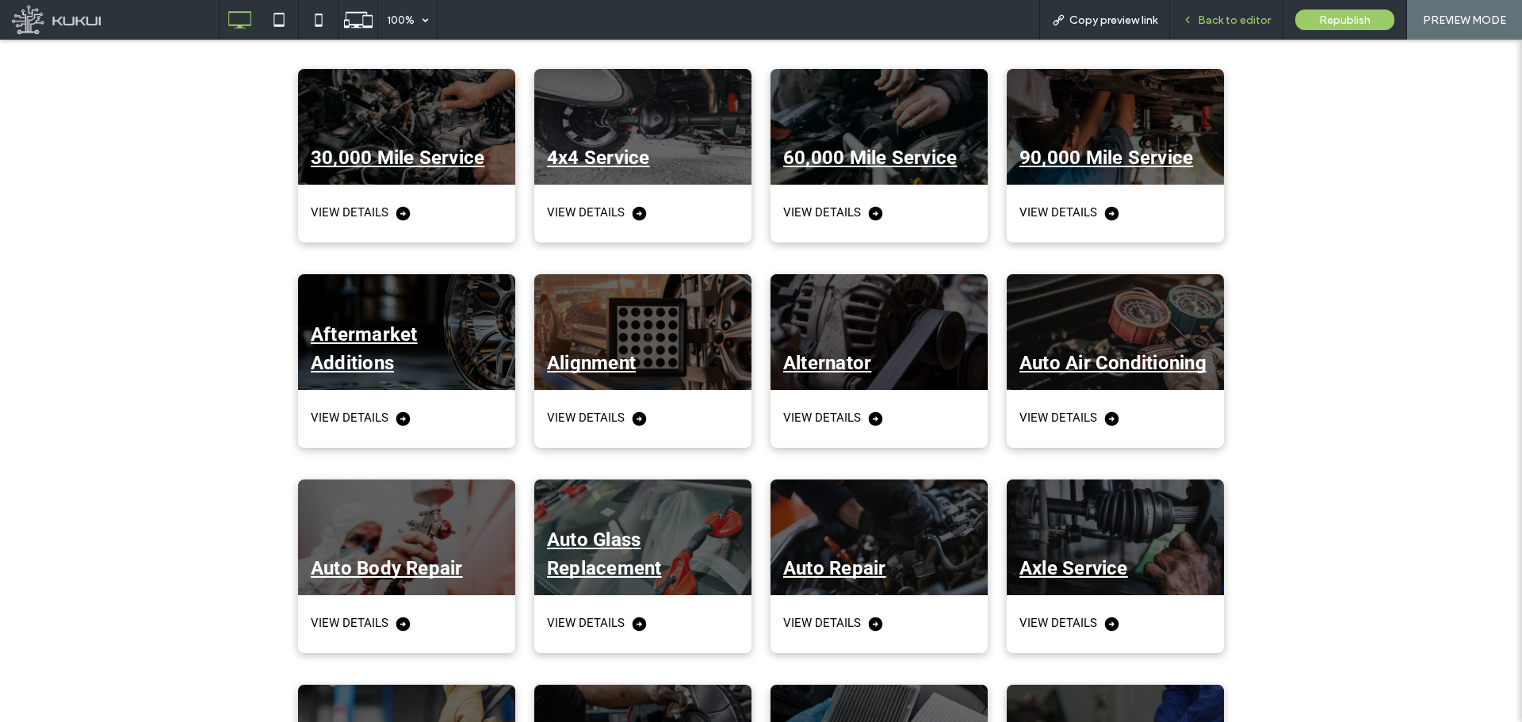
click at [1254, 19] on span "Back to editor" at bounding box center [1234, 19] width 73 height 13
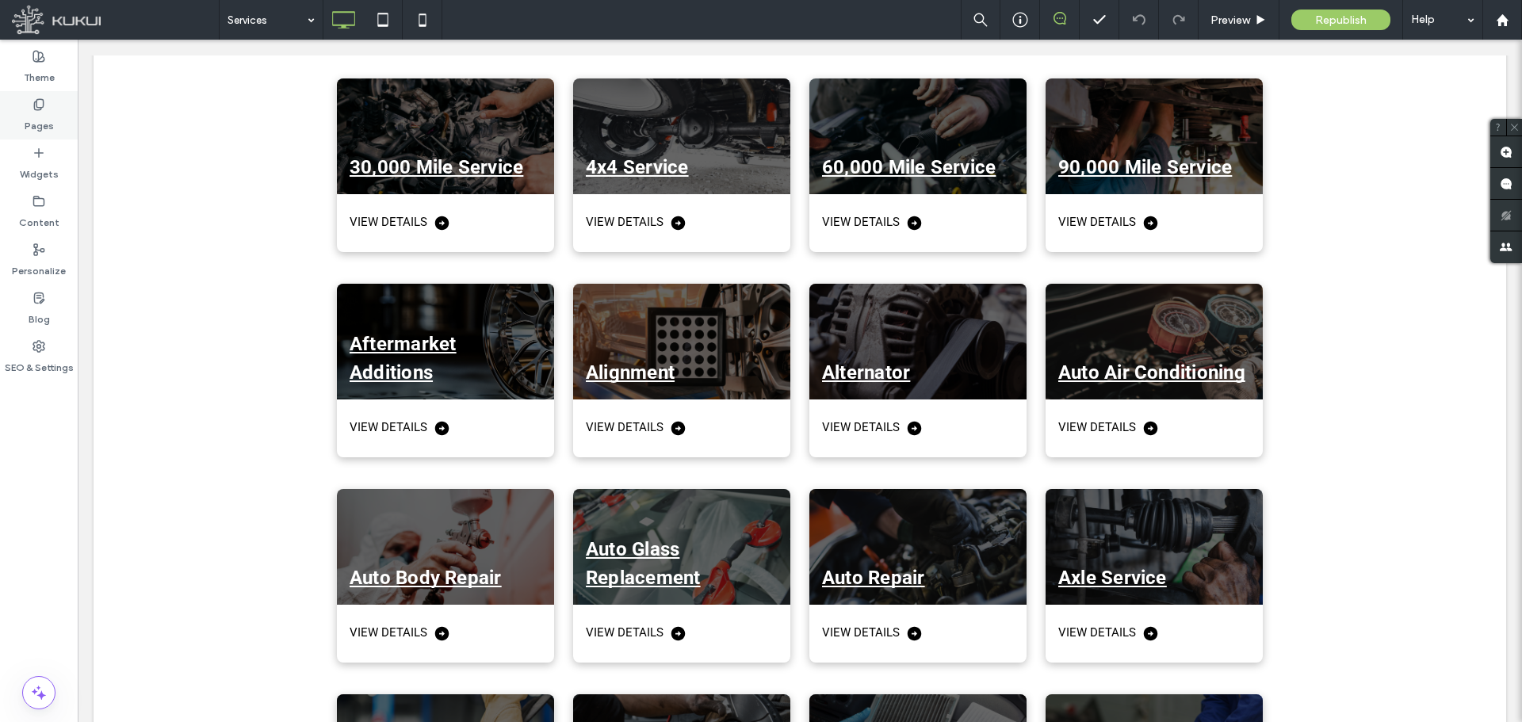
click at [58, 104] on div "Pages" at bounding box center [39, 115] width 78 height 48
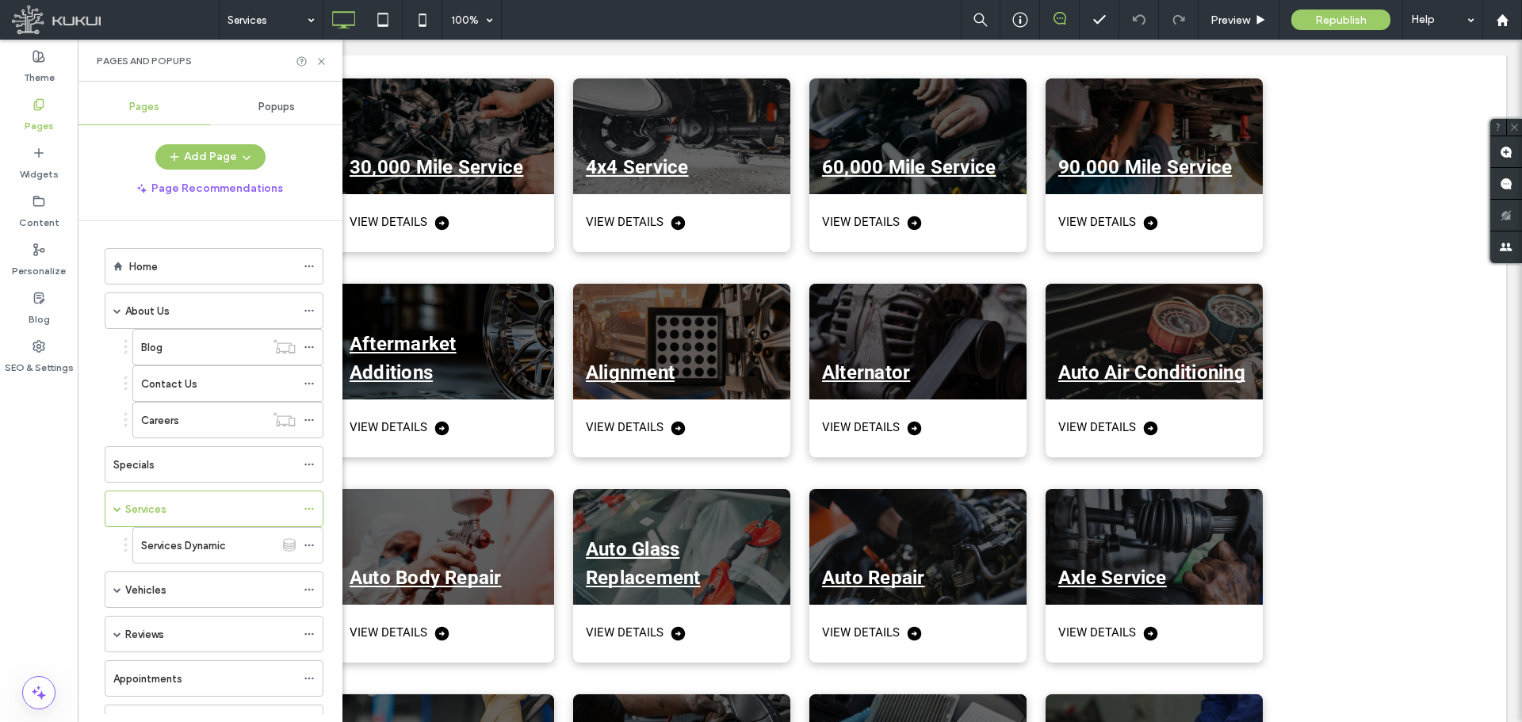
click at [158, 267] on div "Home" at bounding box center [212, 266] width 167 height 17
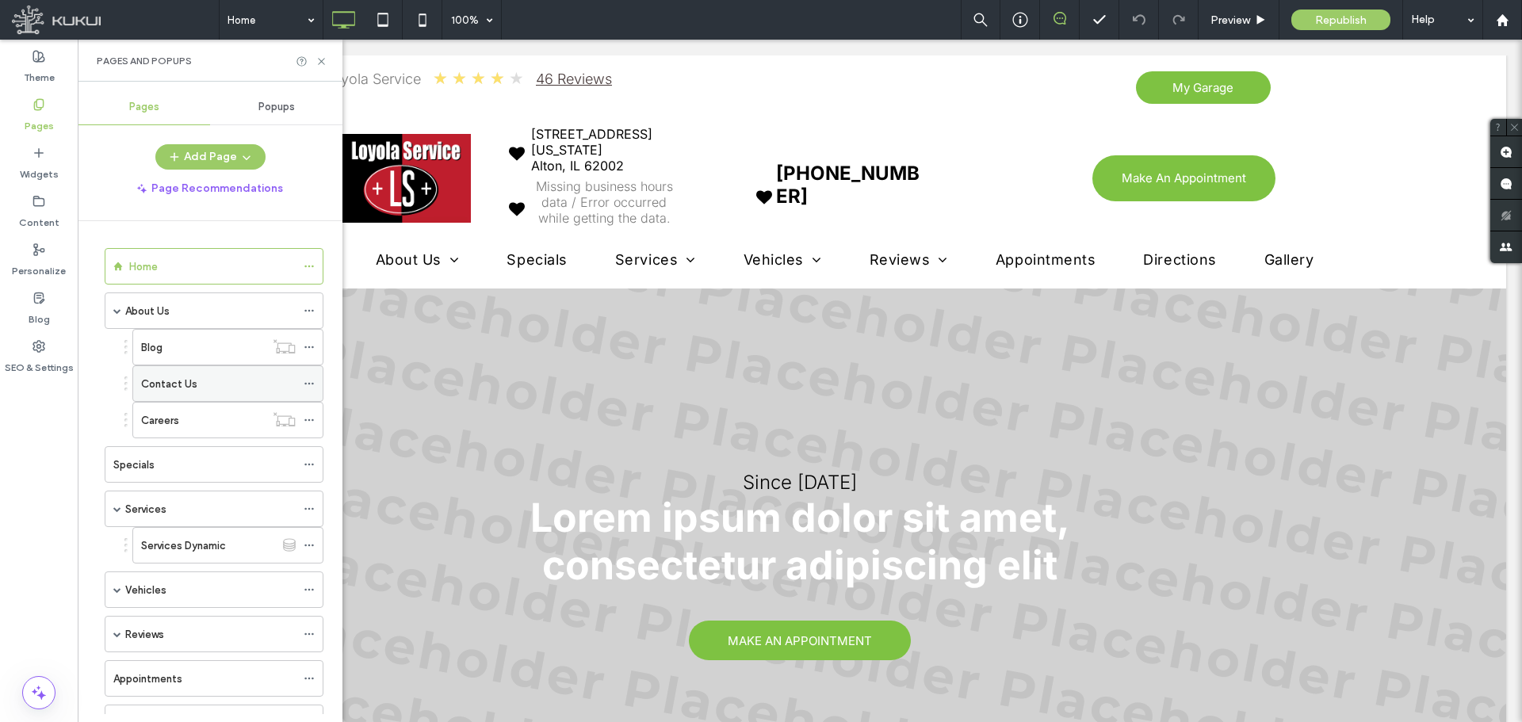
click at [307, 386] on icon at bounding box center [309, 383] width 11 height 11
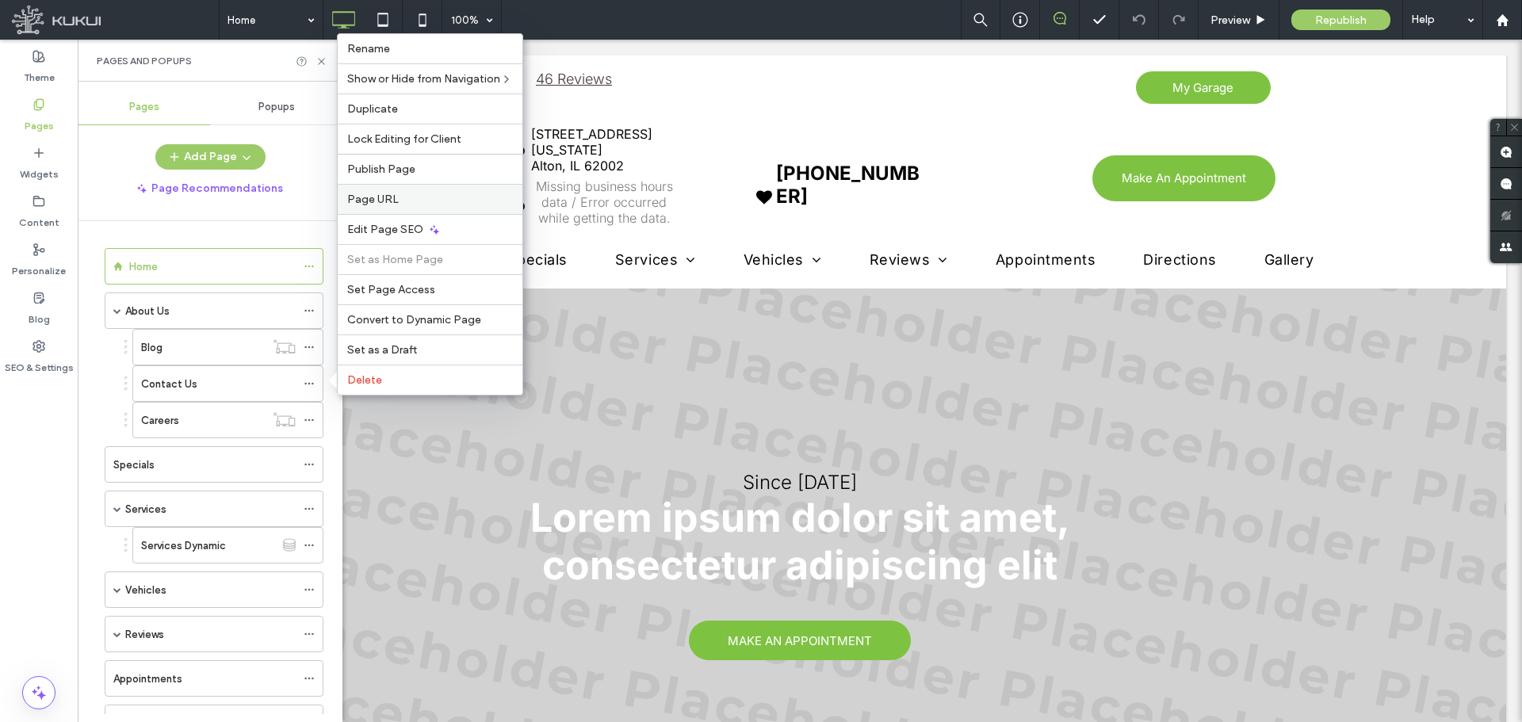
click at [377, 194] on span "Page URL" at bounding box center [373, 199] width 52 height 13
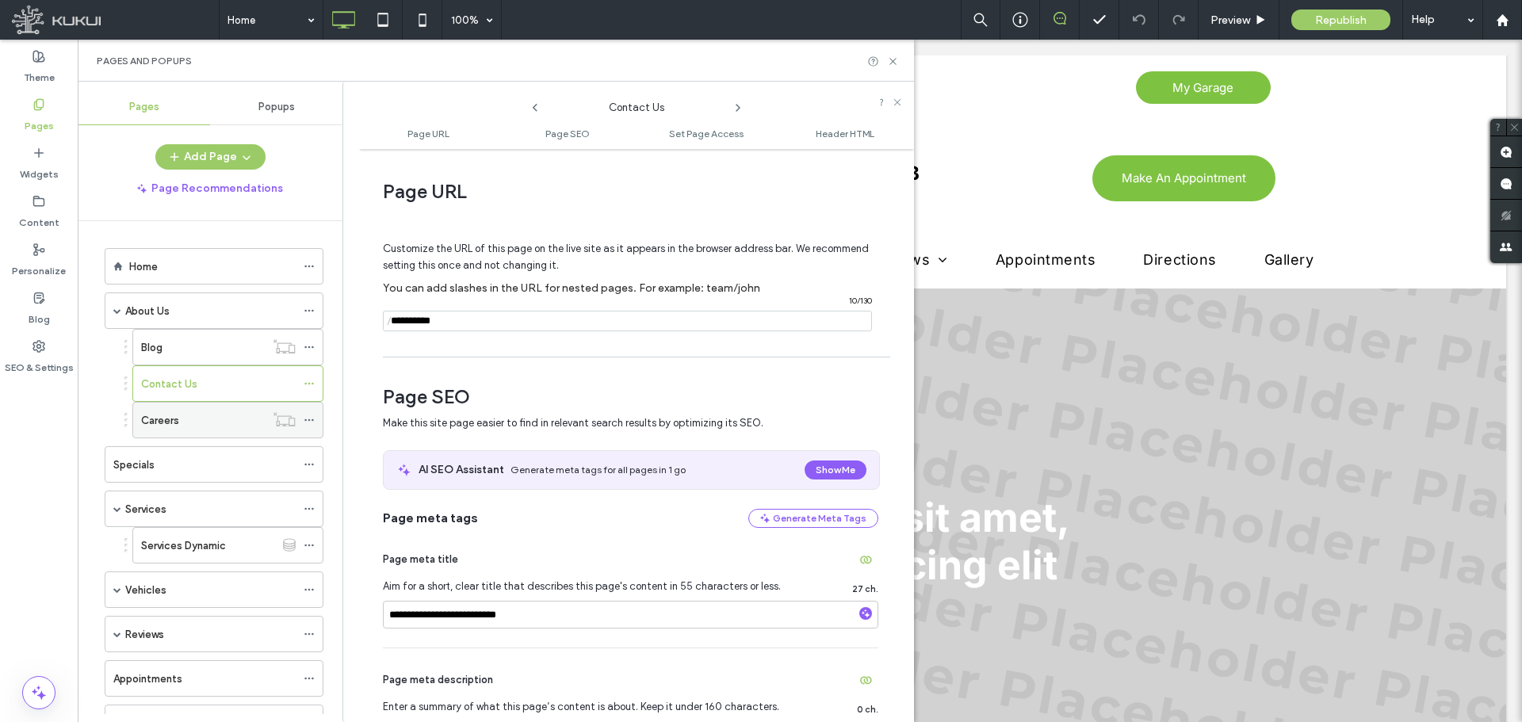
click at [303, 418] on div at bounding box center [284, 419] width 39 height 16
click at [732, 109] on icon at bounding box center [738, 107] width 13 height 13
drag, startPoint x: 524, startPoint y: 323, endPoint x: 329, endPoint y: 322, distance: 195.1
click at [329, 322] on div "**********" at bounding box center [496, 402] width 836 height 641
click at [466, 323] on input "notEmpty" at bounding box center [627, 321] width 489 height 21
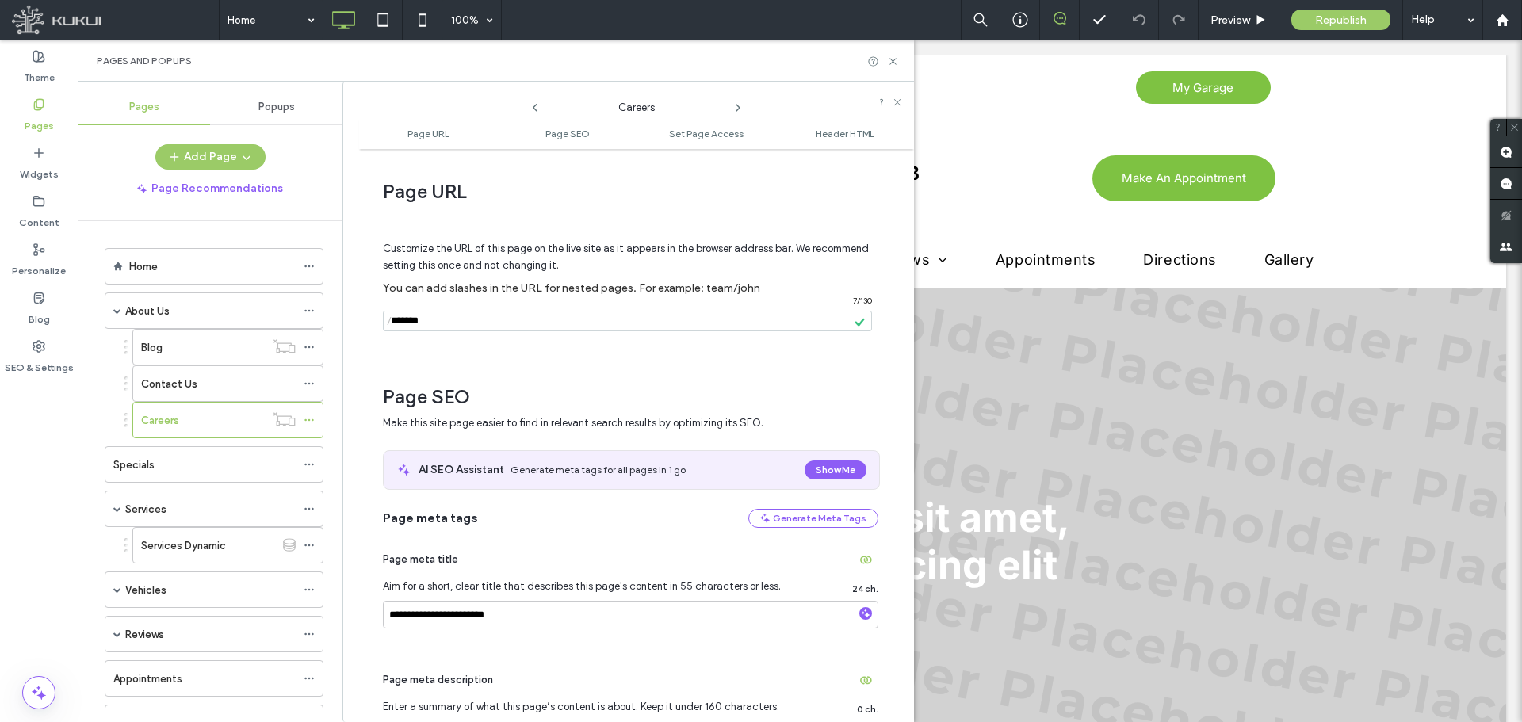
paste input "**********"
click at [396, 319] on input "notEmpty" at bounding box center [627, 321] width 489 height 21
type input "**********"
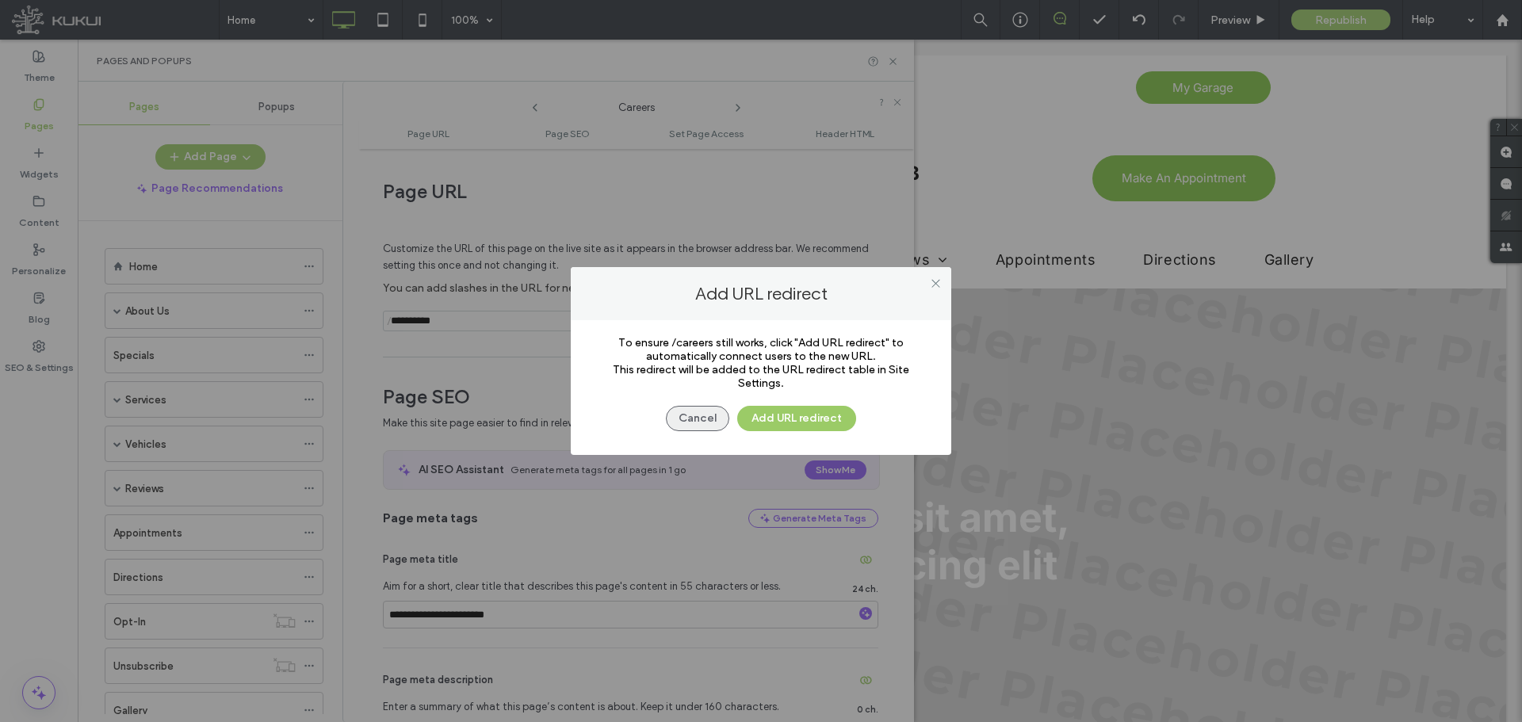
click at [694, 420] on button "Cancel" at bounding box center [697, 418] width 63 height 25
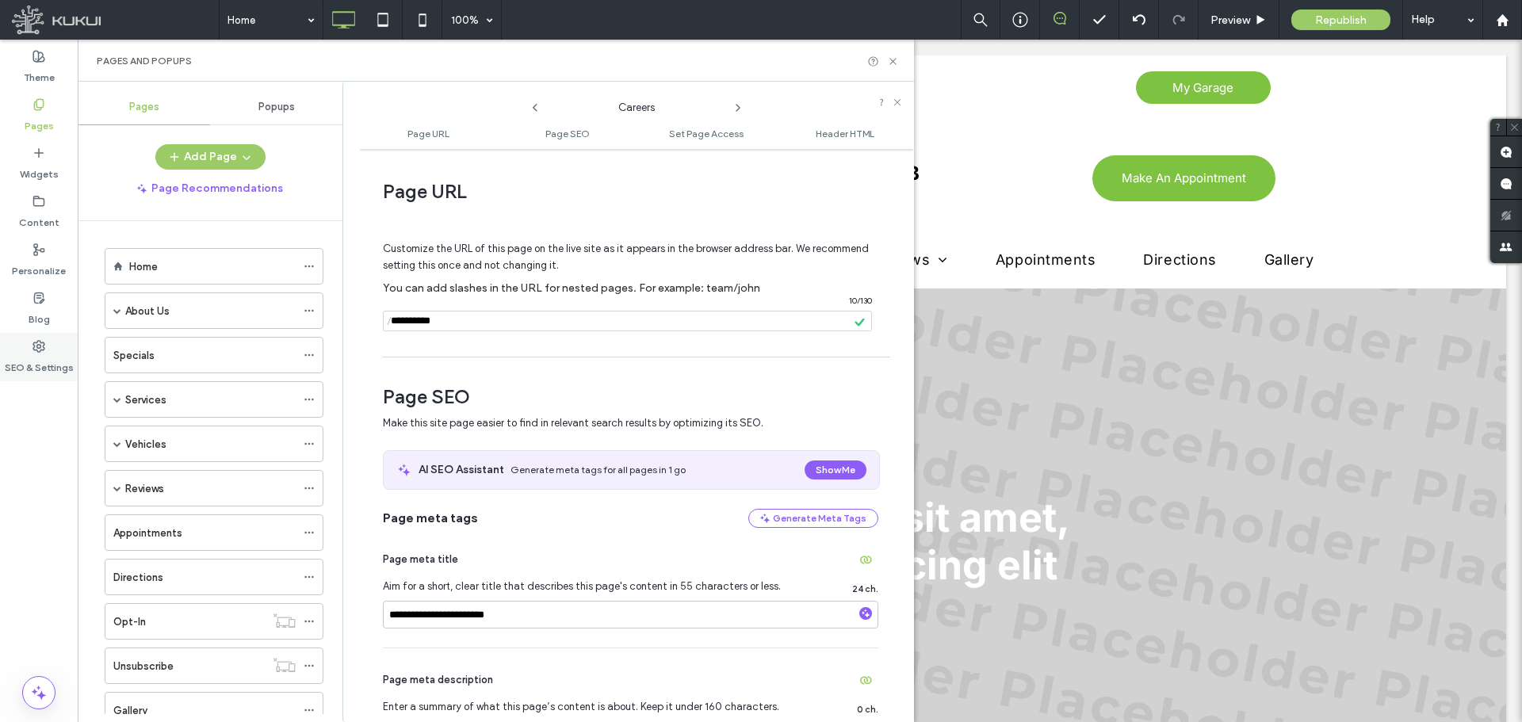
click at [64, 347] on div "SEO & Settings" at bounding box center [39, 357] width 78 height 48
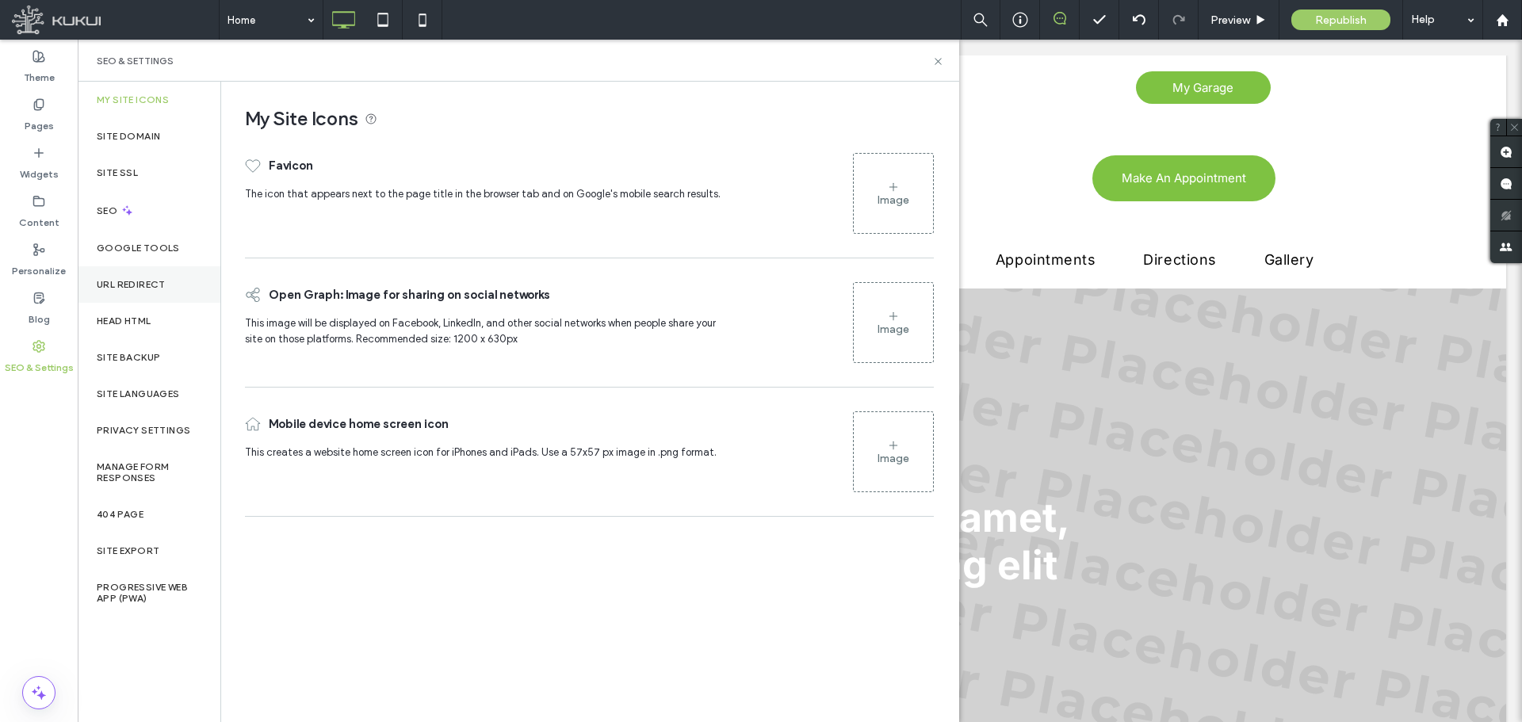
click at [156, 283] on label "URL Redirect" at bounding box center [131, 284] width 69 height 11
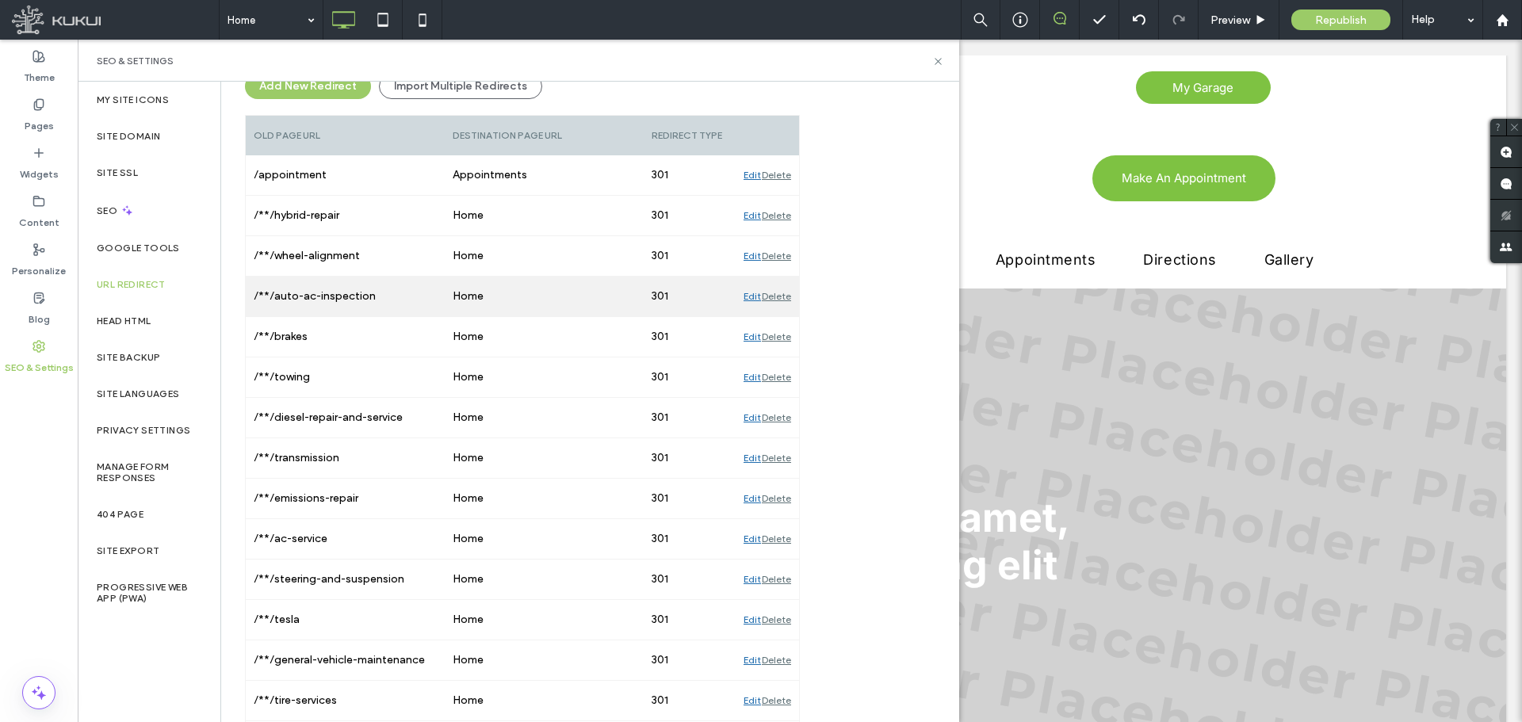
scroll to position [159, 0]
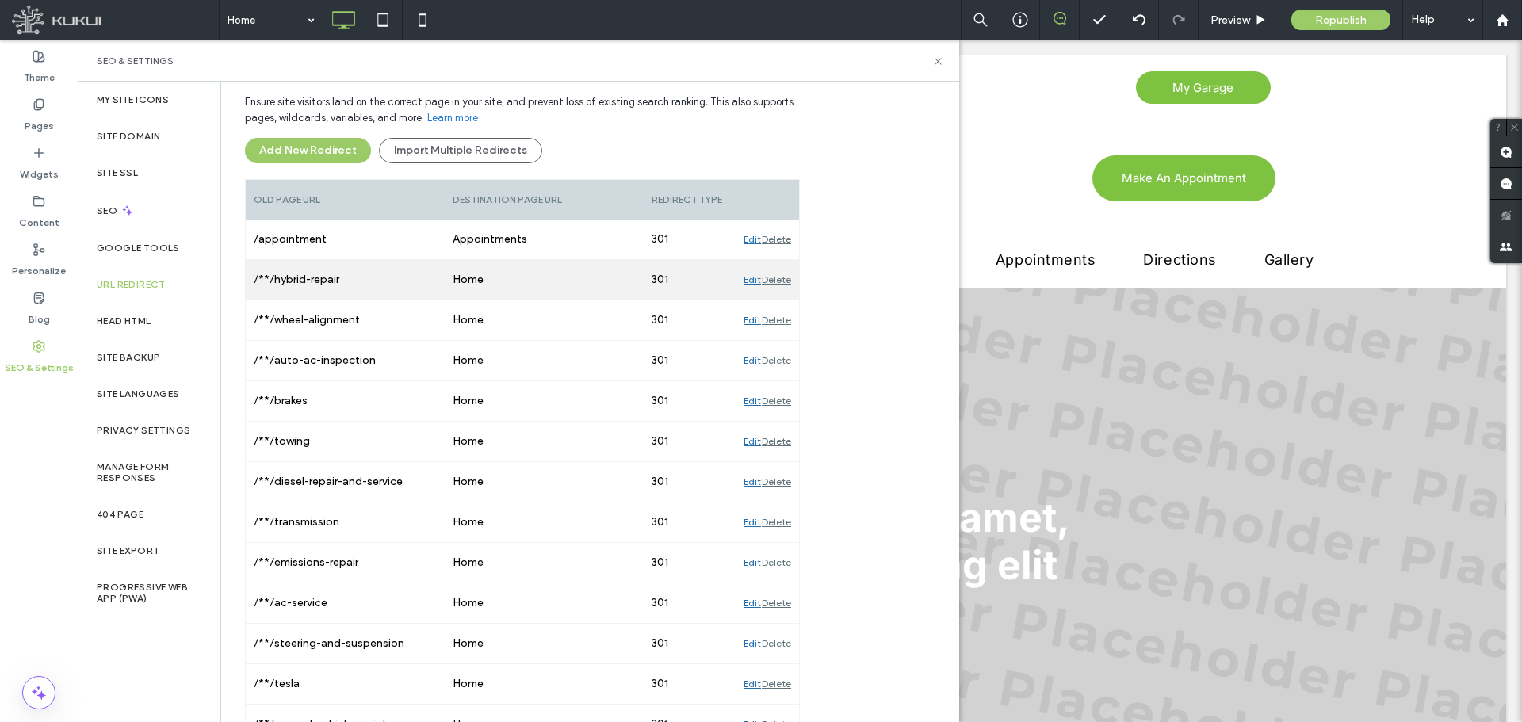
click at [775, 277] on div "Delete" at bounding box center [776, 280] width 29 height 40
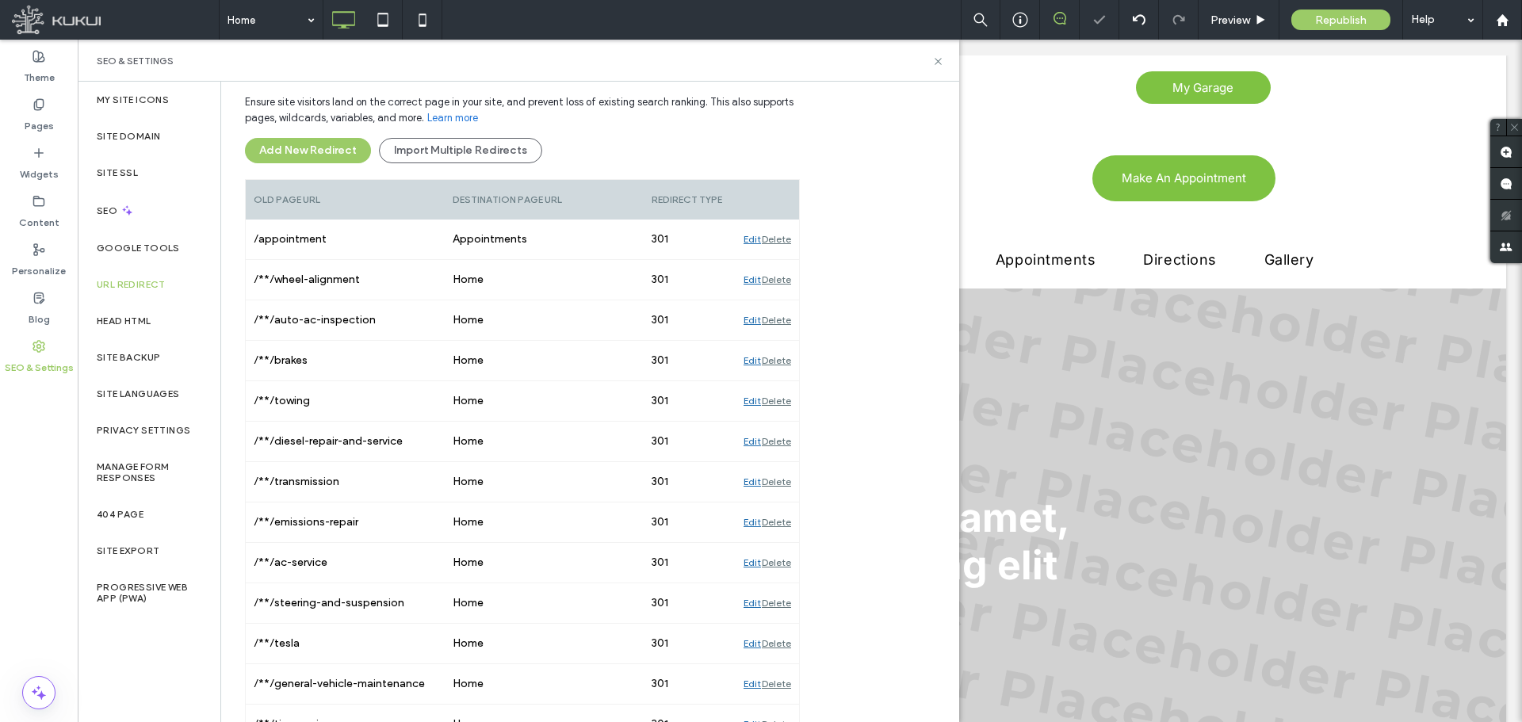
click at [775, 277] on div "Delete" at bounding box center [776, 280] width 29 height 40
click at [775, 300] on div "Delete" at bounding box center [776, 320] width 29 height 40
click at [775, 277] on div "Delete" at bounding box center [776, 280] width 29 height 40
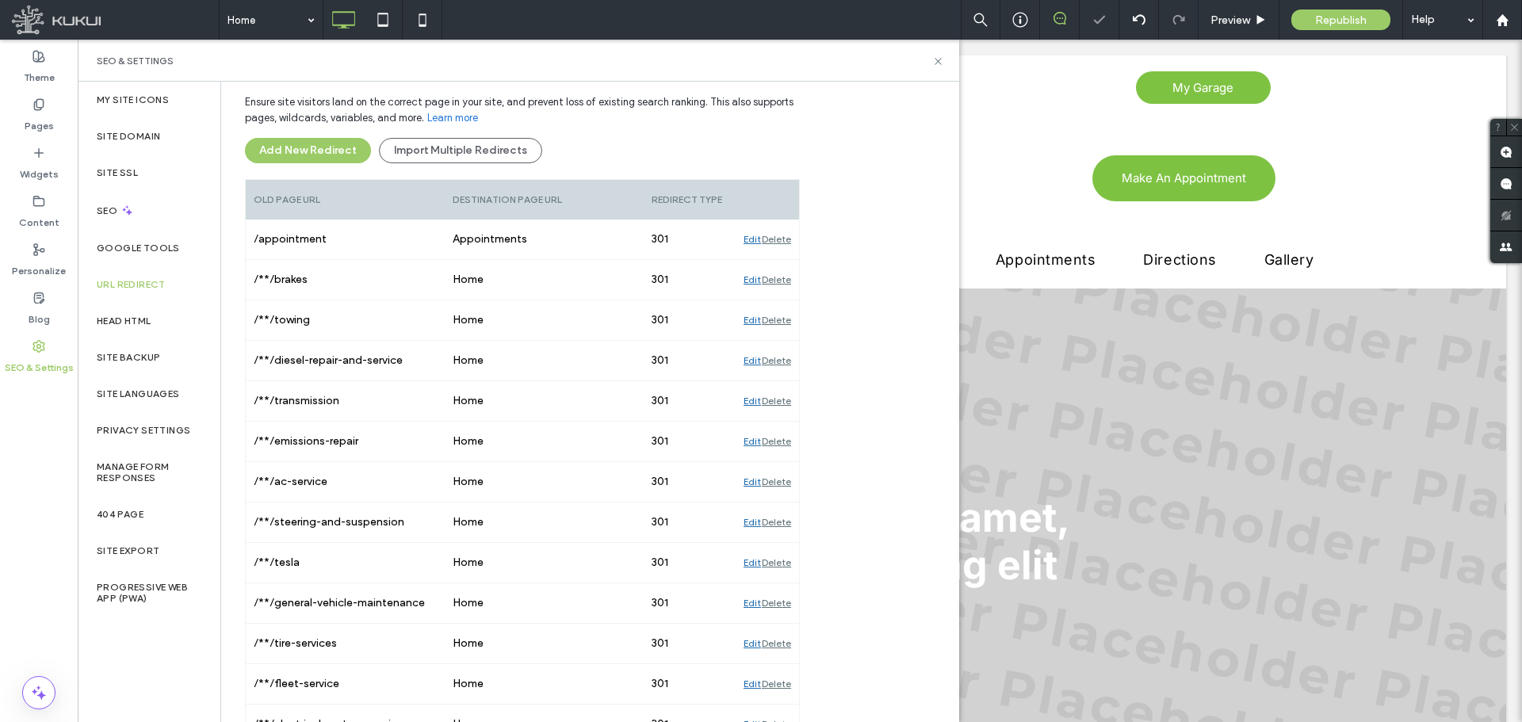
click at [775, 277] on div "Delete" at bounding box center [776, 280] width 29 height 40
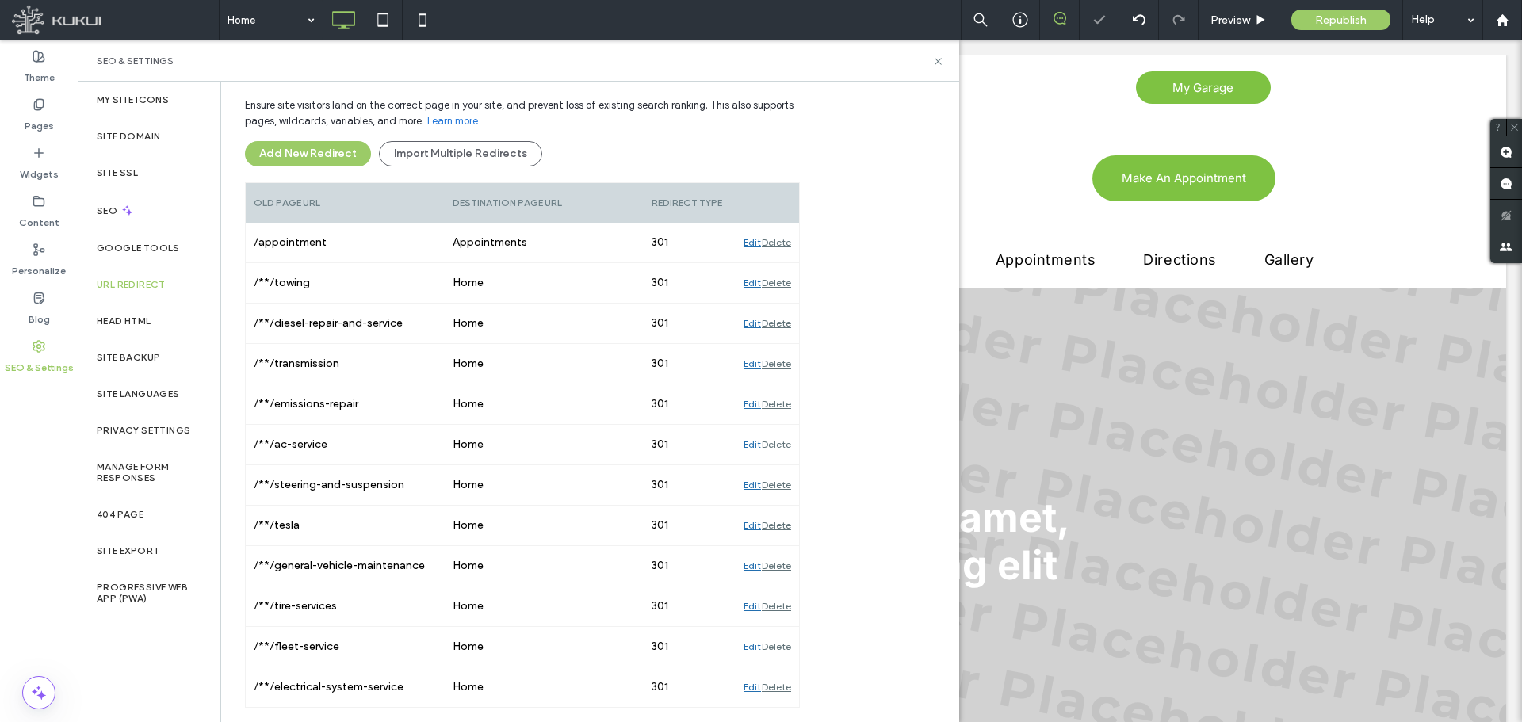
click at [775, 277] on div "Delete" at bounding box center [776, 283] width 29 height 40
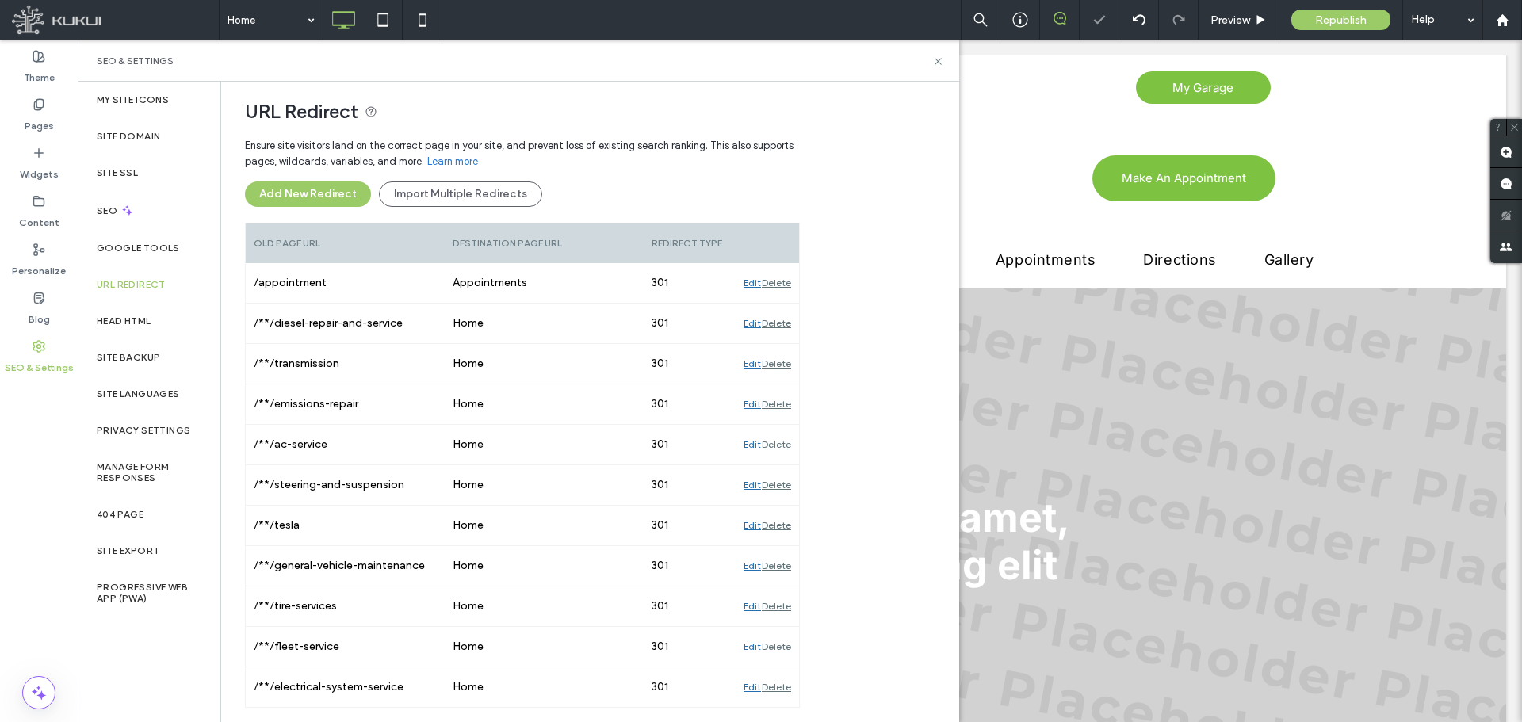
click at [773, 280] on div "Delete" at bounding box center [776, 283] width 29 height 40
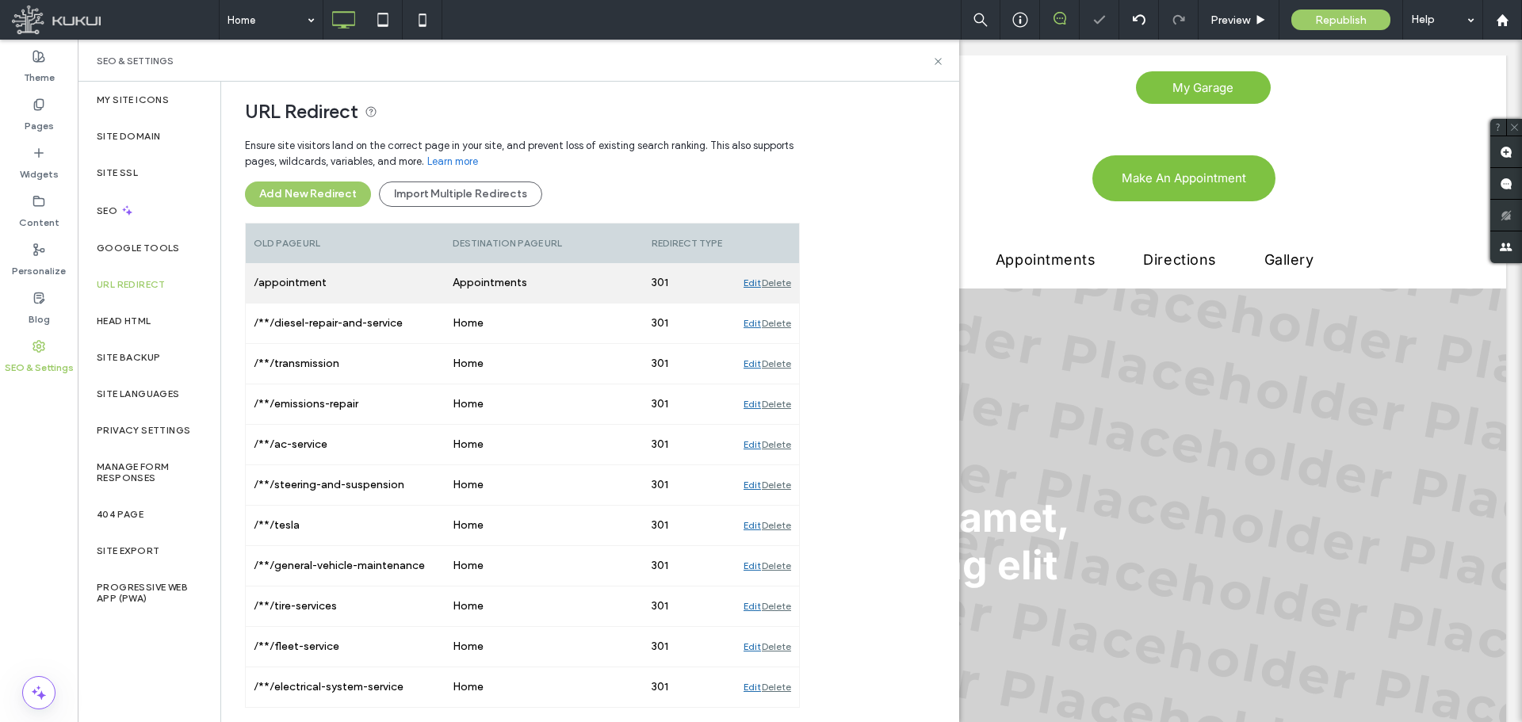
click at [773, 281] on div "Delete" at bounding box center [776, 283] width 29 height 40
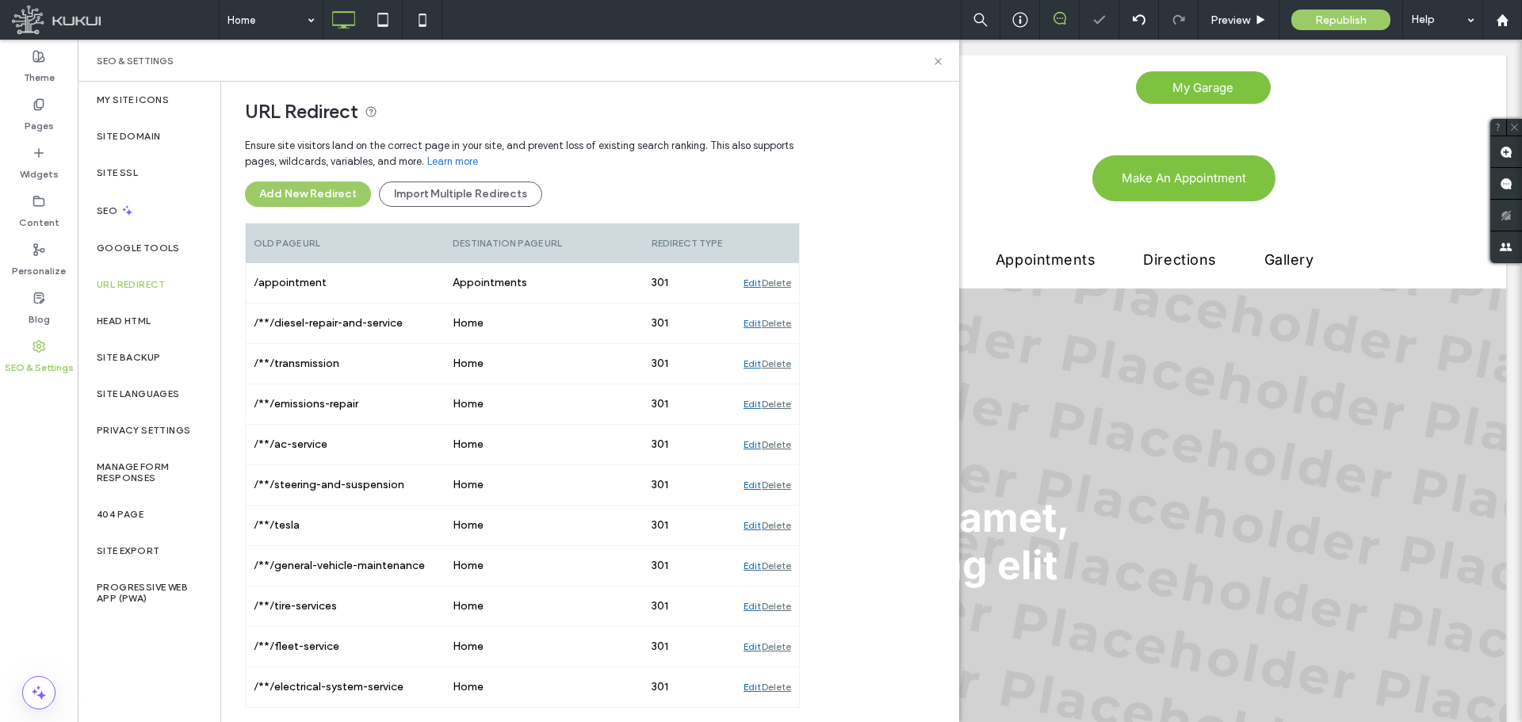
scroll to position [75, 0]
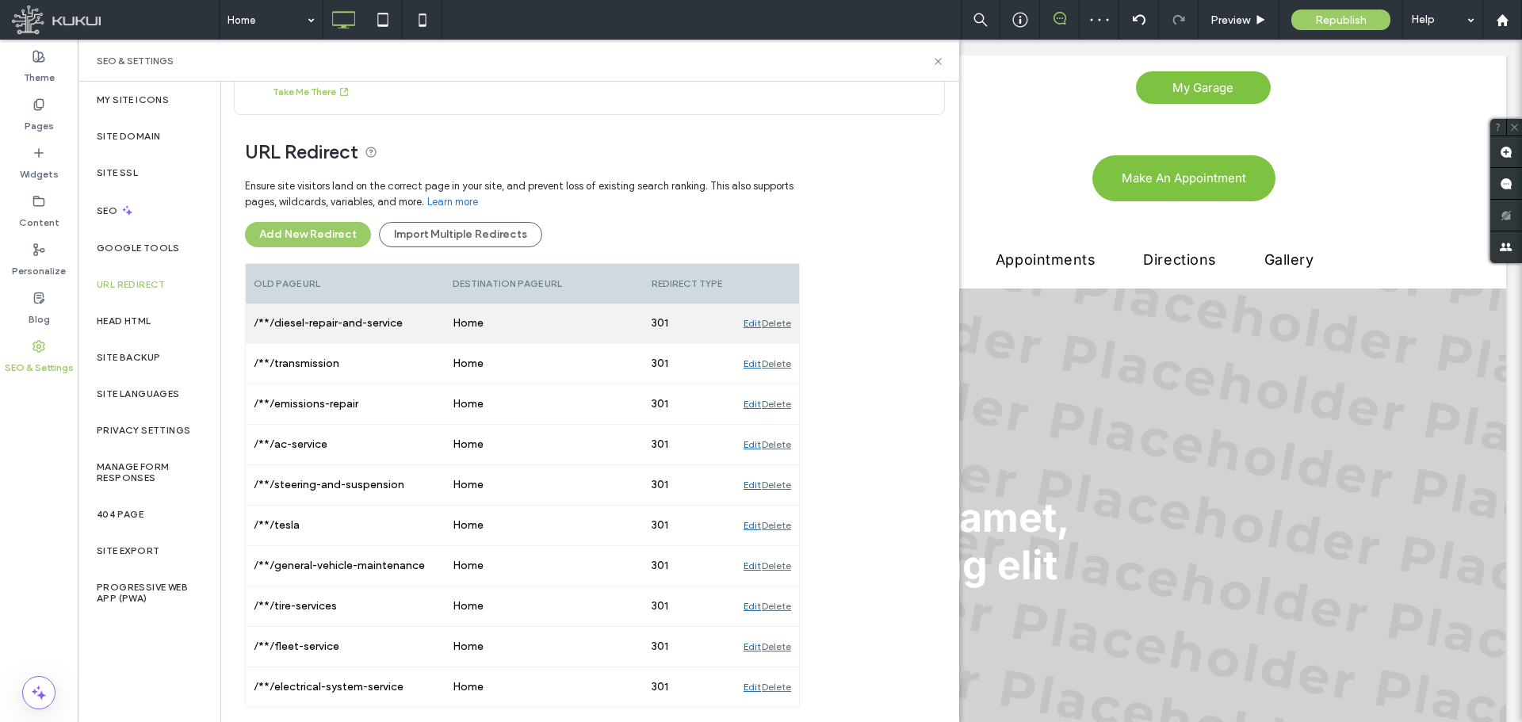
click at [775, 323] on div "Delete" at bounding box center [776, 324] width 29 height 40
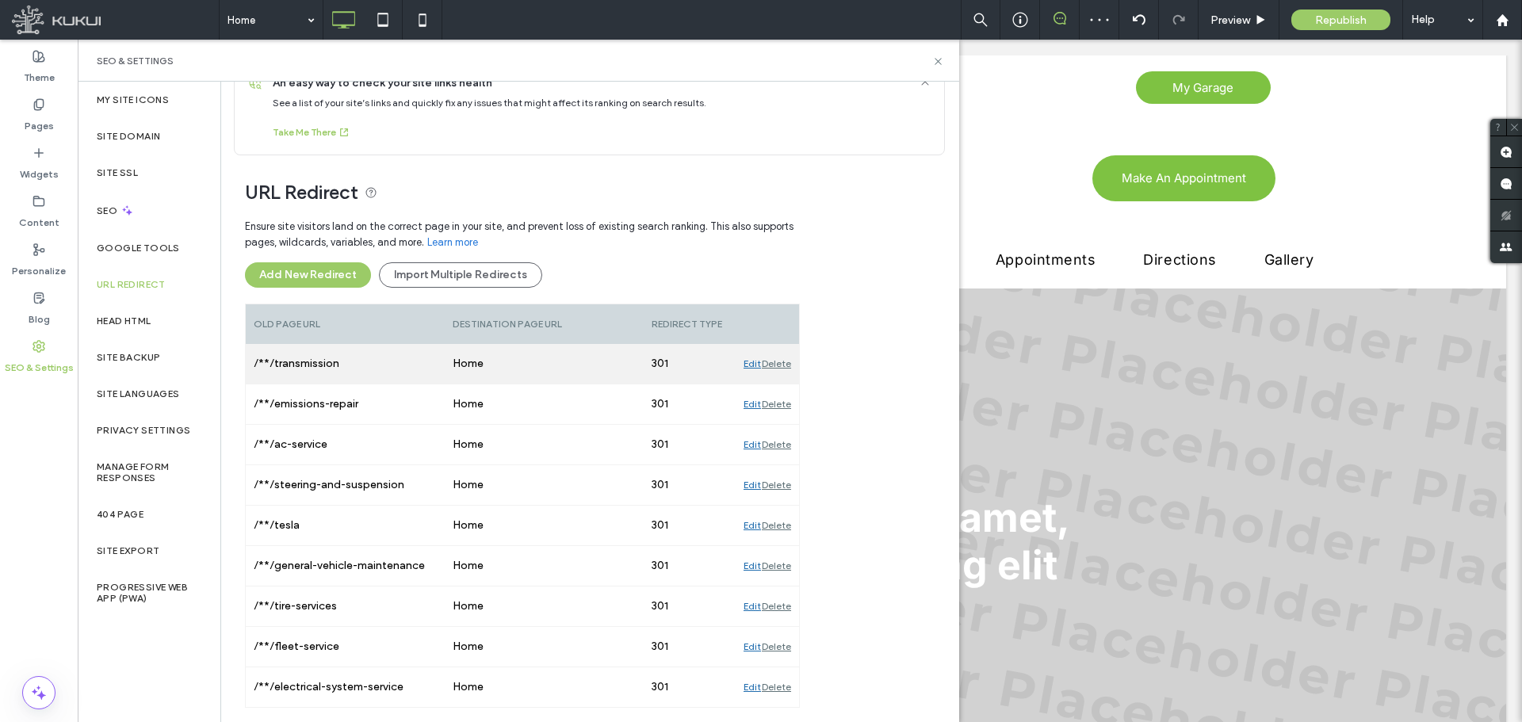
click at [775, 368] on div "Delete" at bounding box center [776, 364] width 29 height 40
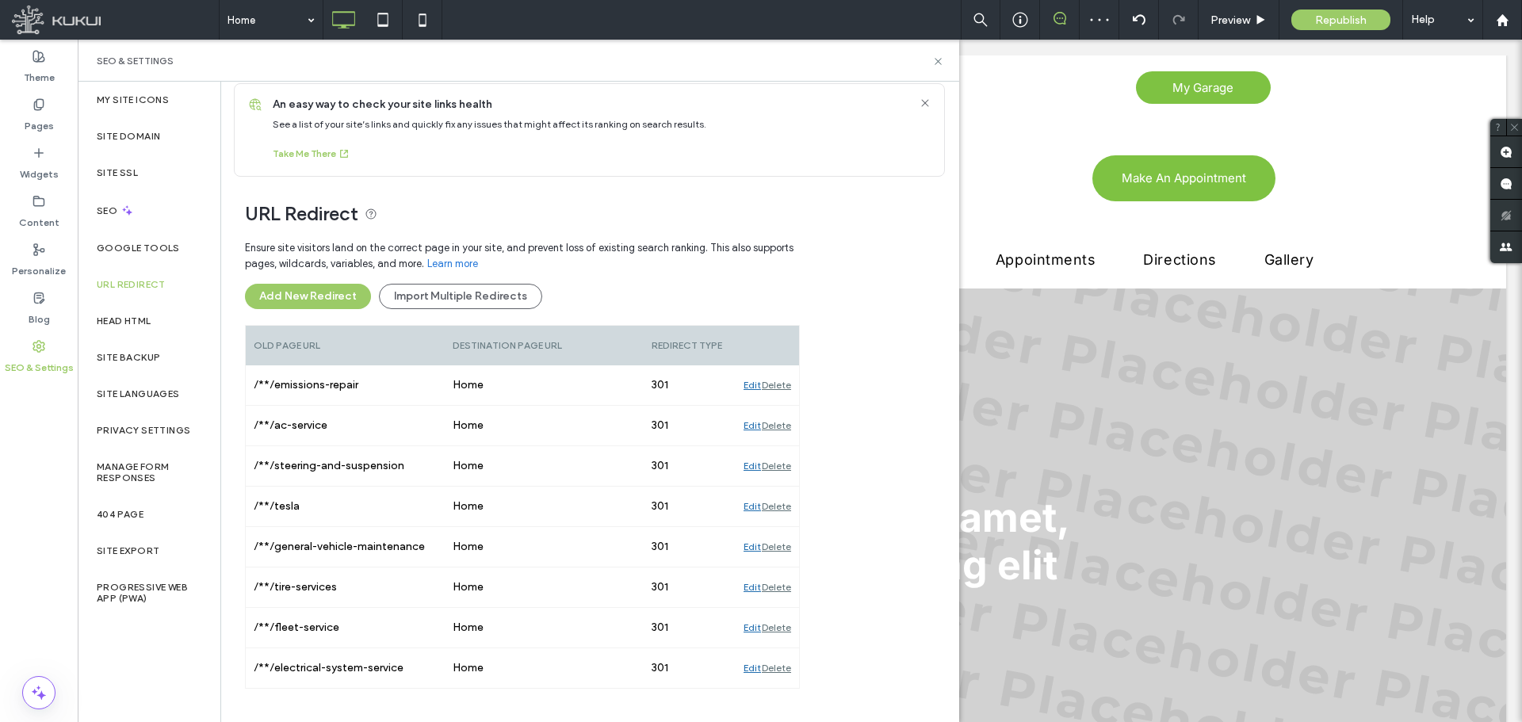
scroll to position [13, 0]
click at [775, 368] on div "Delete" at bounding box center [776, 386] width 29 height 40
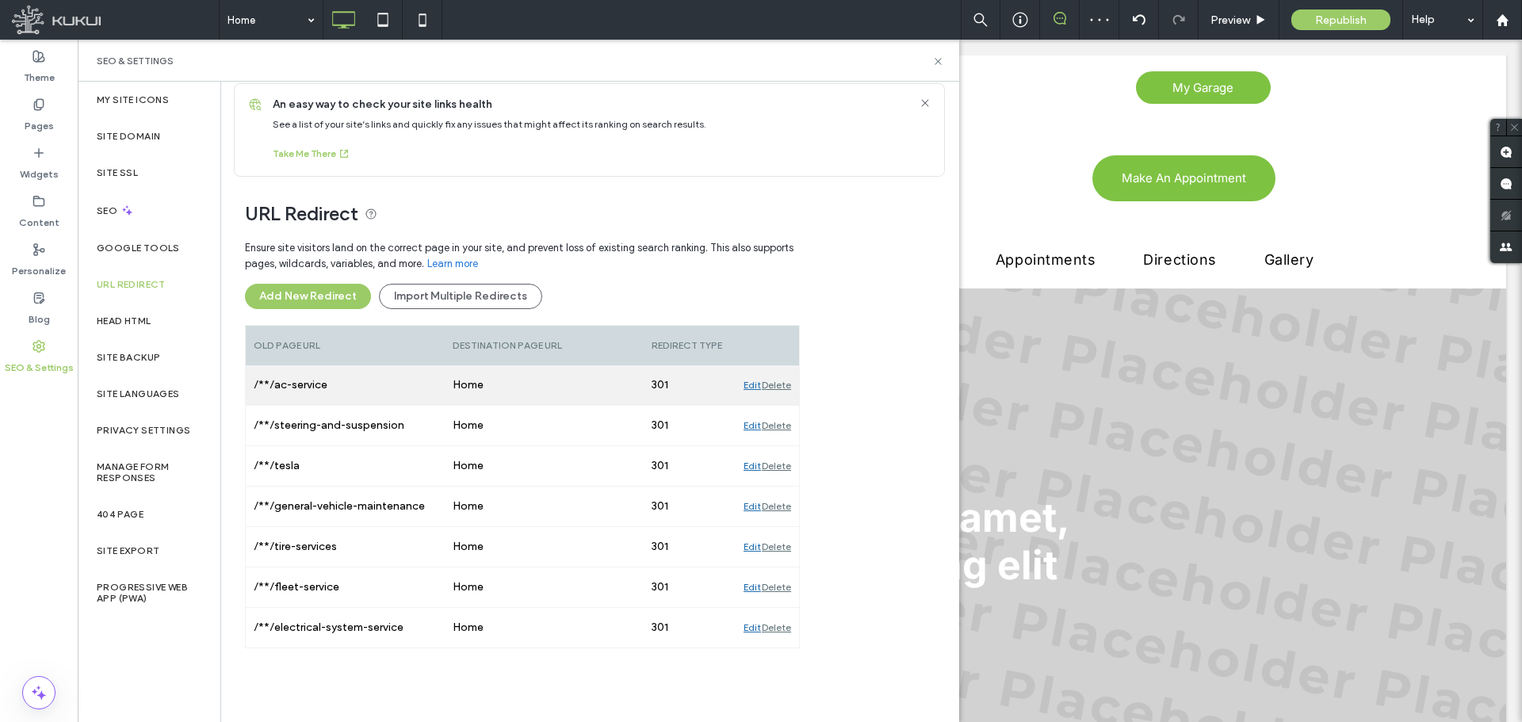
click at [774, 388] on div "Delete" at bounding box center [776, 386] width 29 height 40
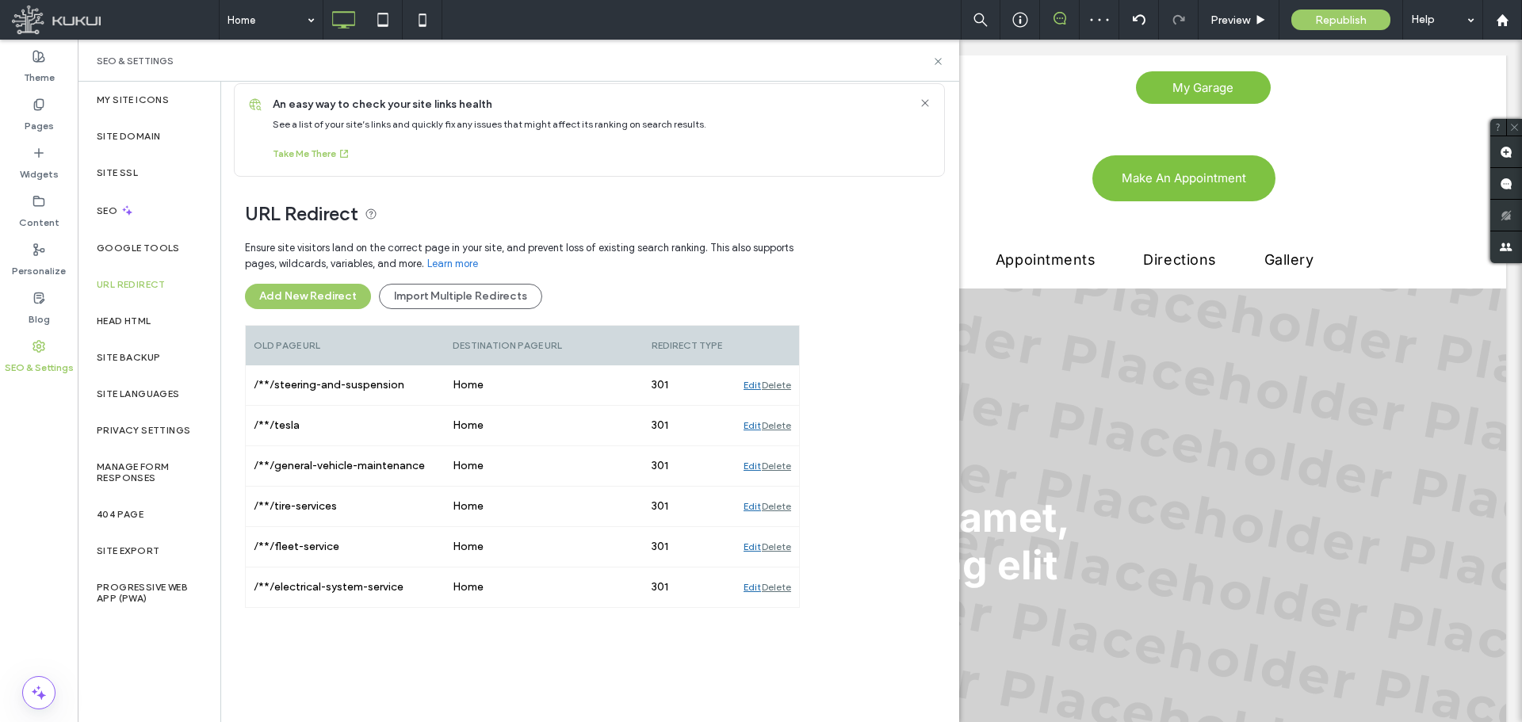
click at [774, 388] on div "Delete" at bounding box center [776, 386] width 29 height 40
click at [774, 406] on div "Delete" at bounding box center [776, 426] width 29 height 40
click at [774, 388] on div "Delete" at bounding box center [776, 386] width 29 height 40
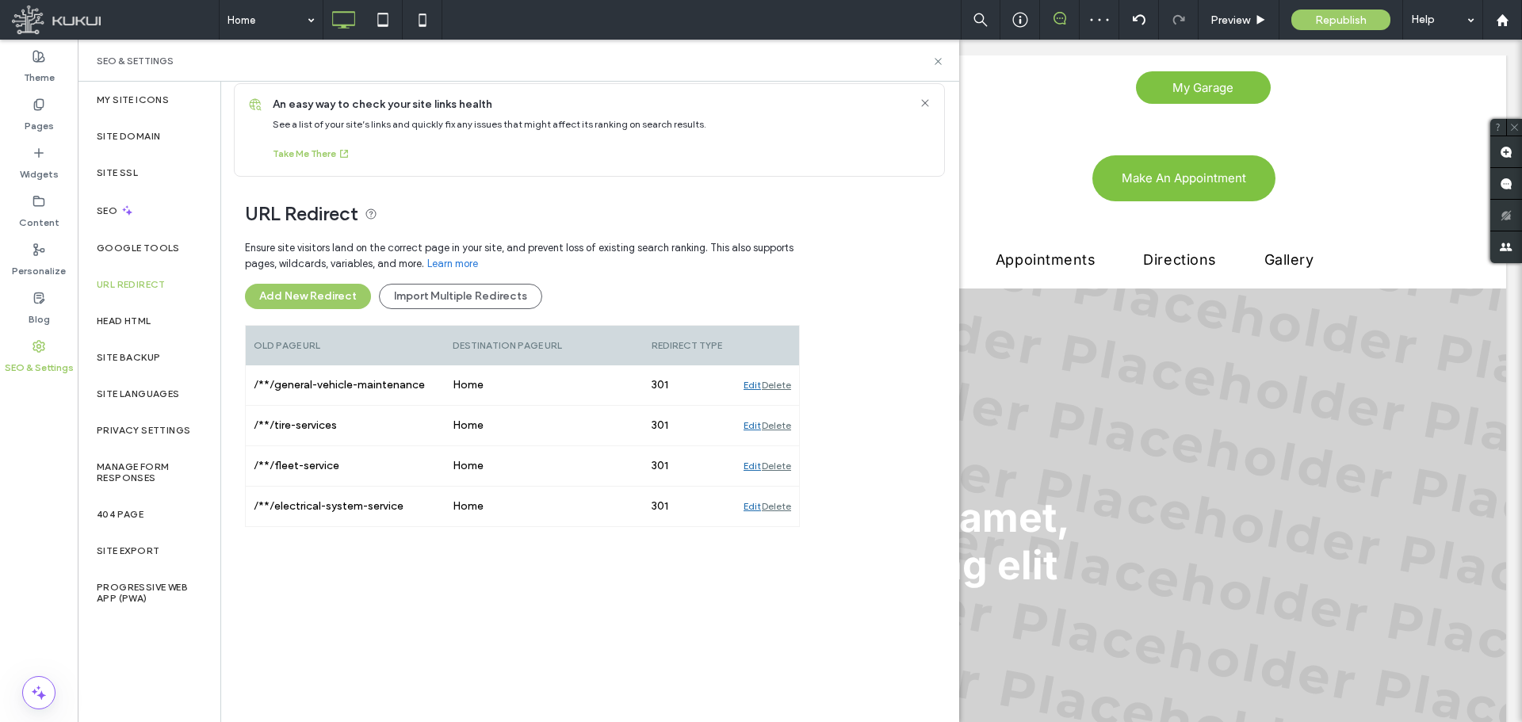
click at [774, 388] on div "Delete" at bounding box center [776, 386] width 29 height 40
click at [774, 406] on div "Delete" at bounding box center [776, 426] width 29 height 40
click at [774, 388] on div "Delete" at bounding box center [776, 386] width 29 height 40
click at [774, 387] on div "Delete" at bounding box center [776, 386] width 29 height 40
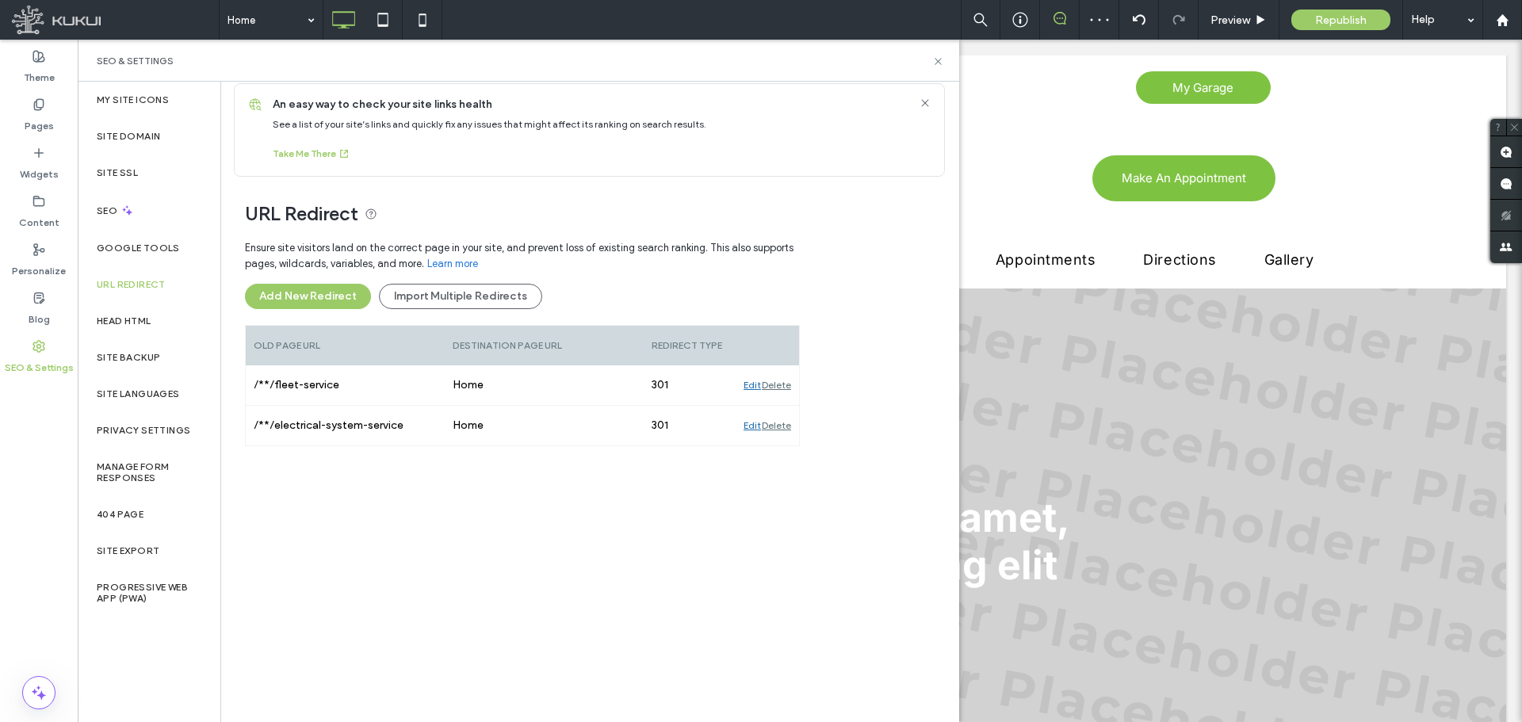
click at [774, 387] on div "Delete" at bounding box center [776, 386] width 29 height 40
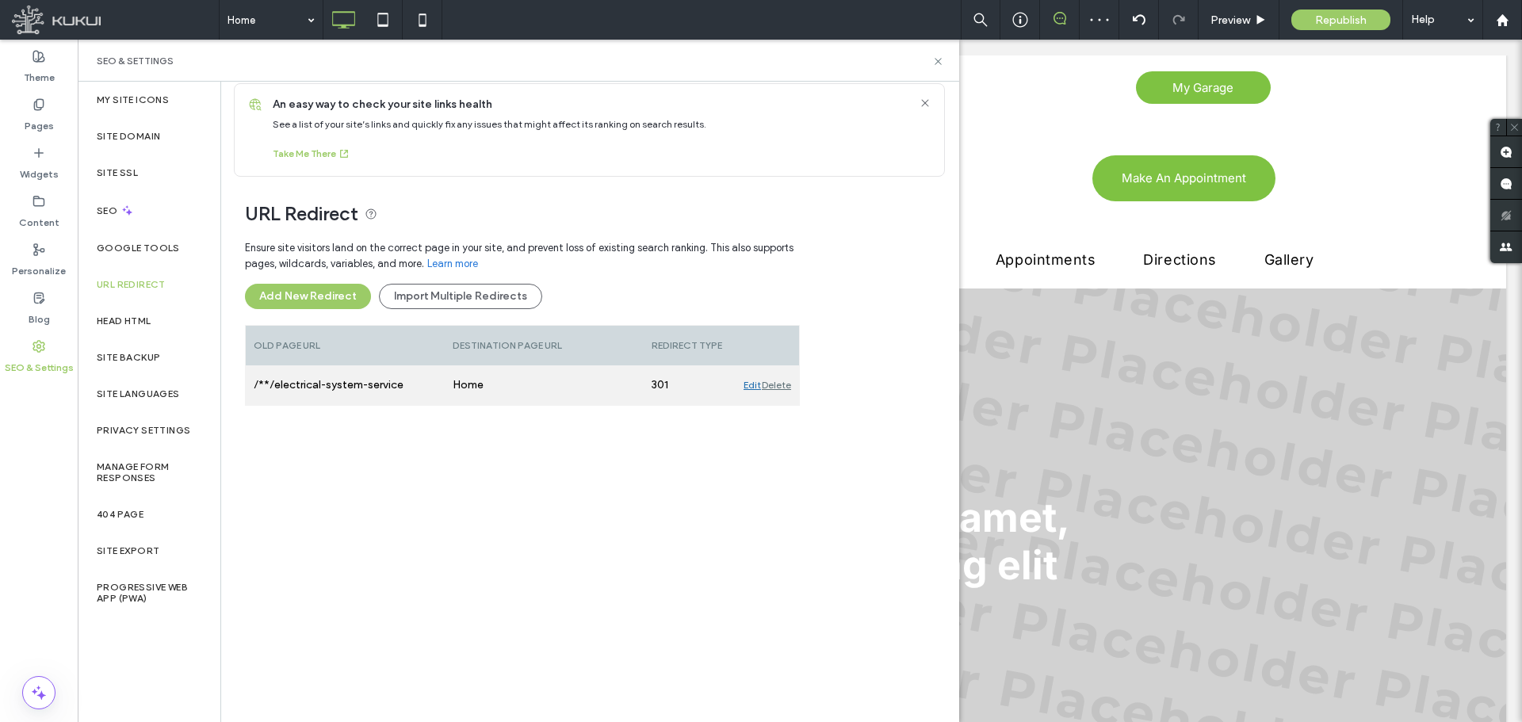
click at [774, 386] on div "Delete" at bounding box center [776, 386] width 29 height 40
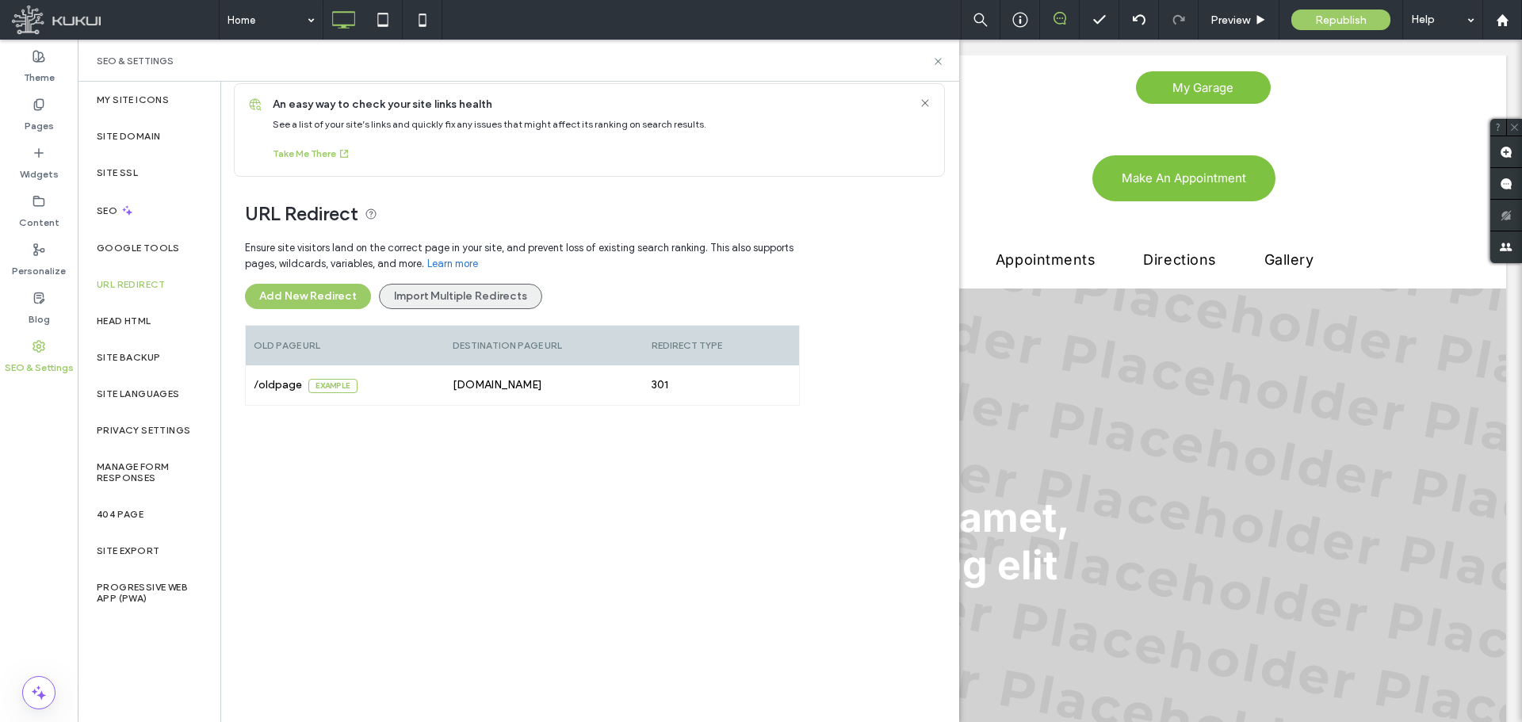
click at [511, 295] on button "Import Multiple Redirects" at bounding box center [460, 296] width 163 height 25
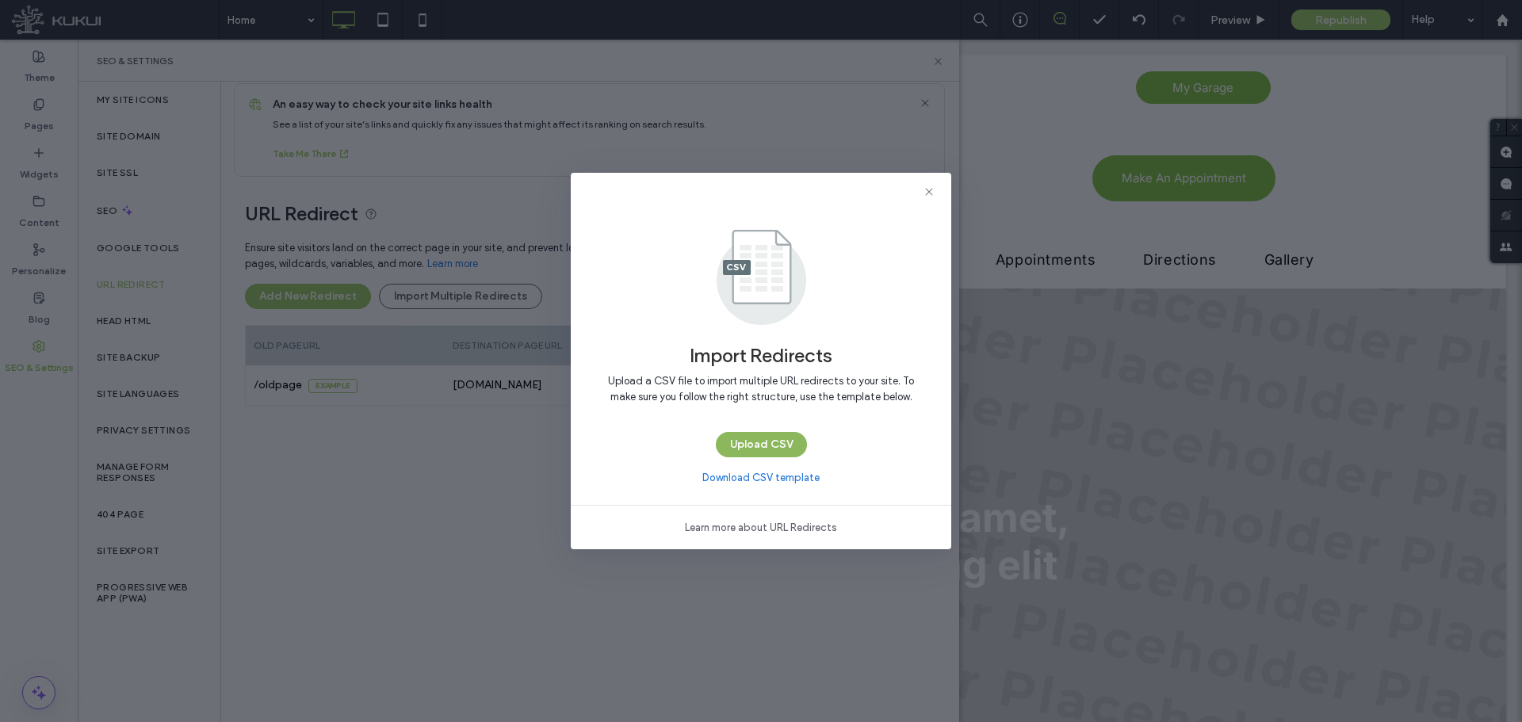
click at [741, 443] on button "Upload CSV" at bounding box center [761, 444] width 91 height 25
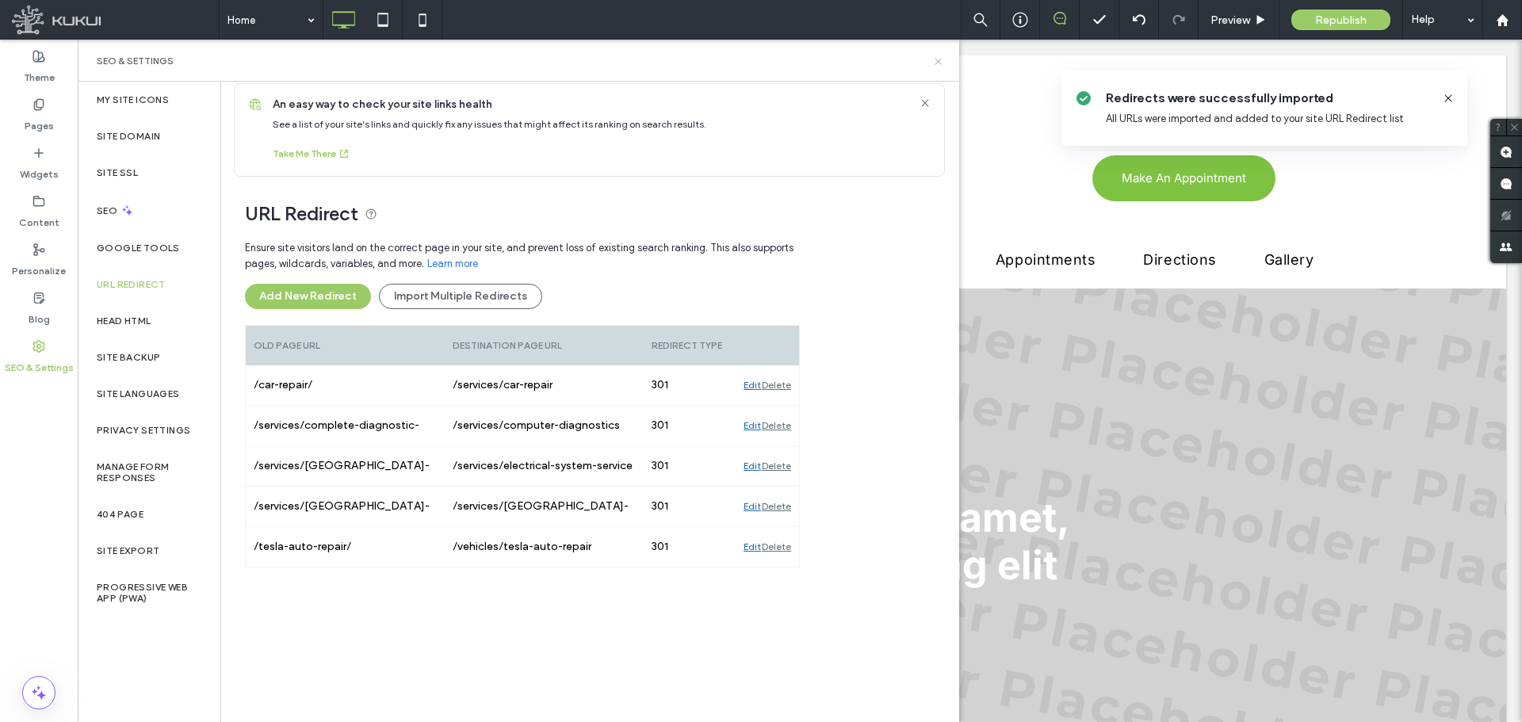
click at [940, 59] on use at bounding box center [938, 61] width 6 height 6
